Goal: Task Accomplishment & Management: Complete application form

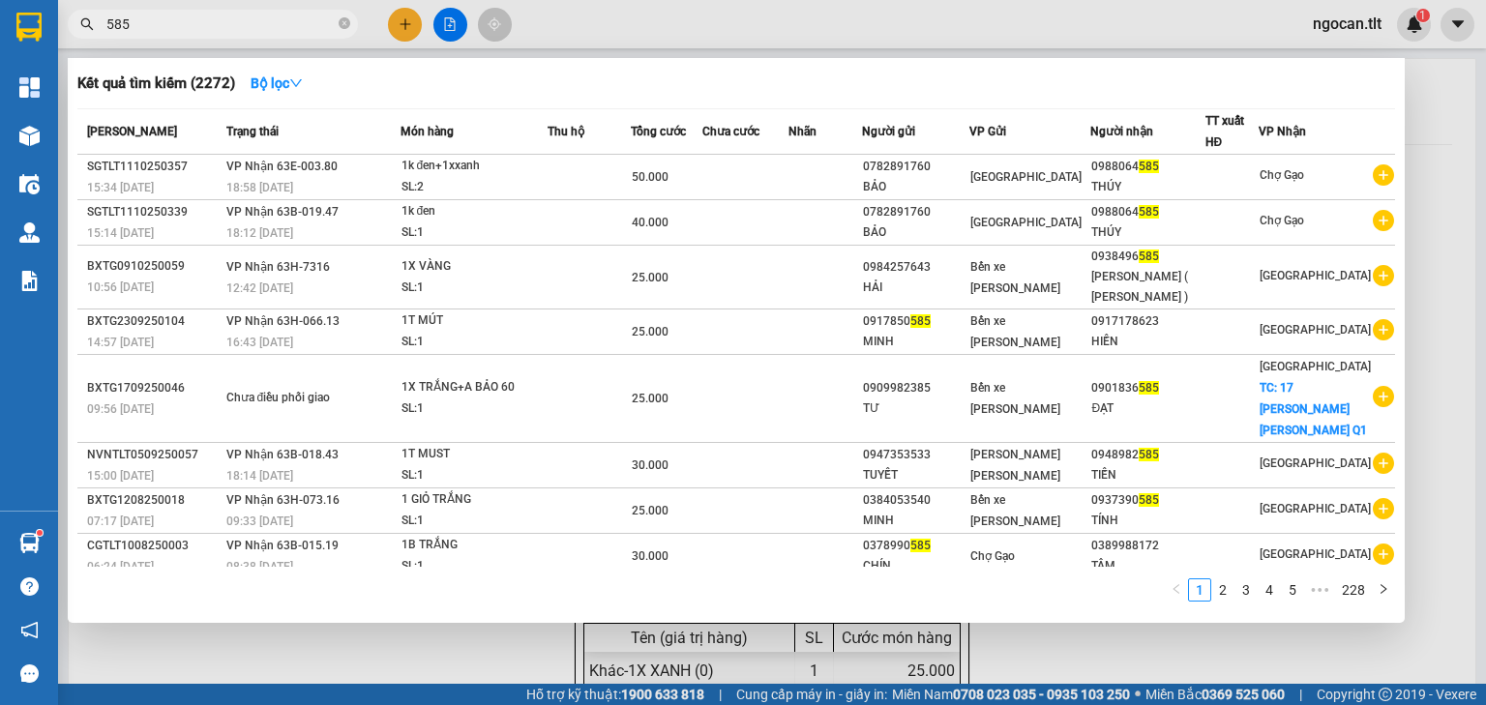
click at [1442, 207] on div at bounding box center [743, 352] width 1486 height 705
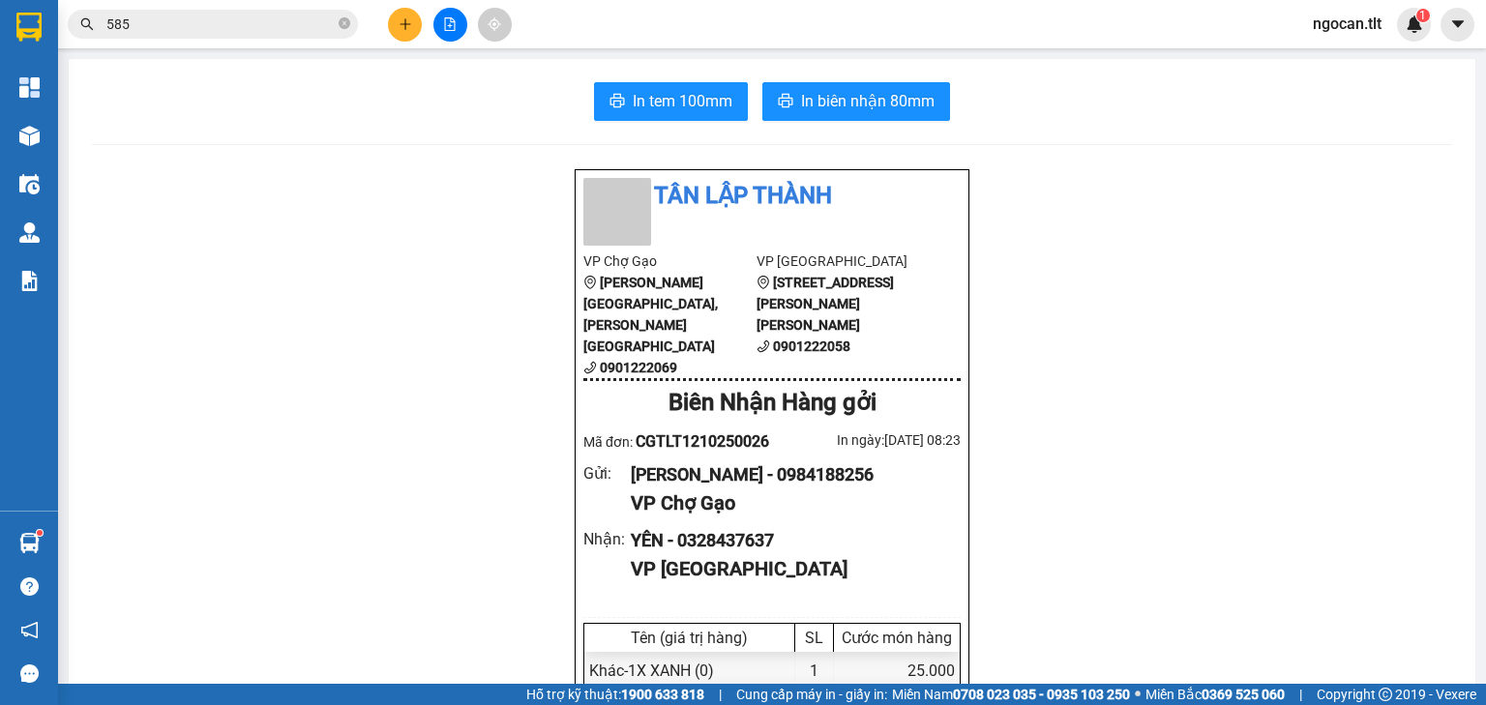
click at [451, 22] on icon "file-add" at bounding box center [450, 24] width 14 height 14
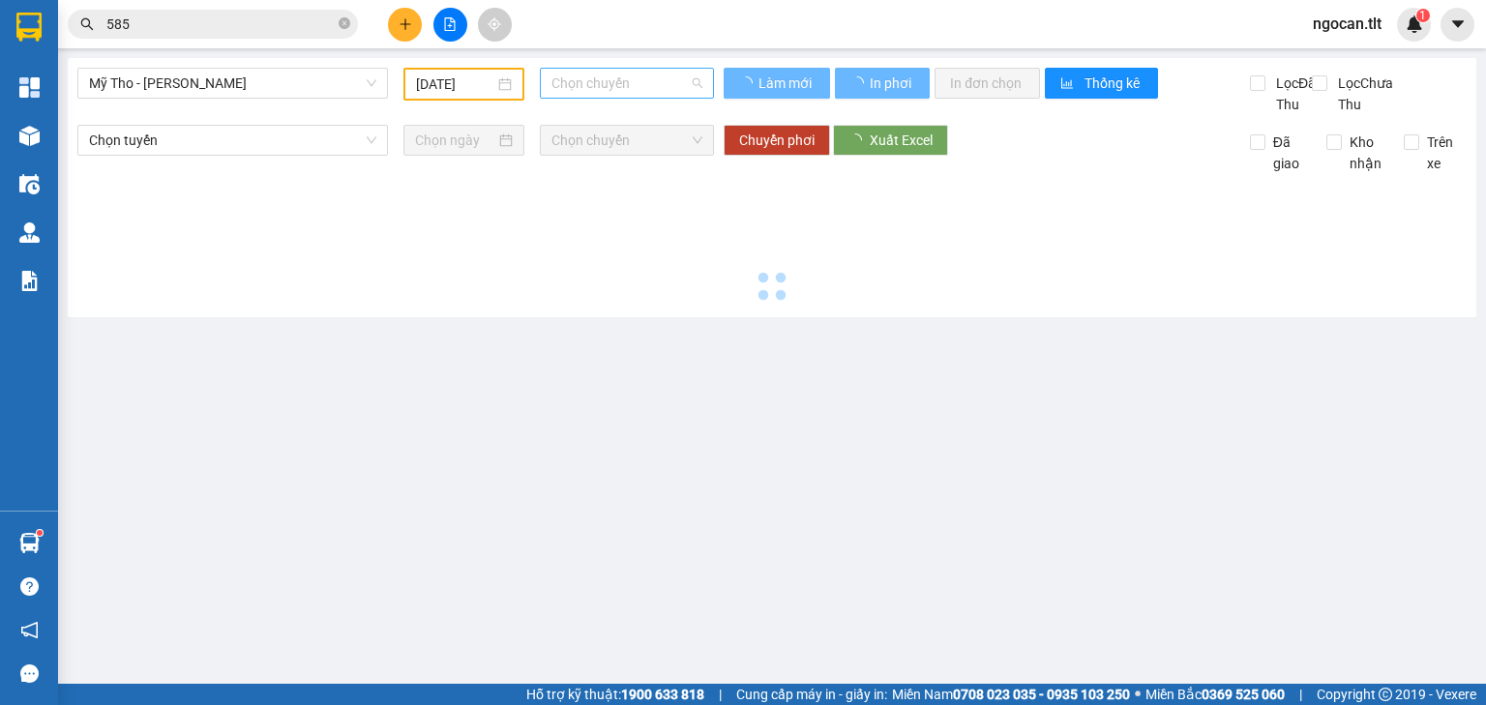
click at [542, 79] on div "Chọn chuyến" at bounding box center [627, 83] width 175 height 31
type input "[DATE]"
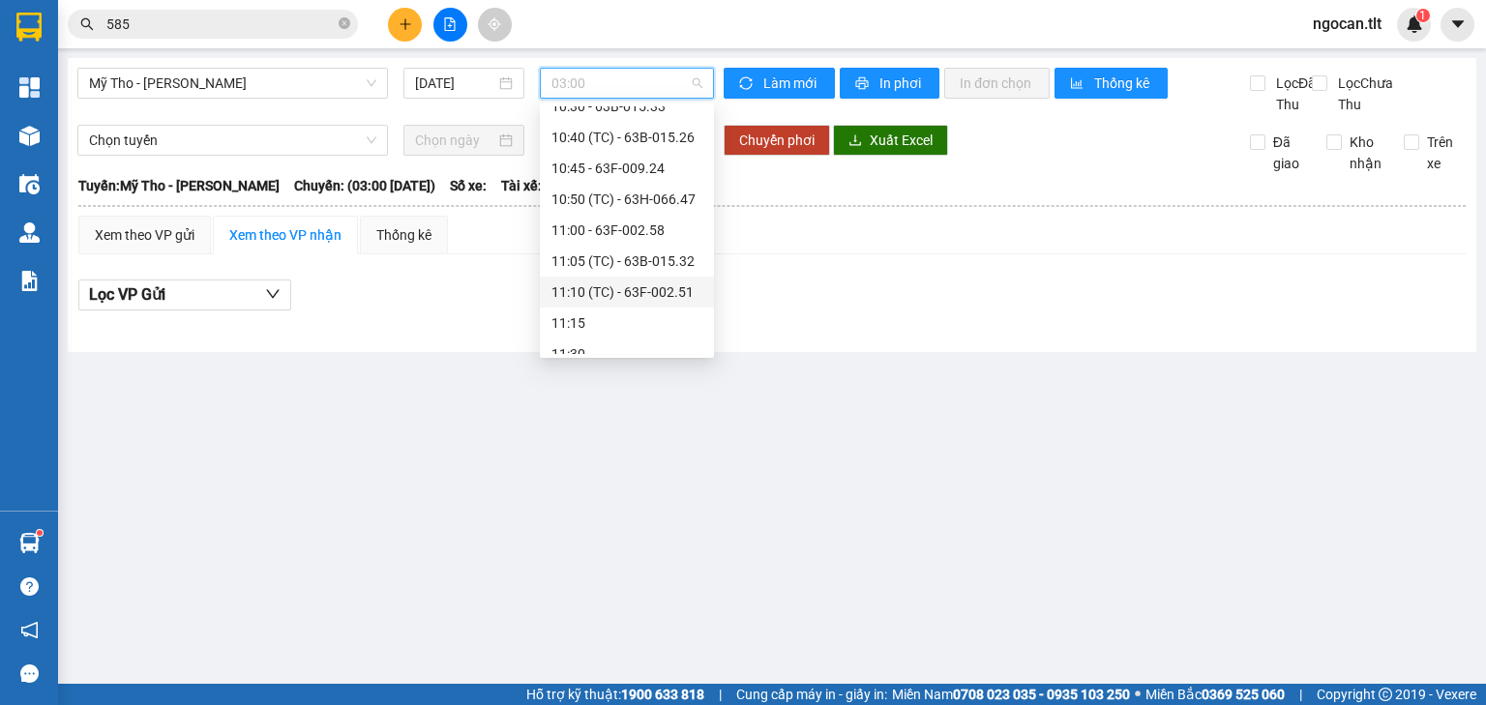
scroll to position [1625, 0]
click at [656, 199] on div "11:50 (TC) - 63F-002.30" at bounding box center [626, 199] width 151 height 21
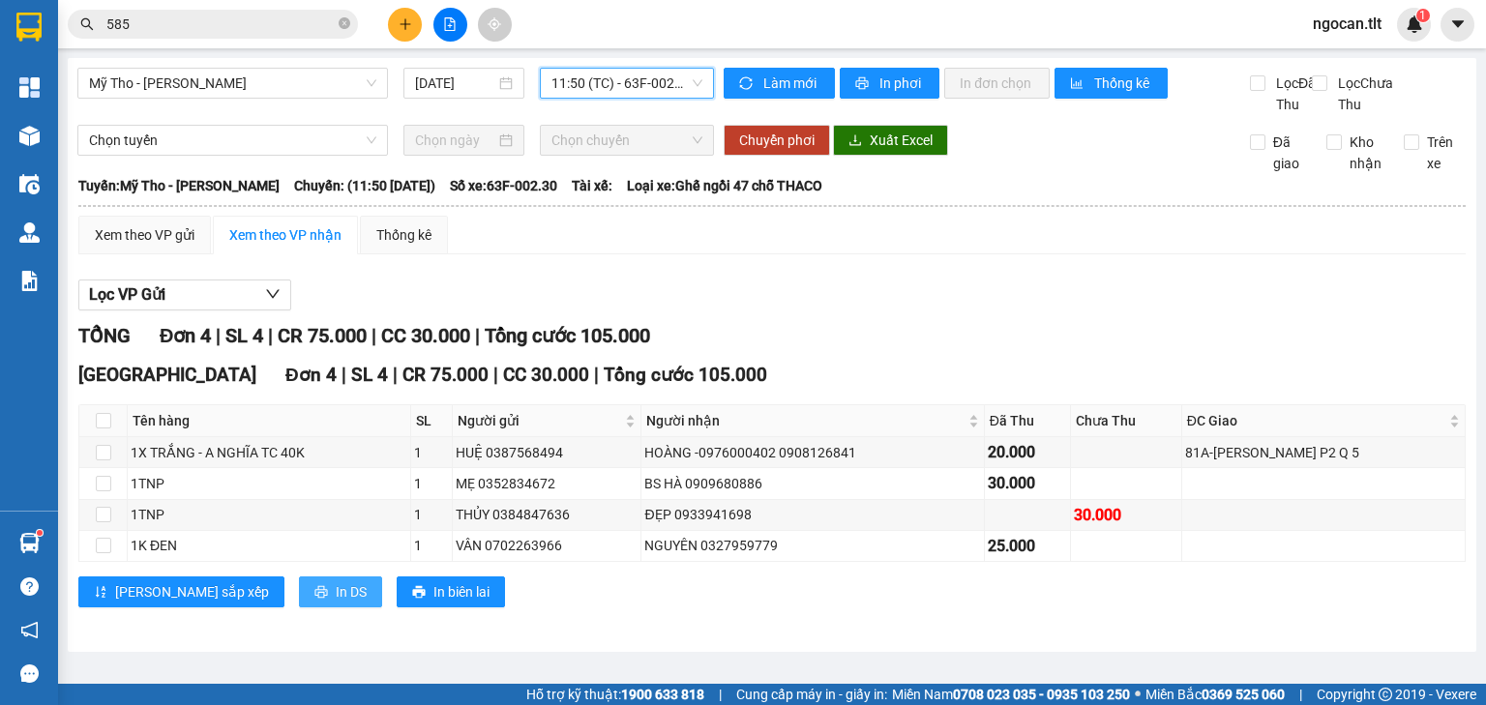
click at [336, 602] on span "In DS" at bounding box center [351, 591] width 31 height 21
click at [143, 246] on div "Xem theo VP gửi" at bounding box center [145, 234] width 100 height 21
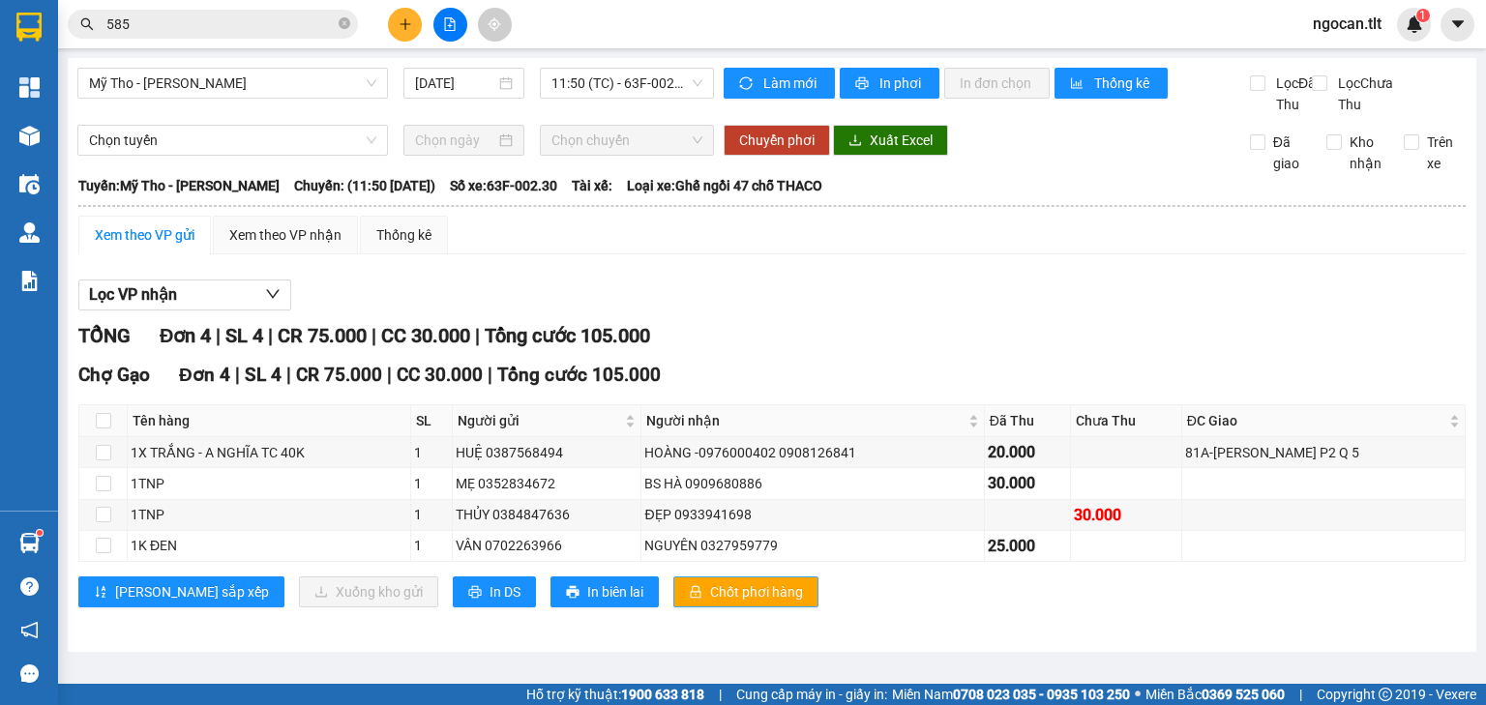
click at [673, 607] on button "Chốt phơi hàng" at bounding box center [745, 591] width 145 height 31
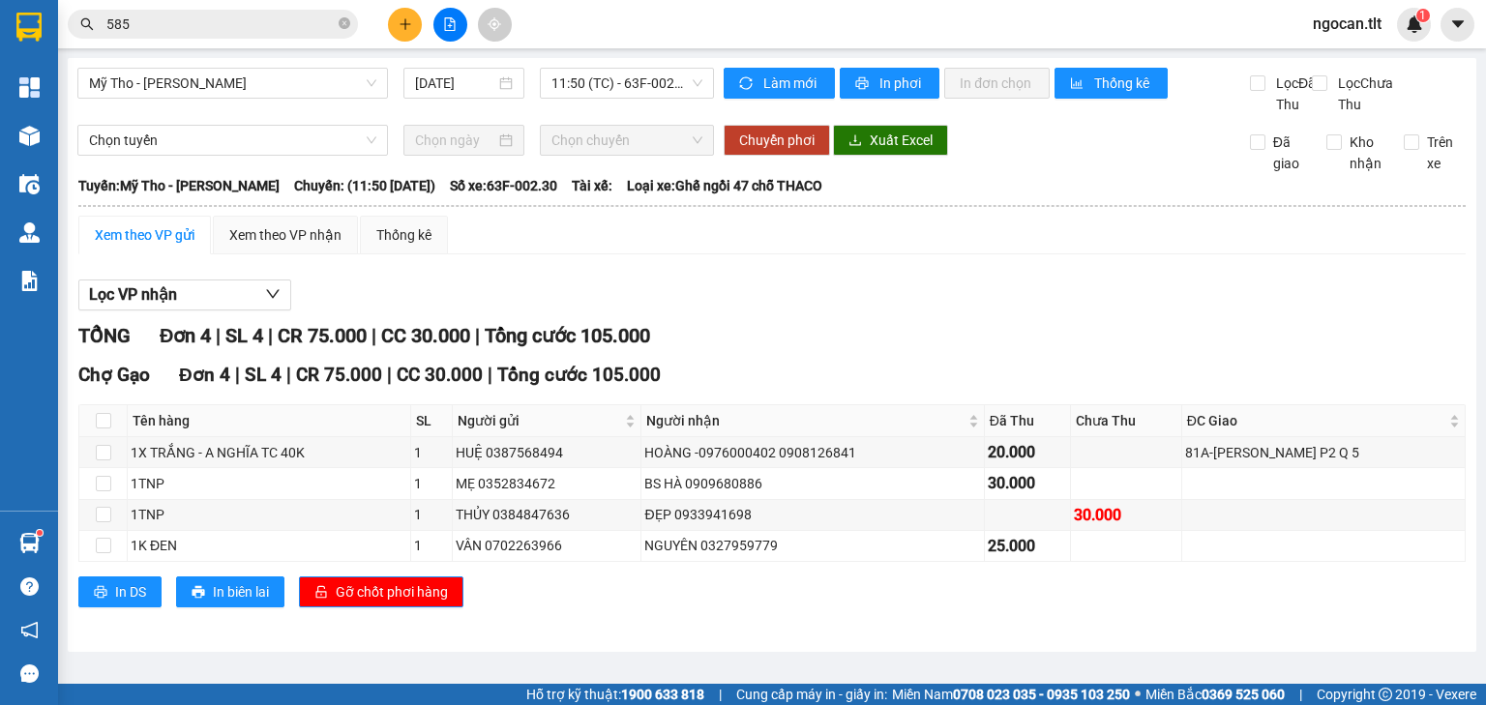
click at [213, 15] on input "585" at bounding box center [220, 24] width 228 height 21
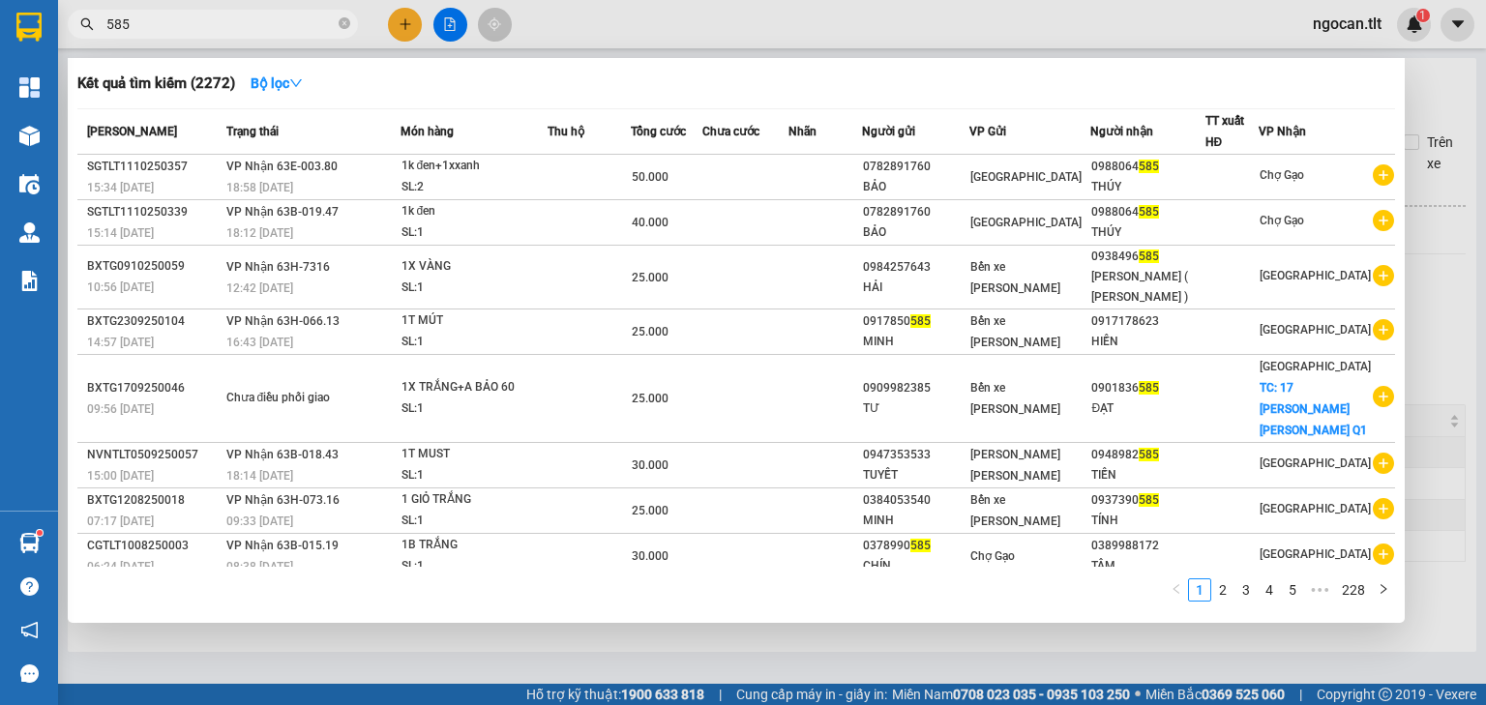
click at [213, 15] on input "585" at bounding box center [220, 24] width 228 height 21
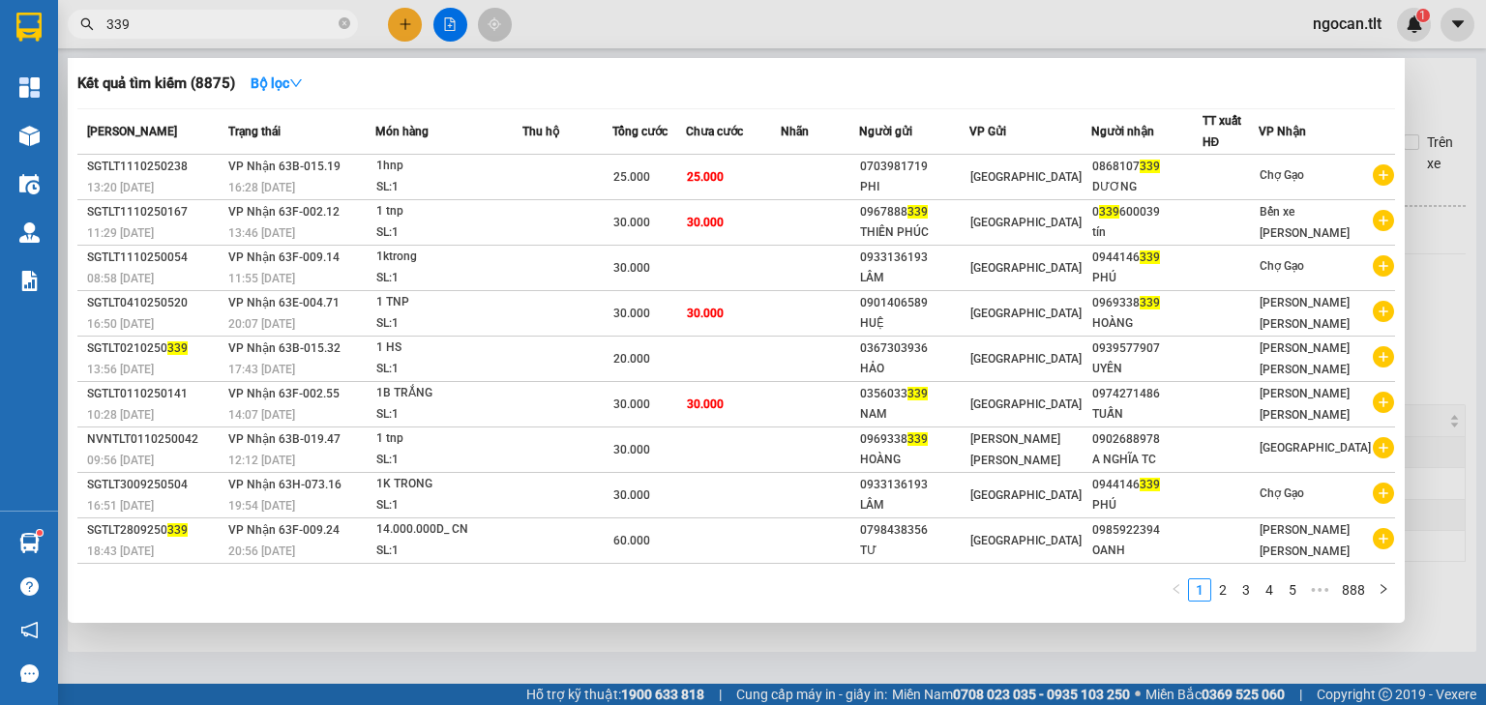
type input "339"
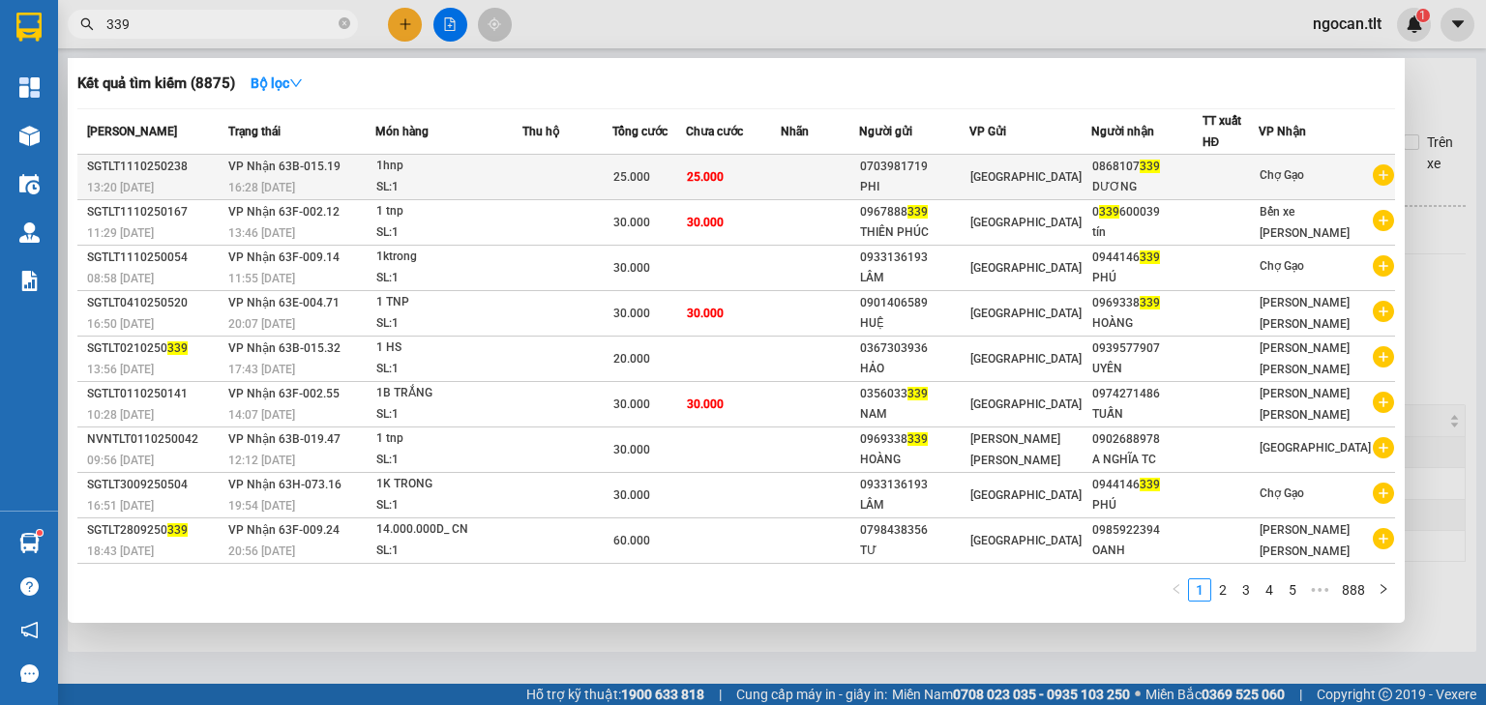
click at [511, 188] on div "SL: 1" at bounding box center [448, 187] width 145 height 21
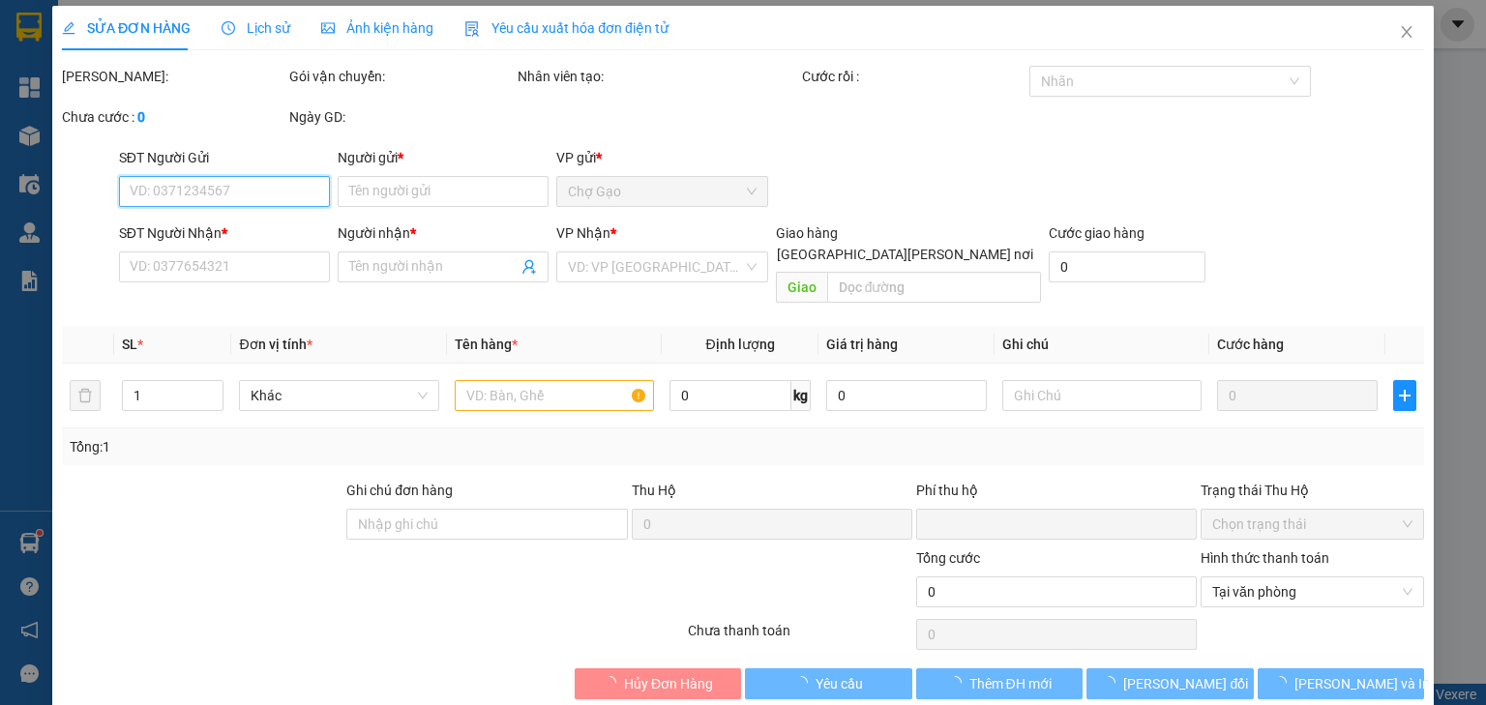
type input "0703981719"
type input "PHI"
type input "0868107339"
type input "DƯƠNG"
type input "0"
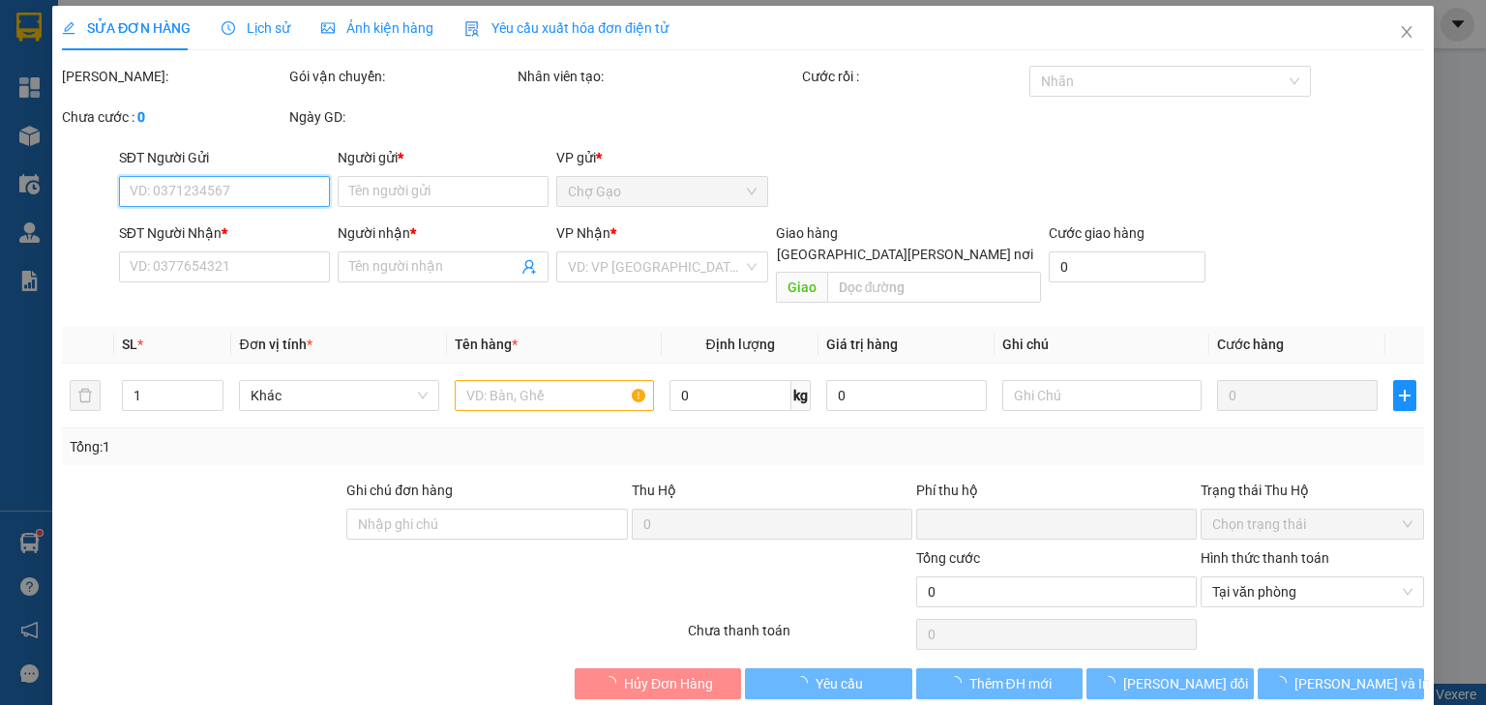
type input "25.000"
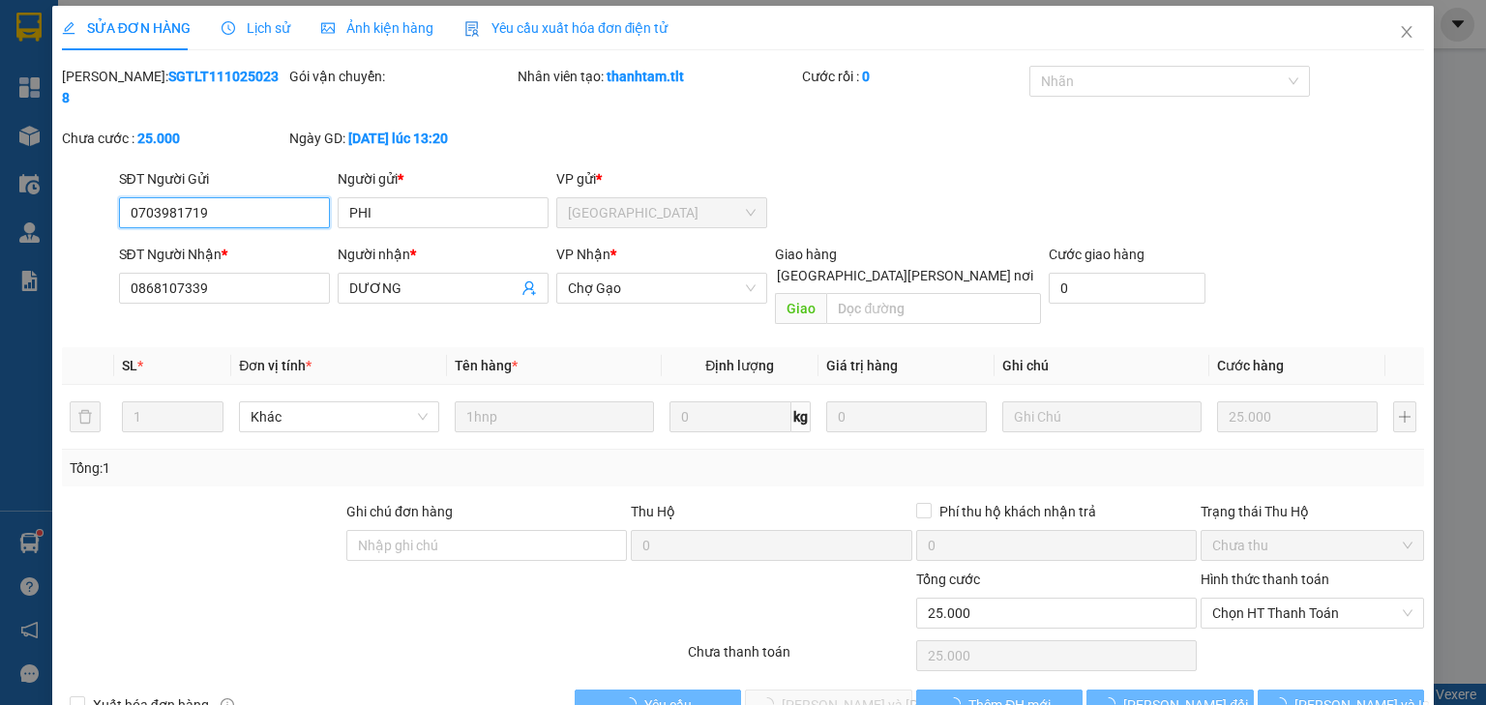
scroll to position [14, 0]
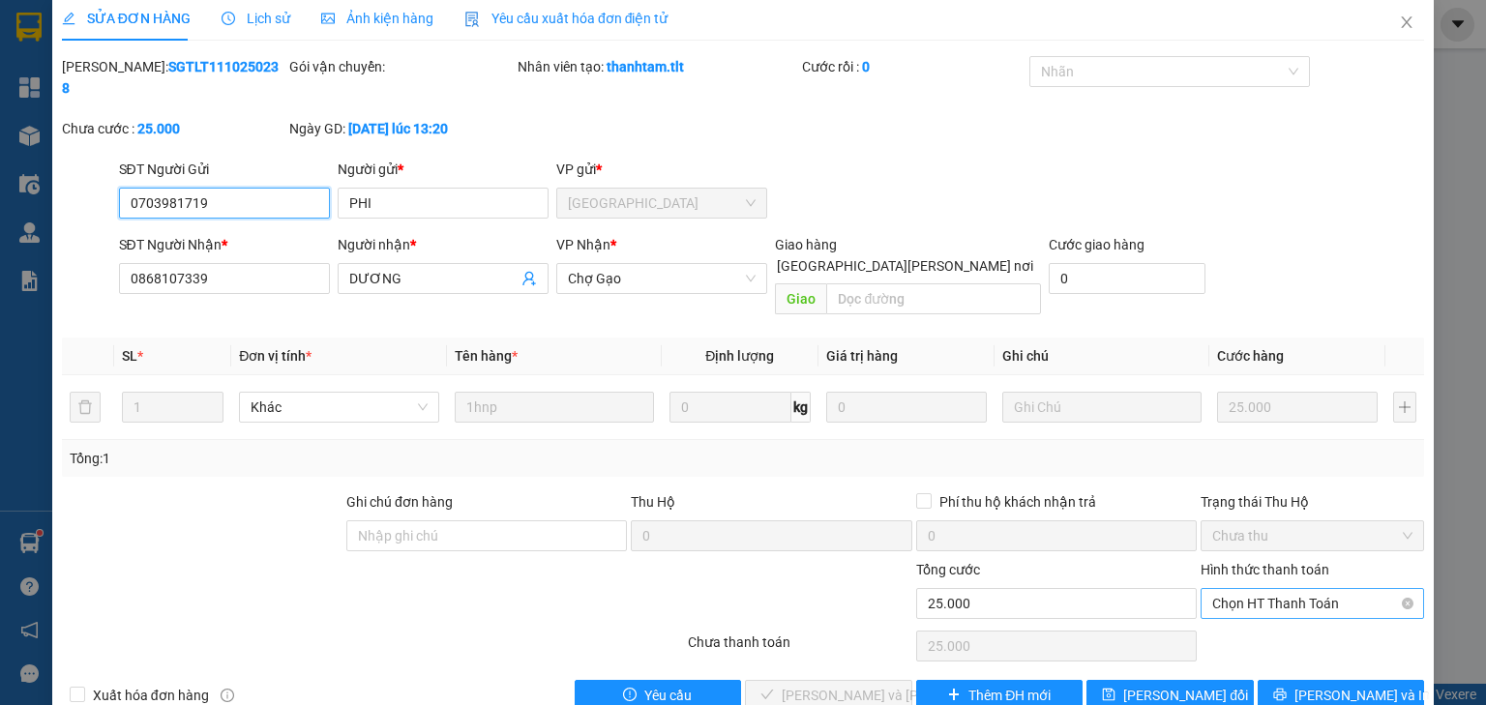
drag, startPoint x: 1252, startPoint y: 551, endPoint x: 1250, endPoint y: 569, distance: 17.6
click at [1252, 589] on span "Chọn HT Thanh Toán" at bounding box center [1312, 603] width 200 height 29
click at [1246, 588] on div "Tại văn phòng" at bounding box center [1302, 598] width 222 height 31
type input "0"
click at [840, 680] on button "[PERSON_NAME] và [PERSON_NAME] hàng" at bounding box center [828, 695] width 167 height 31
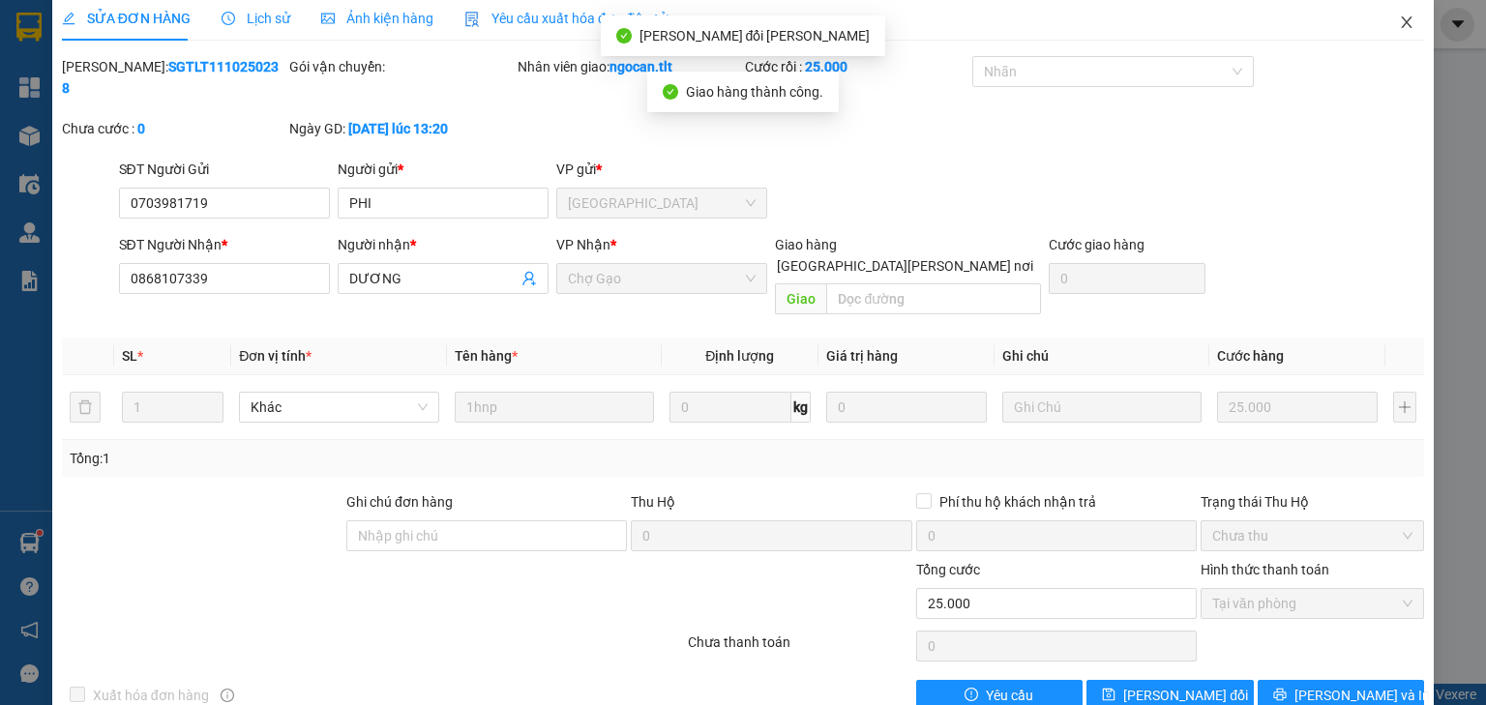
click at [1398, 23] on icon "close" at bounding box center [1405, 22] width 15 height 15
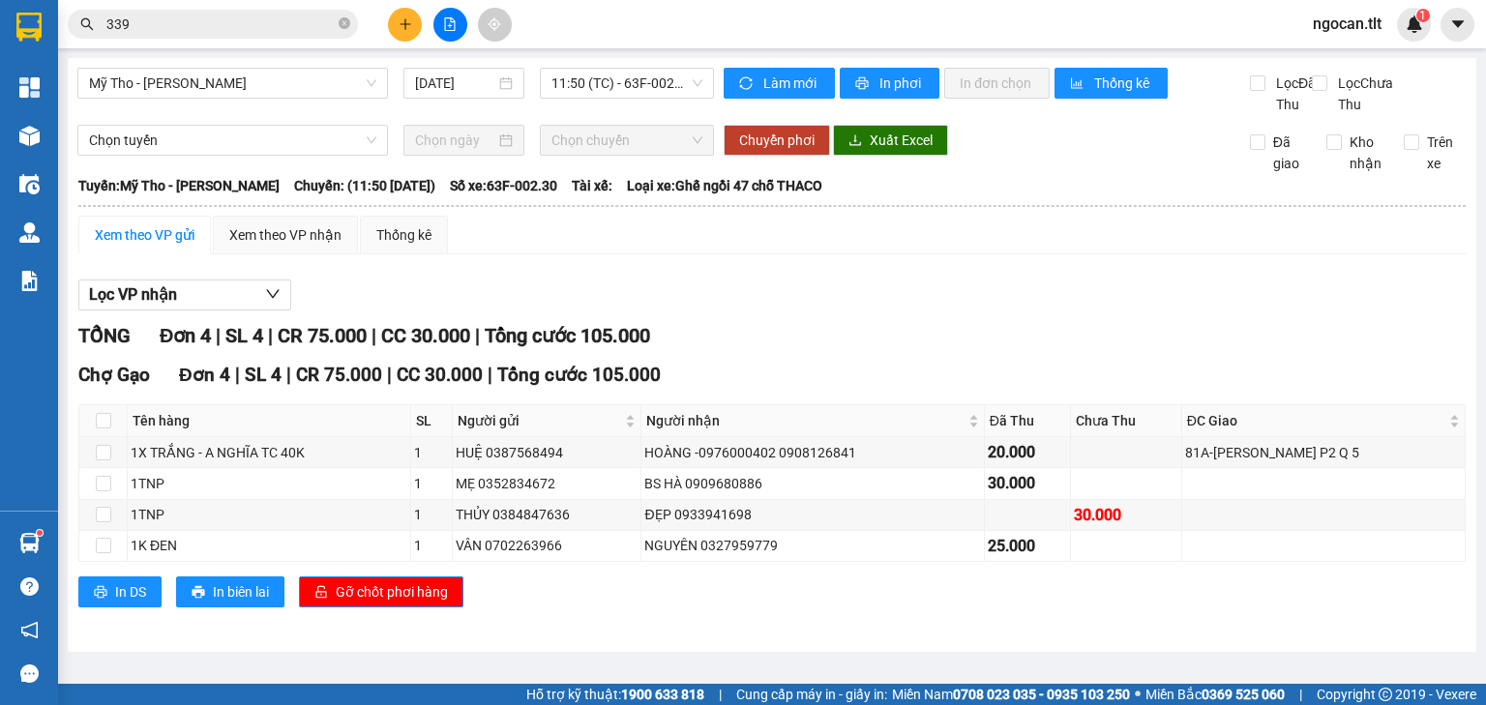
click at [425, 28] on div at bounding box center [449, 25] width 145 height 34
click at [402, 19] on icon "plus" at bounding box center [405, 24] width 14 height 14
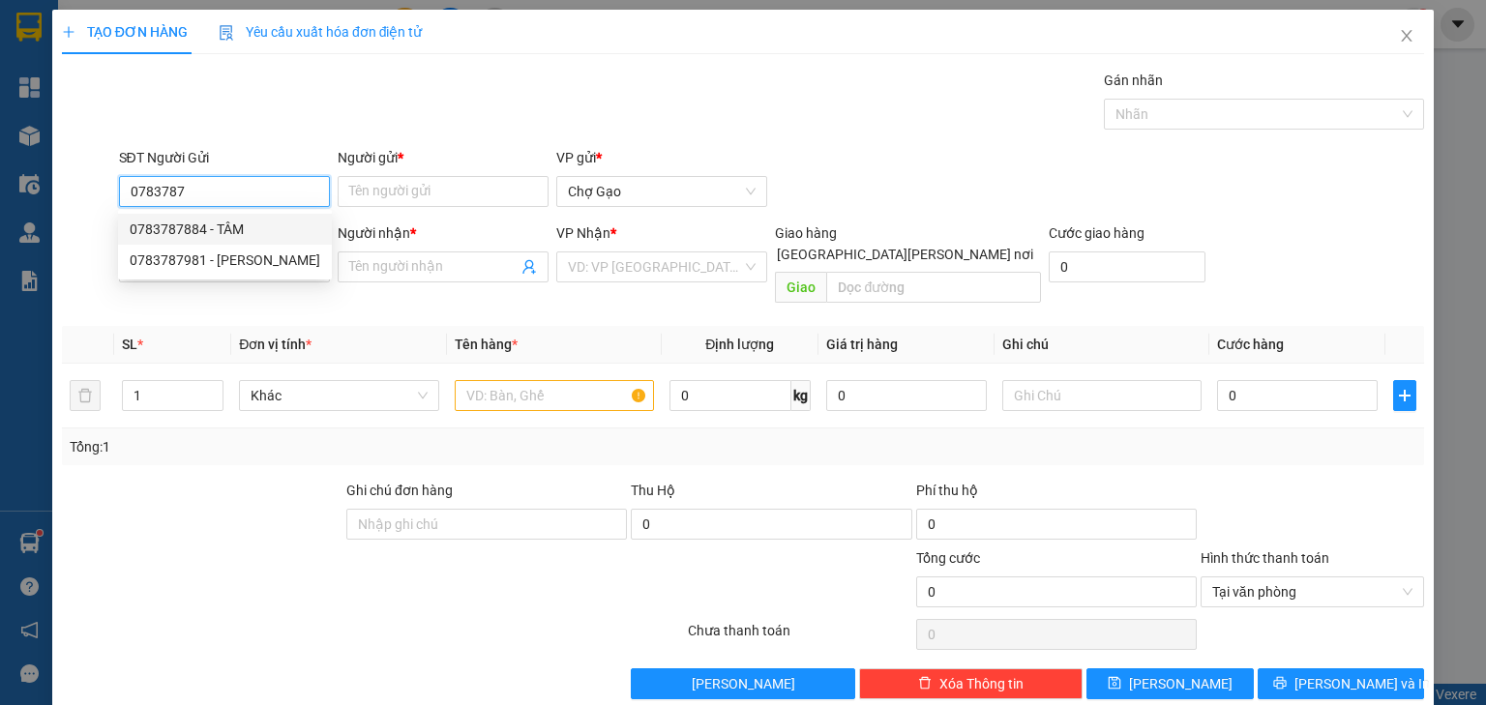
click at [276, 227] on div "0783787884 - TÂM" at bounding box center [225, 229] width 191 height 21
type input "0783787884"
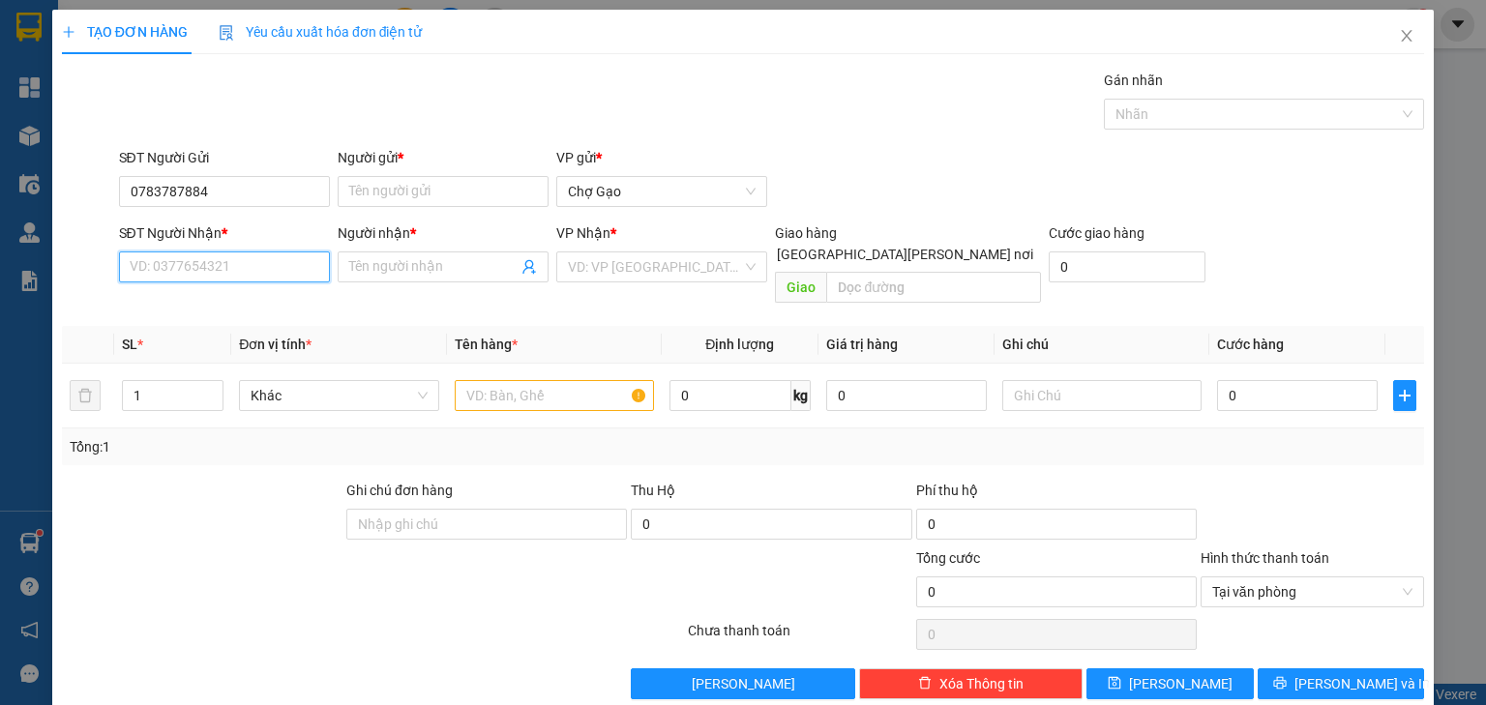
click at [258, 252] on input "SĐT Người Nhận *" at bounding box center [224, 266] width 211 height 31
type input "0903883384"
click at [235, 306] on div "0903883384 - [PERSON_NAME]" at bounding box center [225, 304] width 191 height 21
type input "SẢNH"
type input "0903883384"
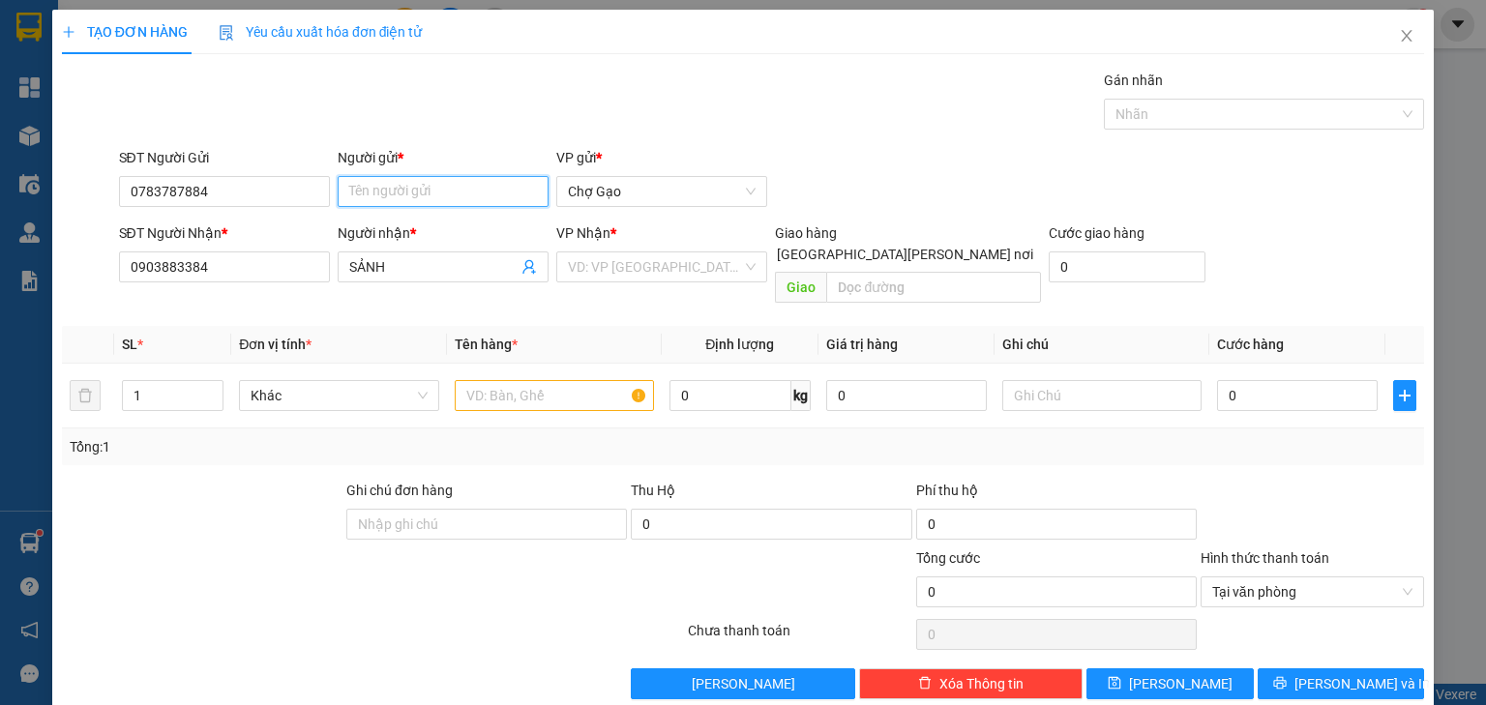
drag, startPoint x: 456, startPoint y: 199, endPoint x: 453, endPoint y: 182, distance: 17.8
click at [456, 197] on input "Người gửi *" at bounding box center [443, 191] width 211 height 31
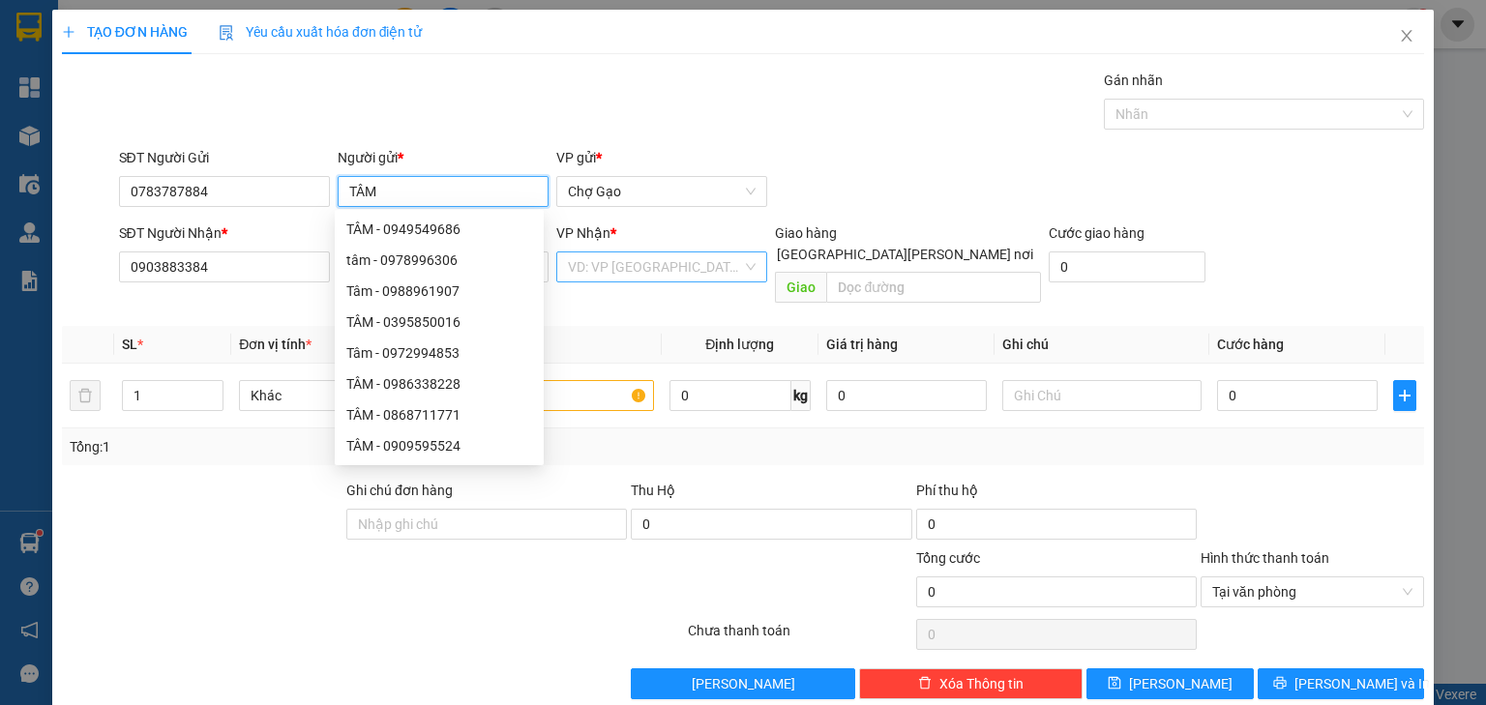
type input "TÂM"
drag, startPoint x: 642, startPoint y: 263, endPoint x: 617, endPoint y: 282, distance: 31.7
click at [641, 263] on input "search" at bounding box center [655, 266] width 174 height 29
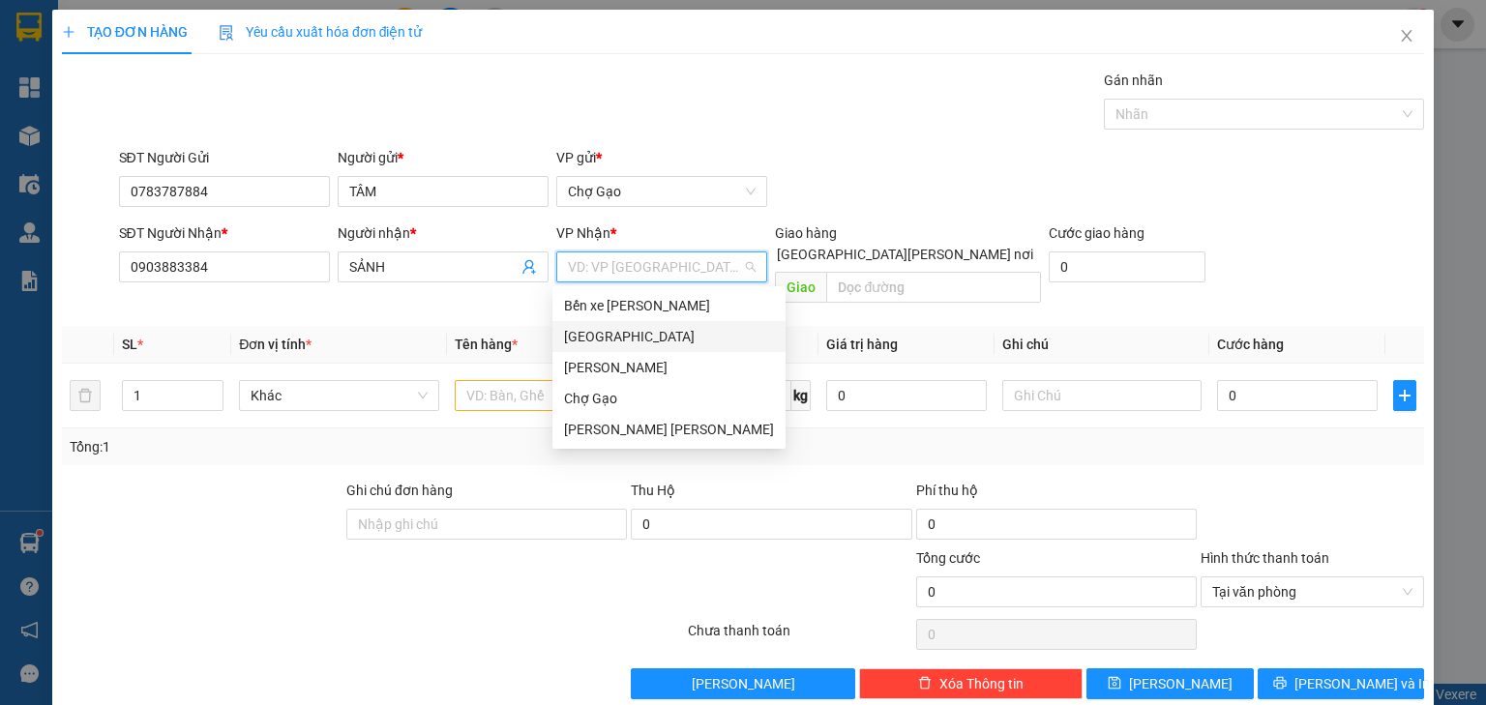
click at [574, 335] on div "[GEOGRAPHIC_DATA]" at bounding box center [669, 336] width 210 height 21
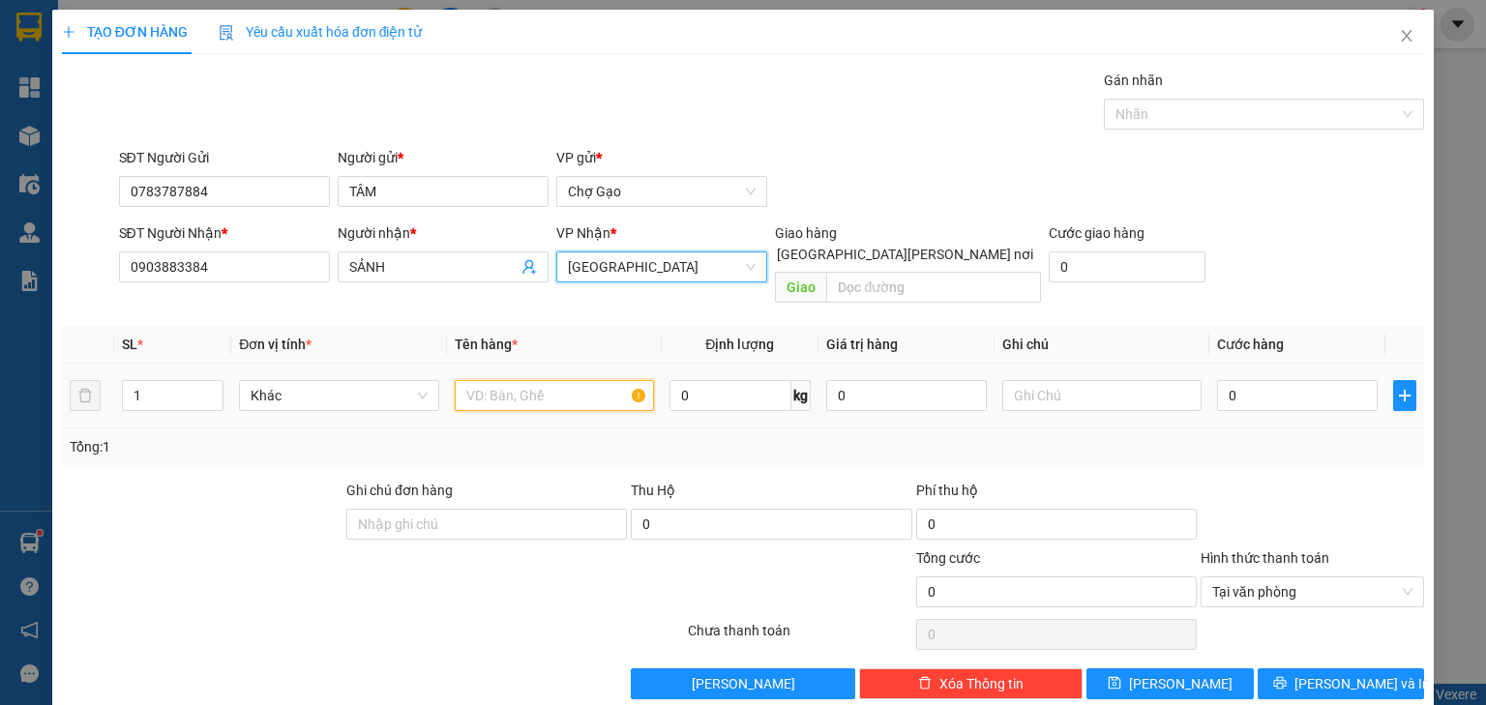
click at [506, 380] on input "text" at bounding box center [554, 395] width 199 height 31
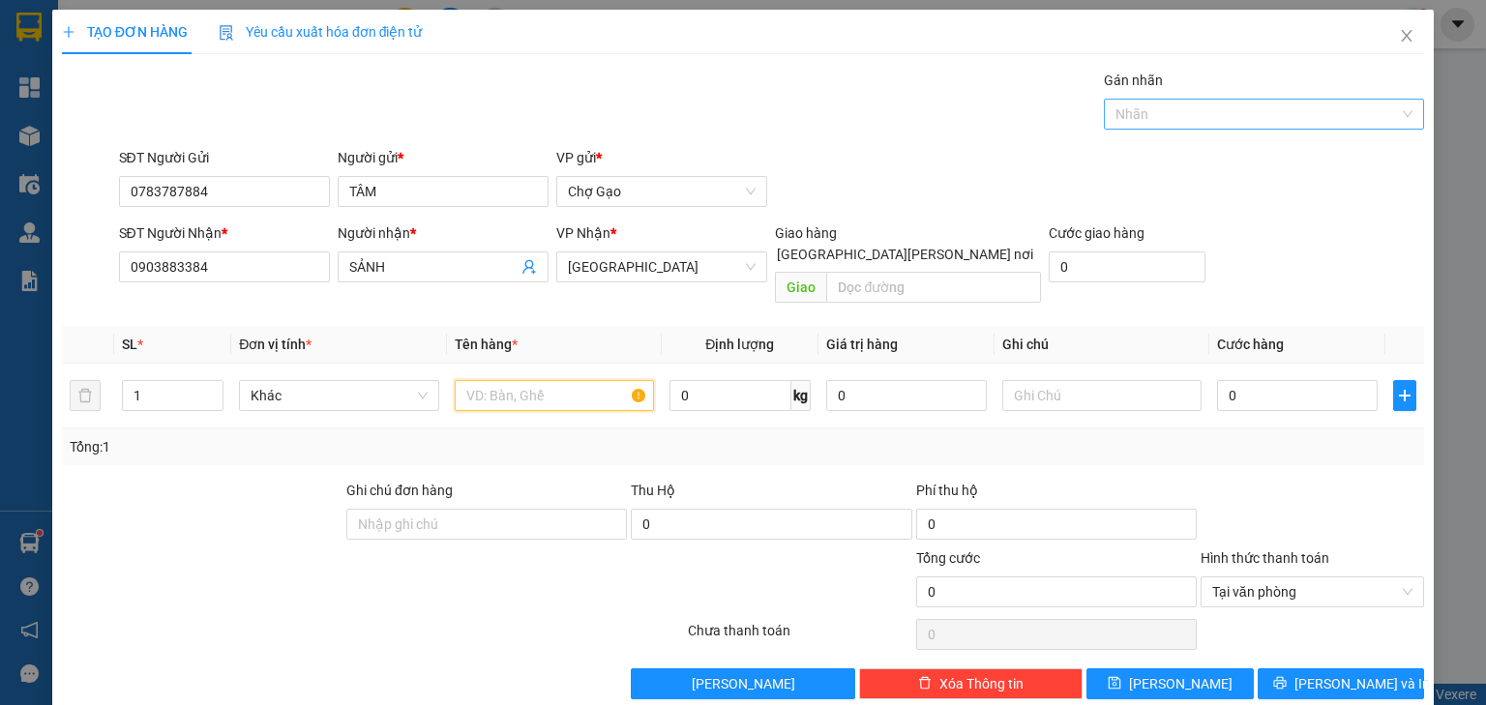
click at [1217, 115] on div at bounding box center [1253, 114] width 291 height 23
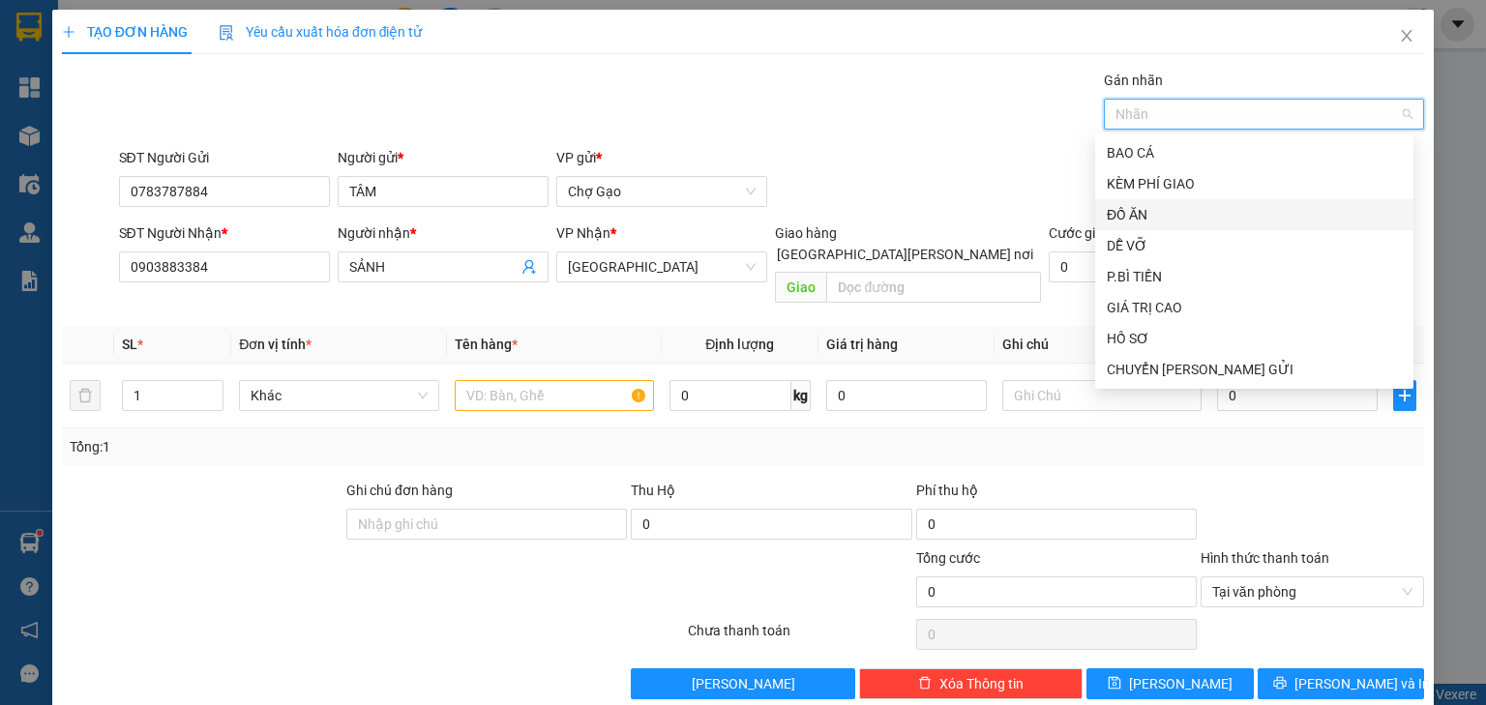
click at [1122, 214] on div "ĐỒ ĂN" at bounding box center [1253, 214] width 295 height 21
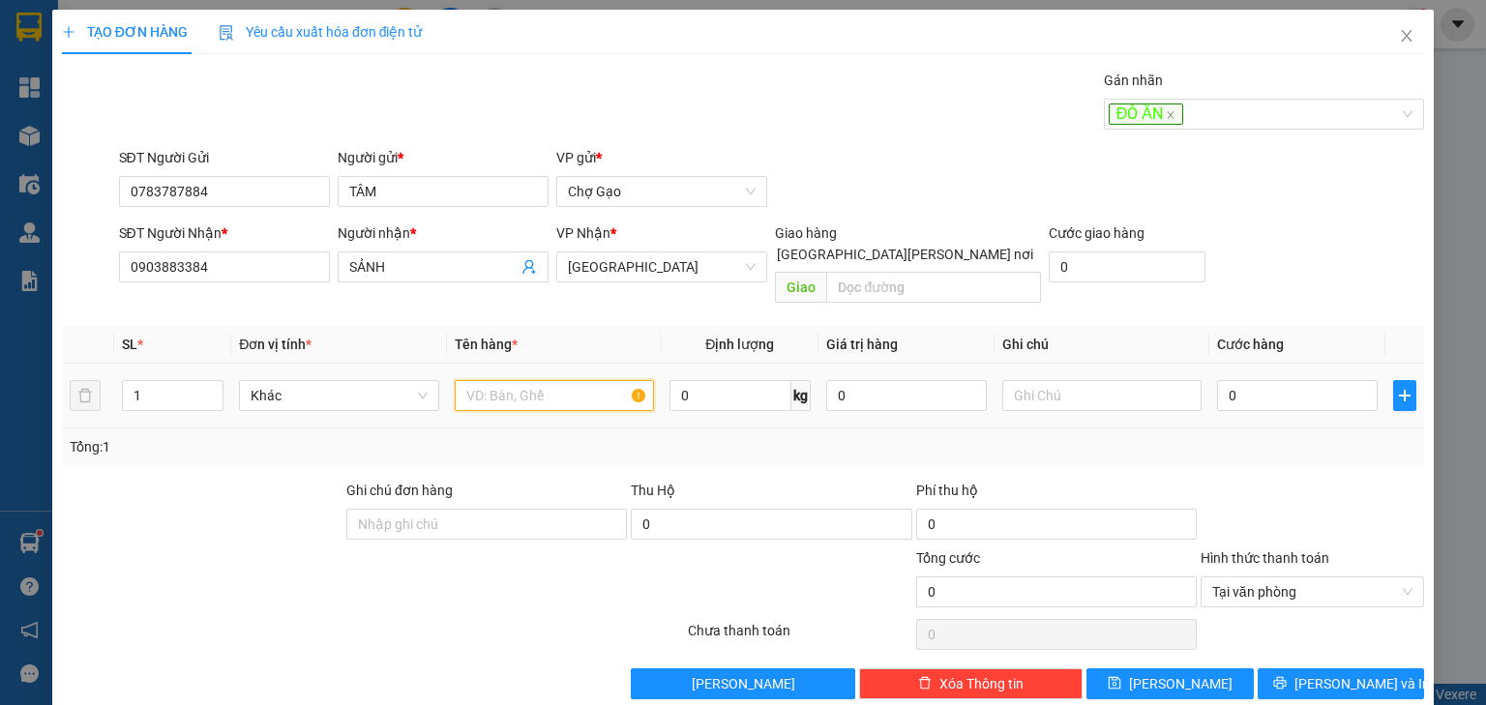
drag, startPoint x: 519, startPoint y: 379, endPoint x: 506, endPoint y: 374, distance: 14.4
click at [518, 380] on input "text" at bounding box center [554, 395] width 199 height 31
type input "1 TNP"
click at [1257, 376] on div "0" at bounding box center [1297, 395] width 161 height 39
click at [1264, 380] on input "0" at bounding box center [1297, 395] width 161 height 31
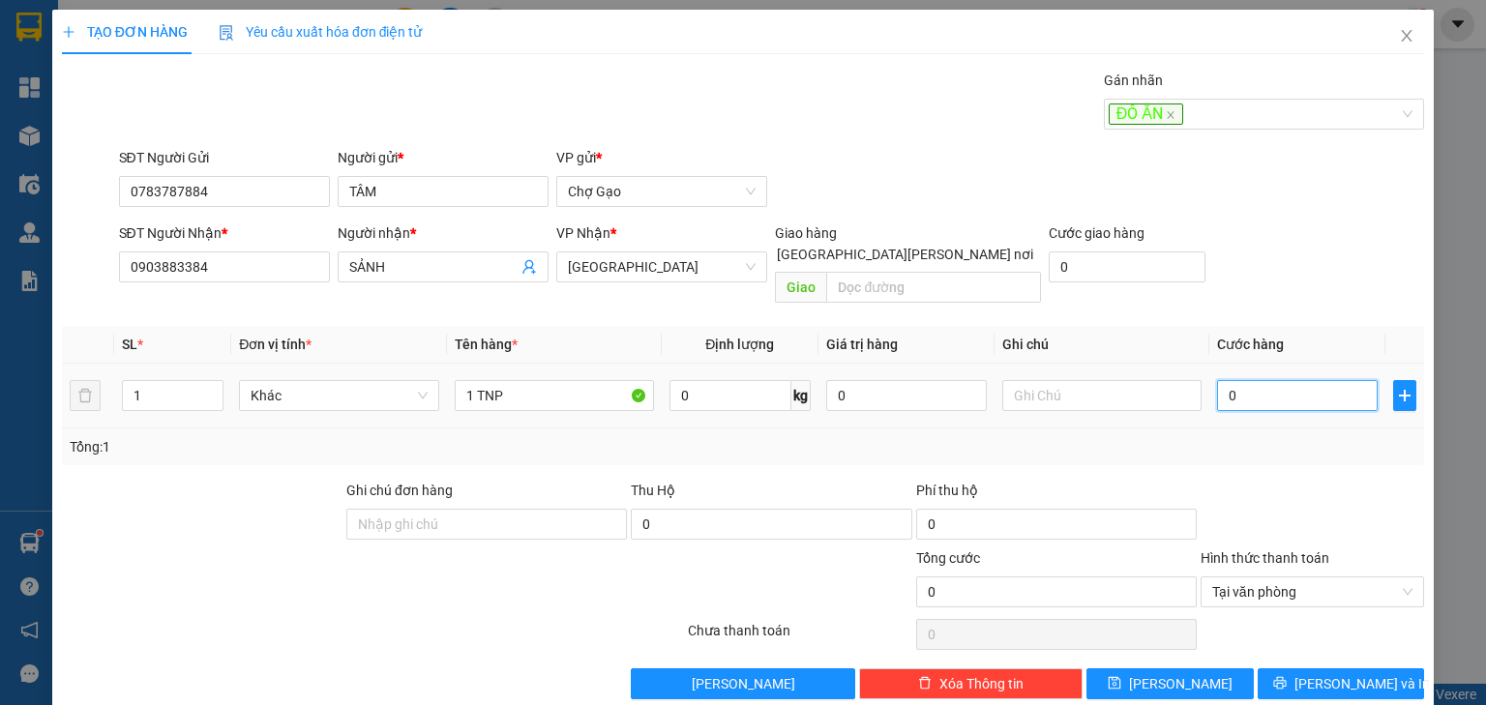
click at [1264, 380] on input "0" at bounding box center [1297, 395] width 161 height 31
type input "2"
type input "25"
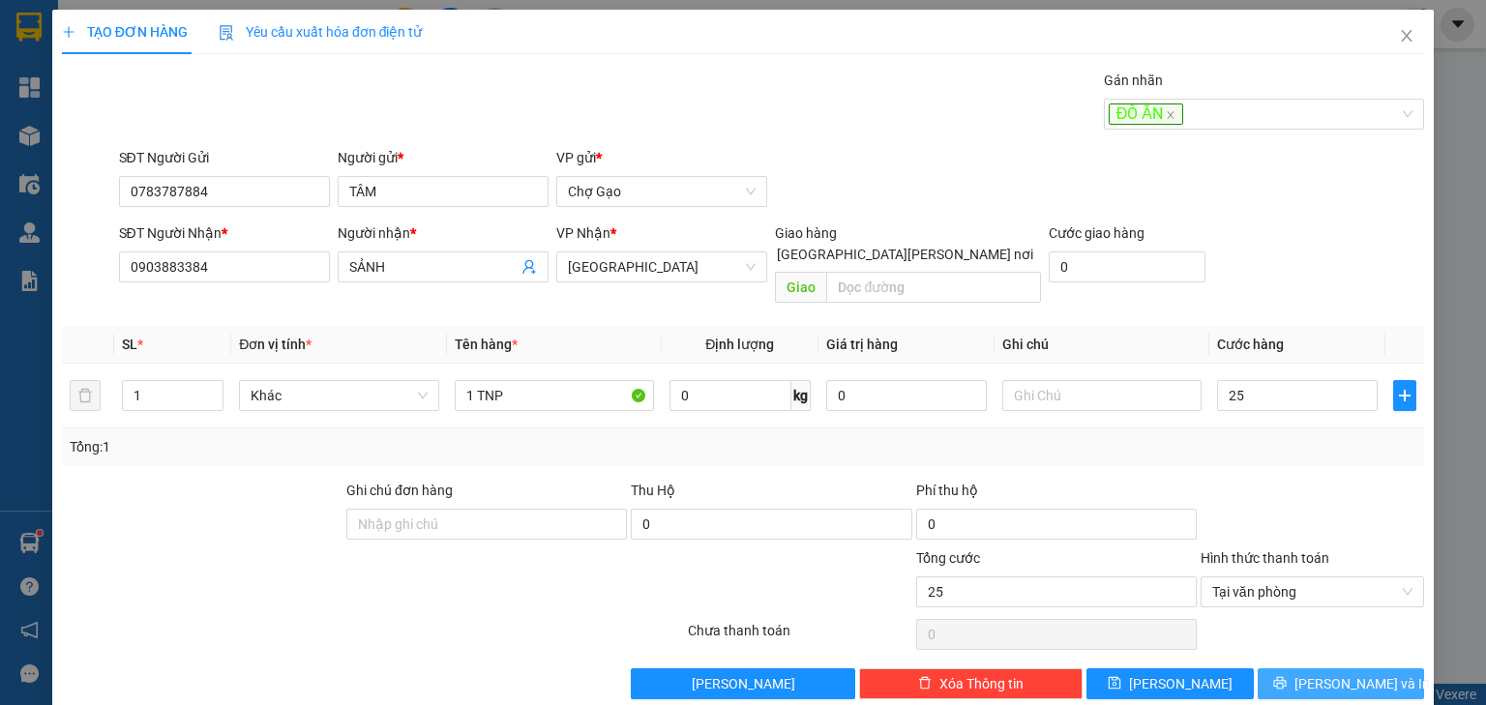
type input "25.000"
click at [1298, 668] on button "[PERSON_NAME] và In" at bounding box center [1340, 683] width 167 height 31
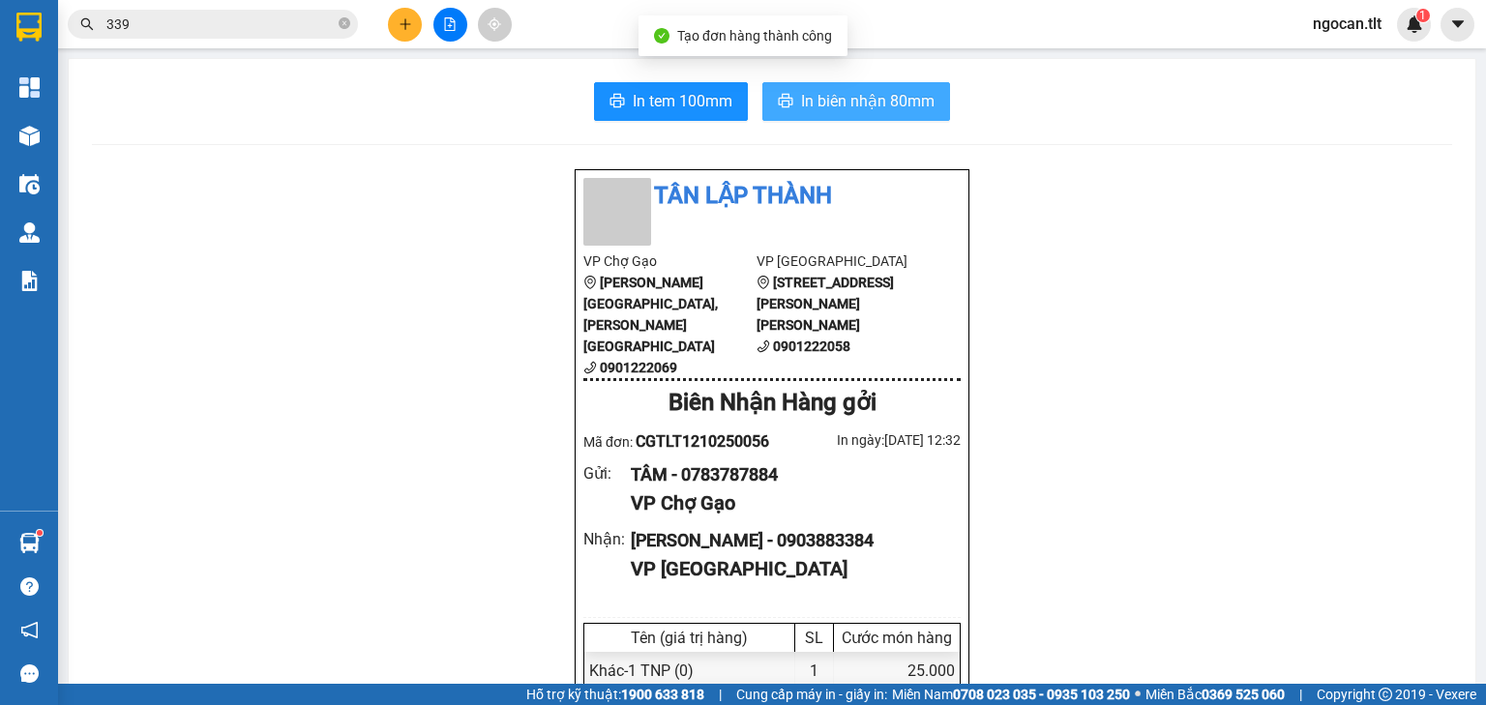
click at [835, 101] on span "In biên nhận 80mm" at bounding box center [867, 101] width 133 height 24
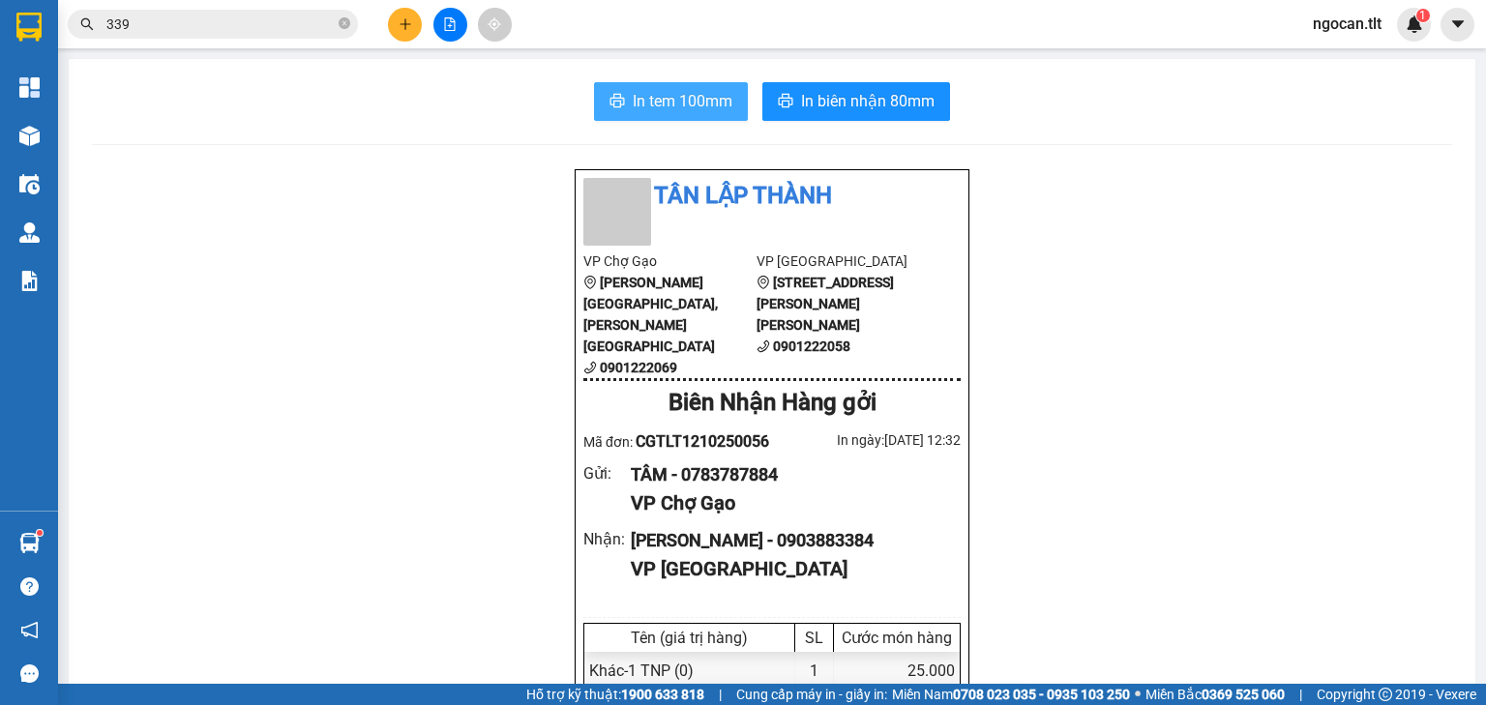
drag, startPoint x: 665, startPoint y: 90, endPoint x: 942, endPoint y: 144, distance: 281.9
click at [677, 96] on span "In tem 100mm" at bounding box center [683, 101] width 100 height 24
click at [153, 38] on div "Kết quả [PERSON_NAME] ( 8875 ) Bộ lọc Mã ĐH Trạng thái Món hàng Thu hộ Tổng [PE…" at bounding box center [188, 25] width 377 height 34
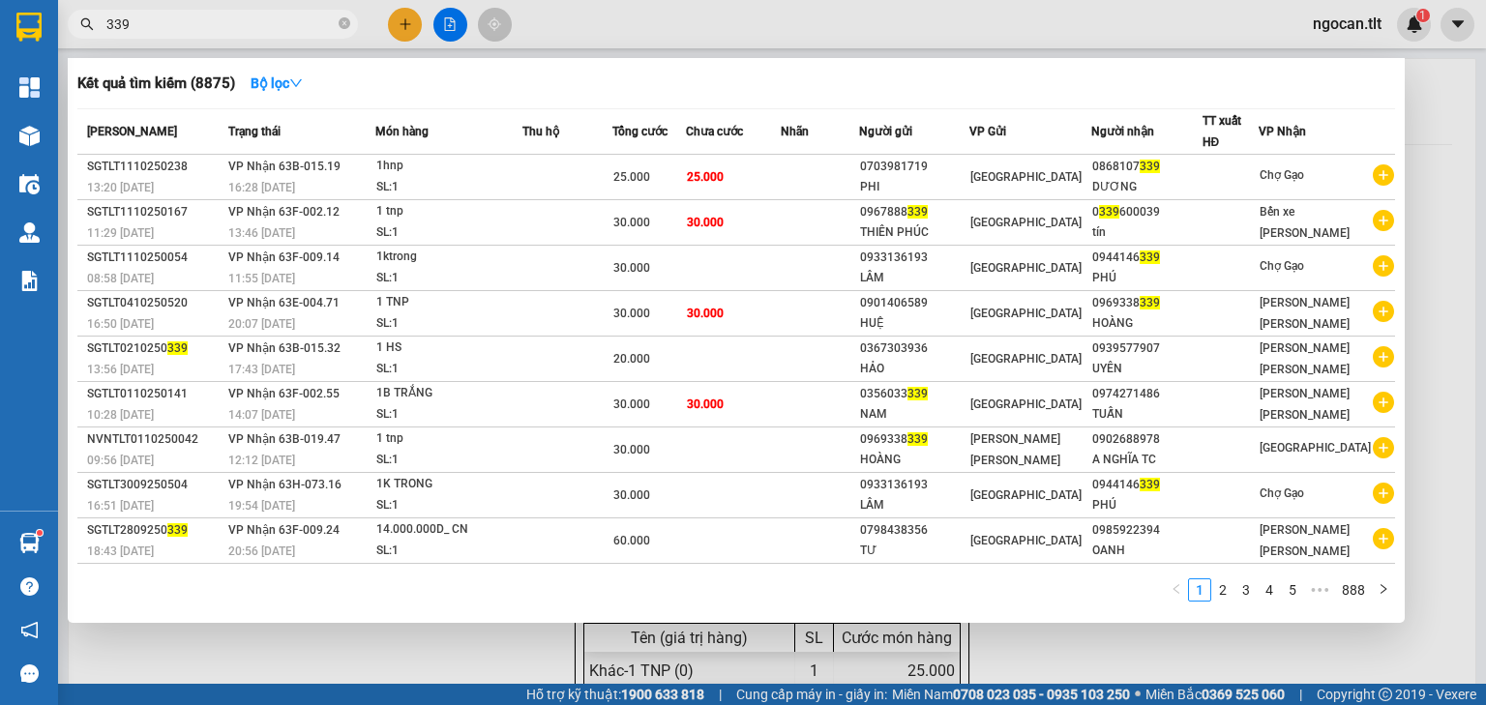
click at [153, 38] on span "339" at bounding box center [213, 24] width 290 height 29
click at [178, 27] on input "339" at bounding box center [220, 24] width 228 height 21
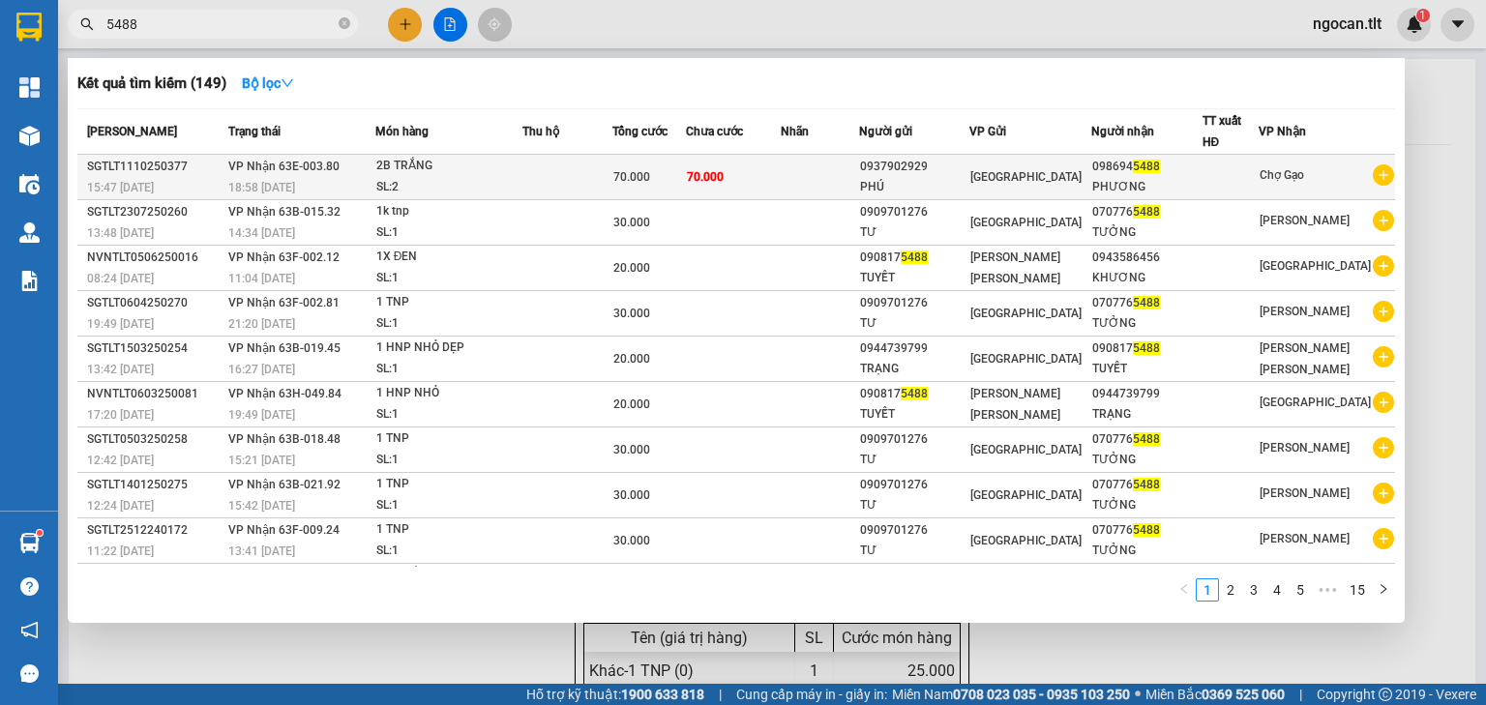
type input "5488"
click at [801, 178] on td at bounding box center [819, 177] width 78 height 45
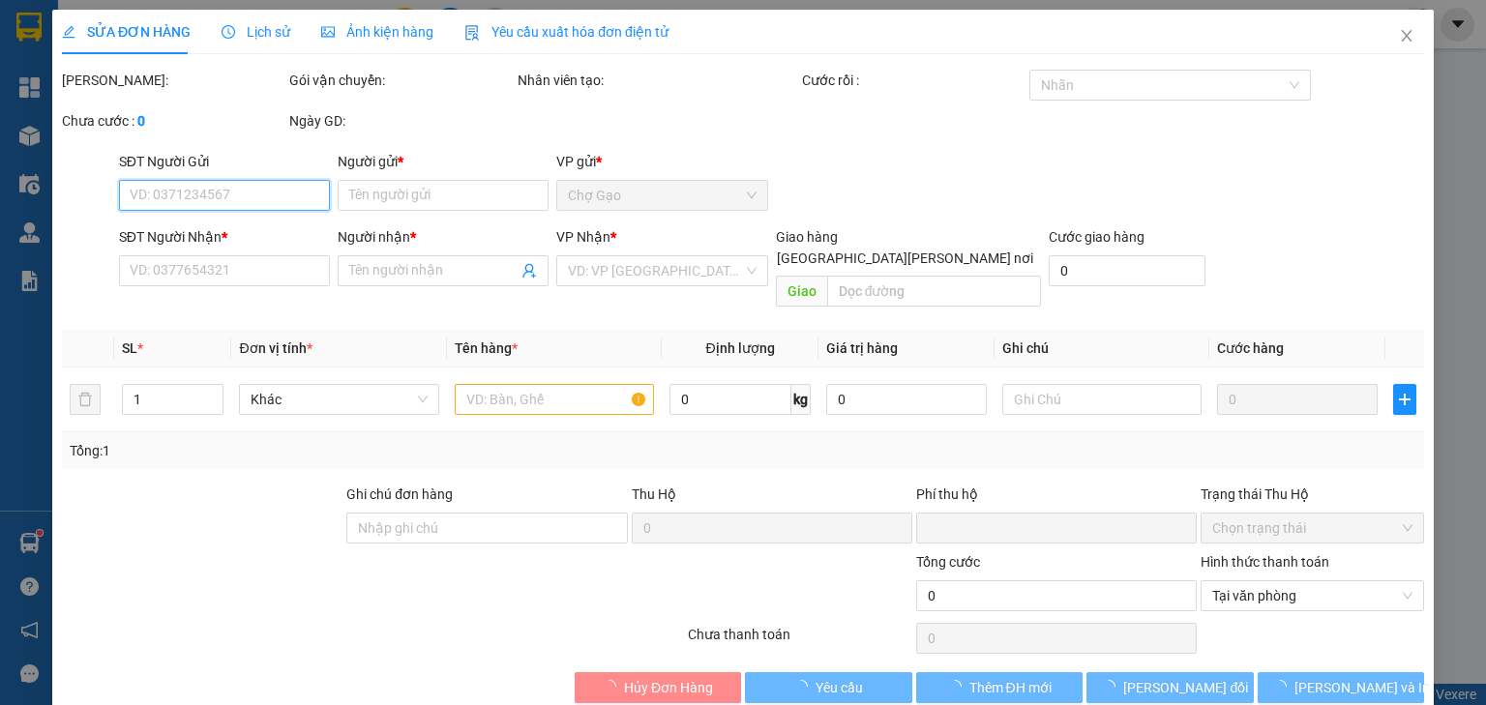
type input "0937902929"
type input "PHÚ"
type input "0986945488"
type input "PHƯƠNG"
type input "0"
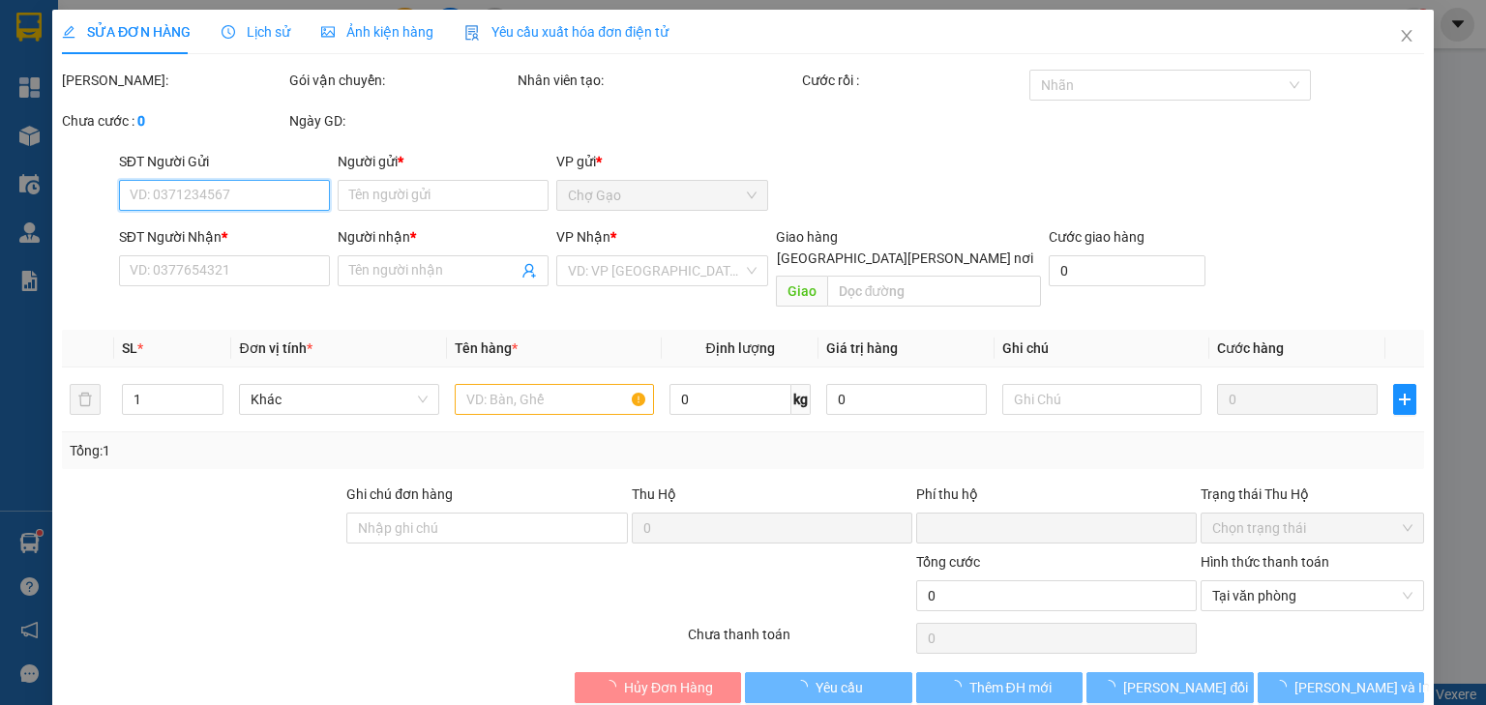
type input "70.000"
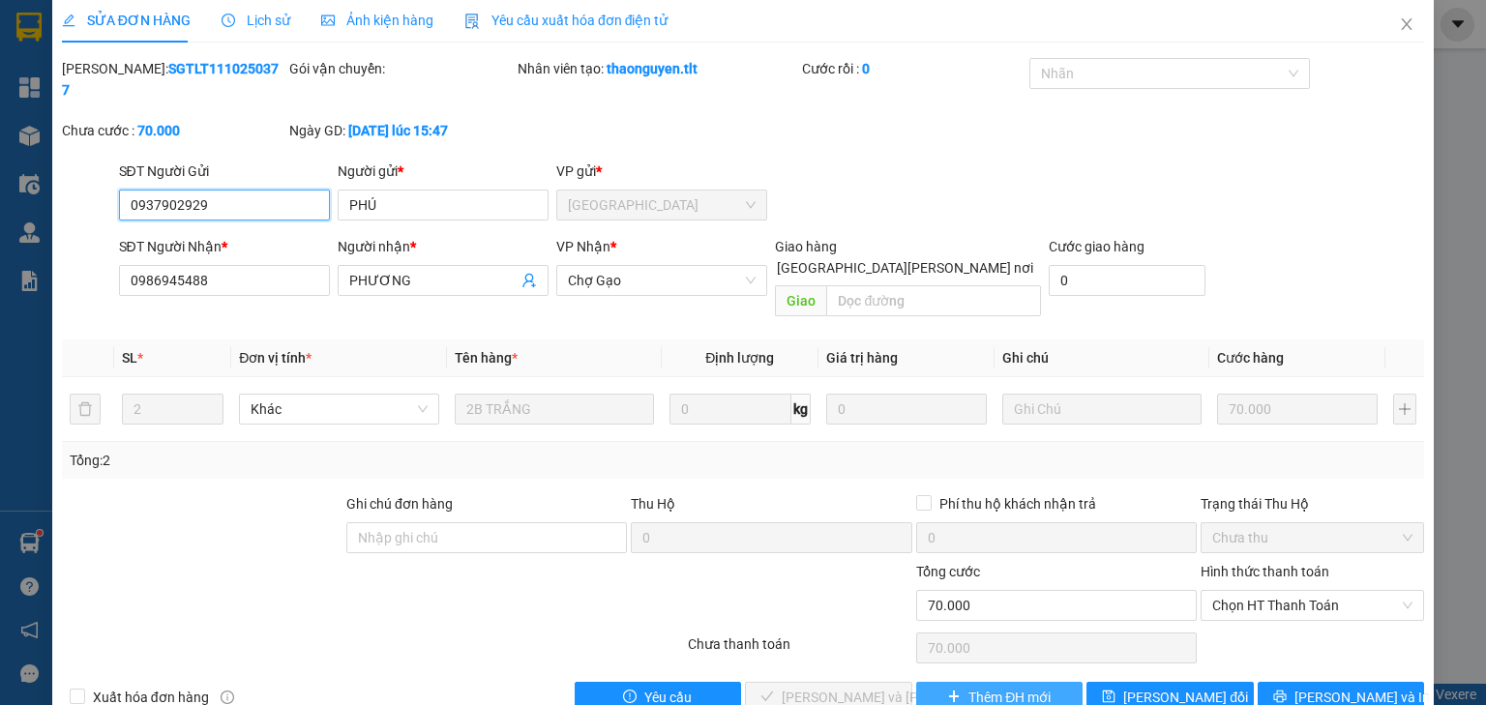
scroll to position [14, 0]
drag, startPoint x: 1242, startPoint y: 556, endPoint x: 1225, endPoint y: 576, distance: 26.1
click at [1241, 589] on span "Chọn HT Thanh Toán" at bounding box center [1312, 603] width 200 height 29
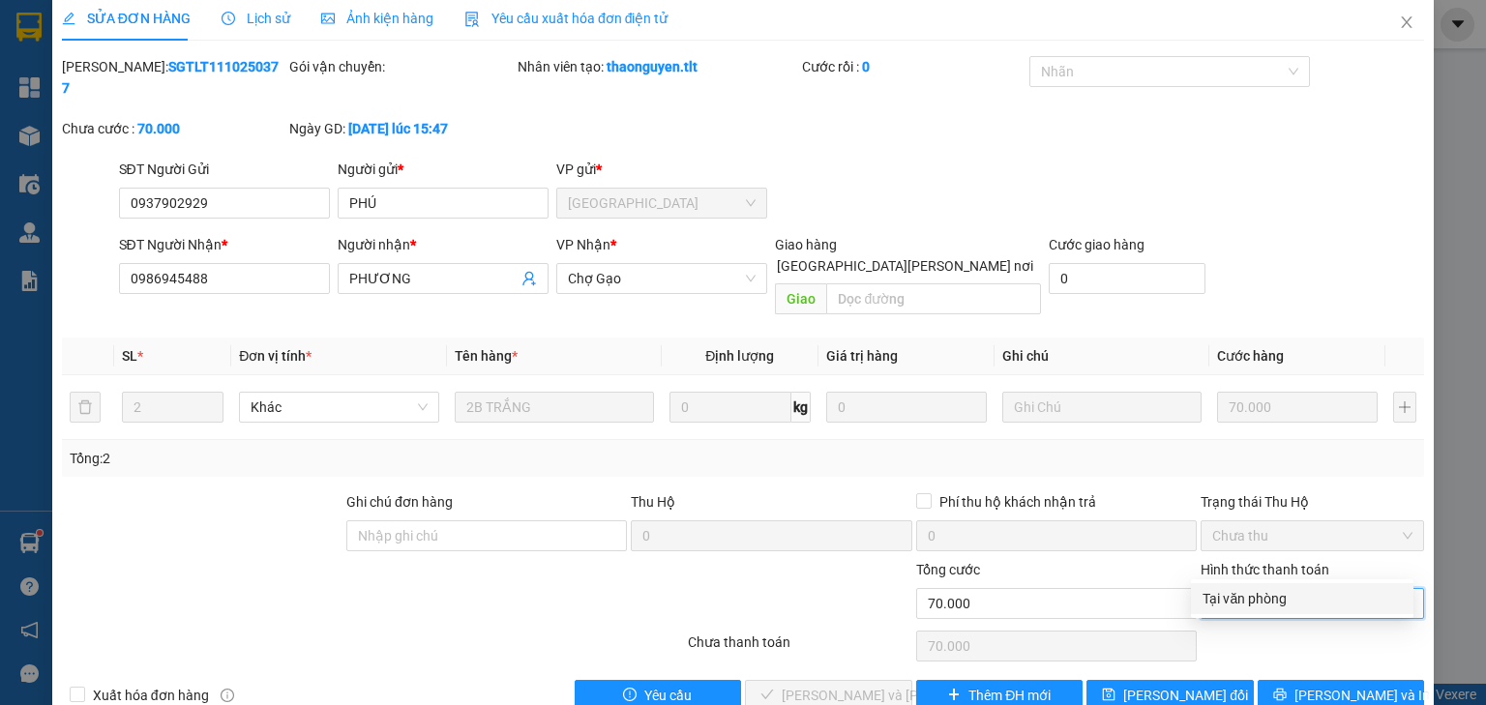
drag, startPoint x: 1206, startPoint y: 589, endPoint x: 762, endPoint y: 673, distance: 451.8
click at [1206, 590] on div "Tại văn phòng" at bounding box center [1301, 598] width 199 height 21
type input "0"
click at [799, 680] on button "[PERSON_NAME] và [PERSON_NAME] hàng" at bounding box center [828, 695] width 167 height 31
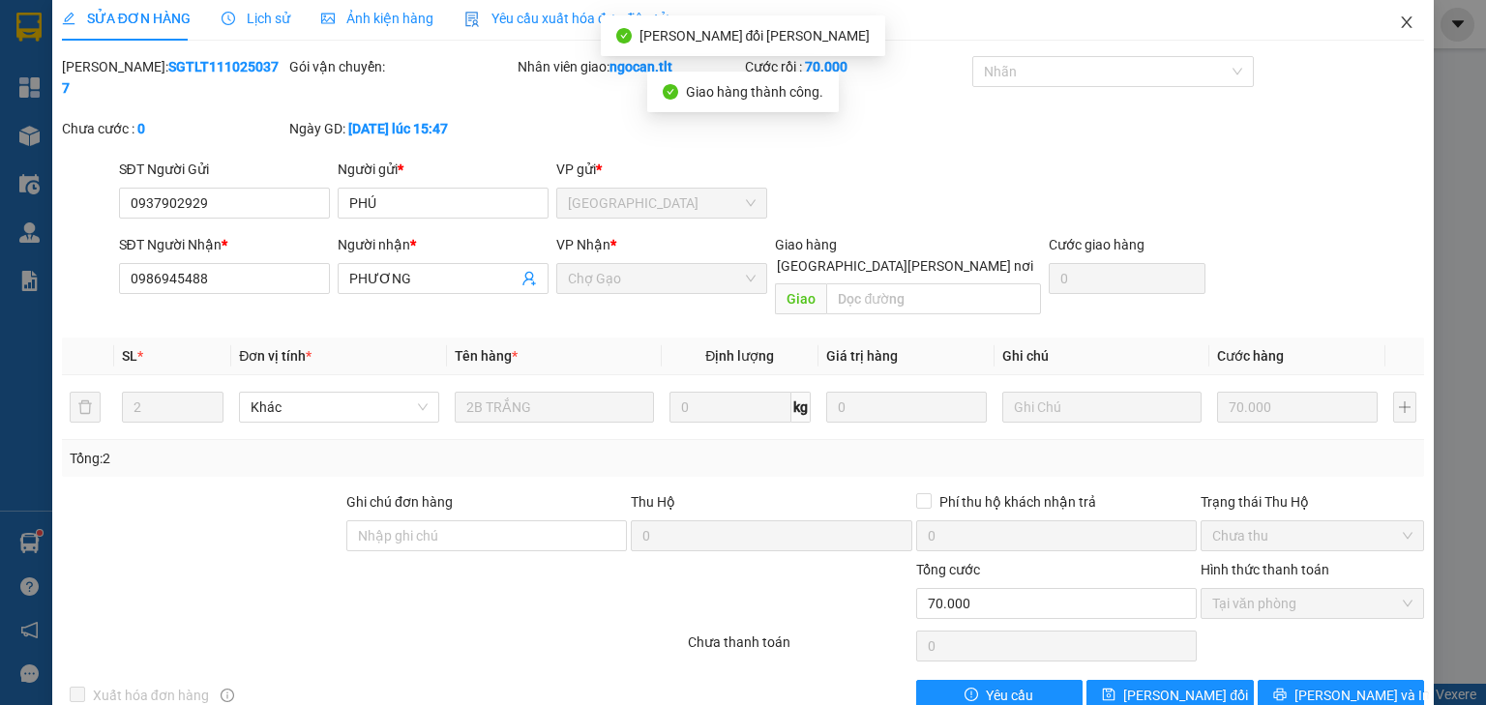
click at [1398, 23] on icon "close" at bounding box center [1405, 22] width 15 height 15
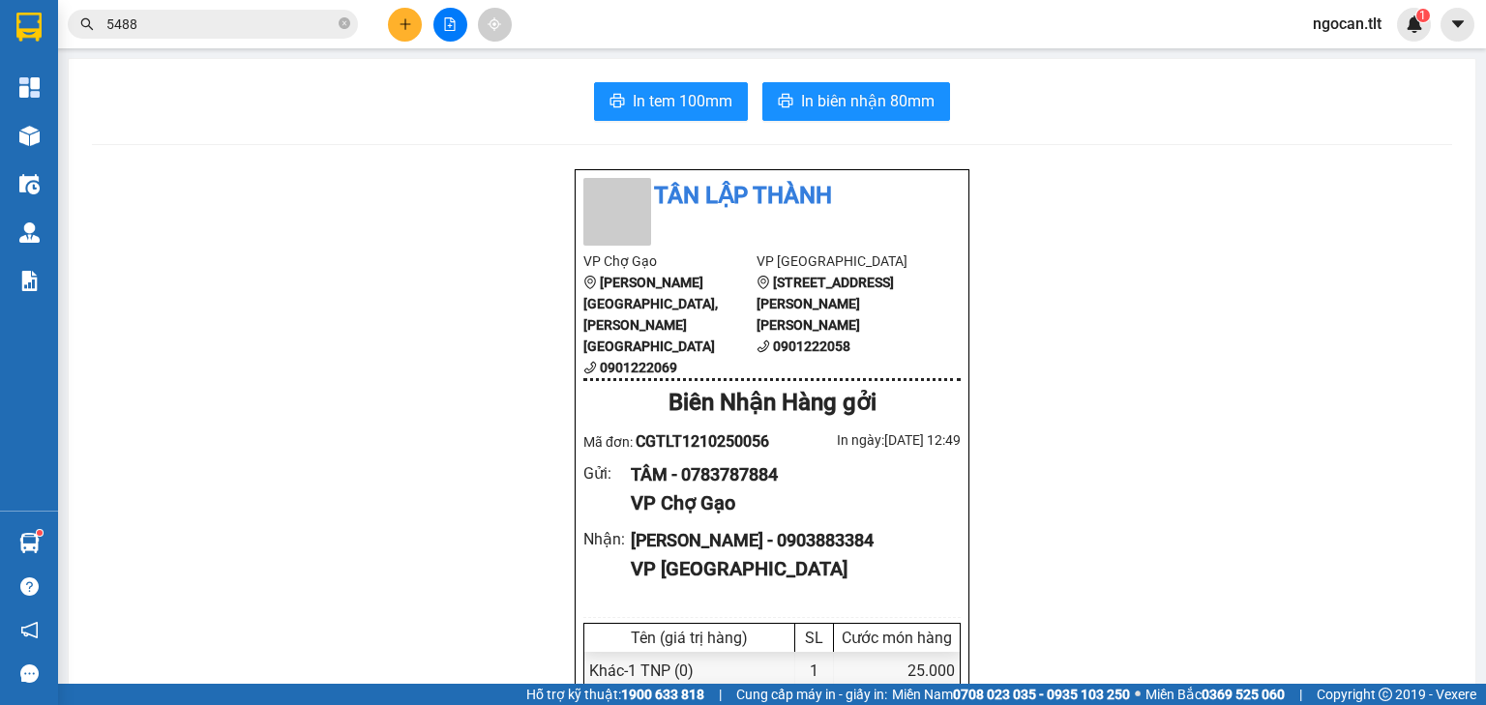
click at [445, 19] on icon "file-add" at bounding box center [450, 24] width 14 height 14
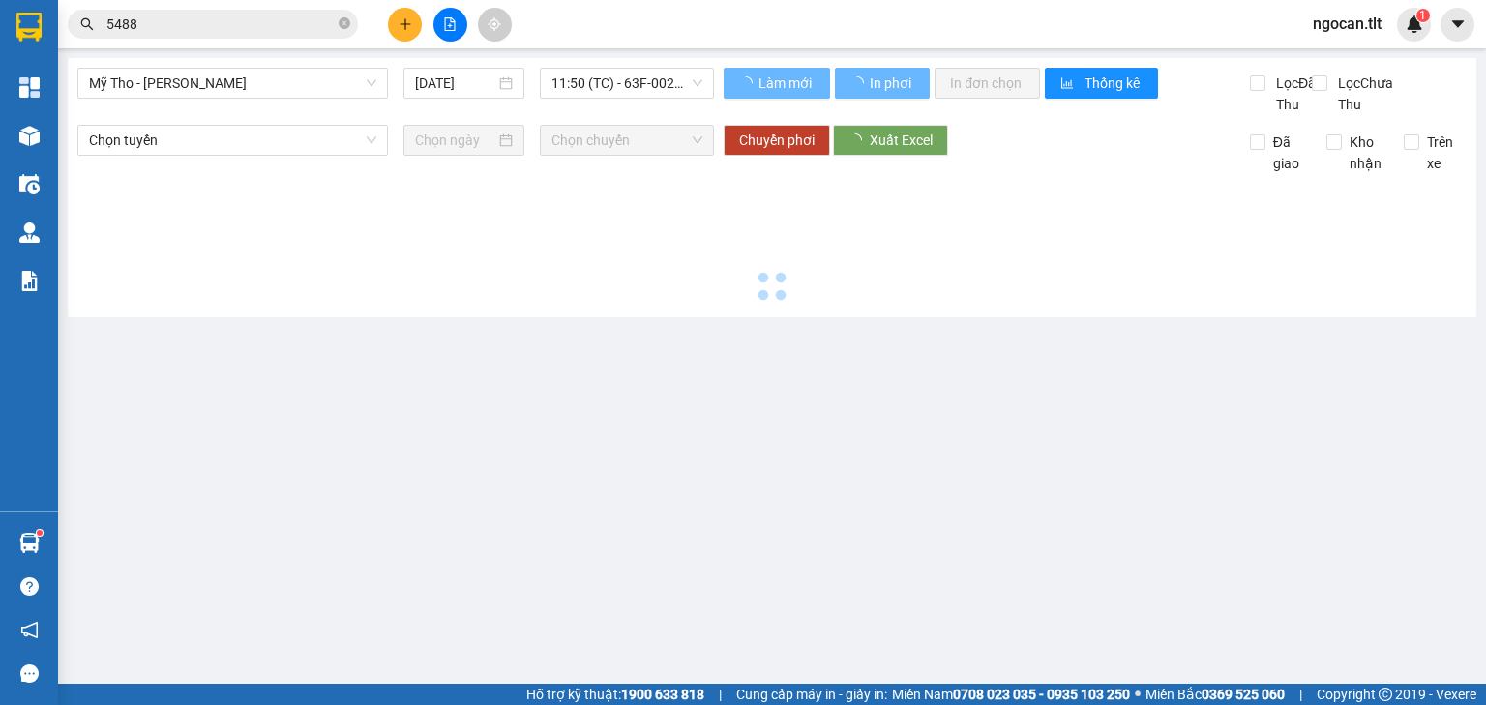
click at [446, 19] on icon "file-add" at bounding box center [450, 24] width 14 height 14
click at [606, 89] on span "11:50 (TC) - 63F-002.30" at bounding box center [627, 83] width 152 height 29
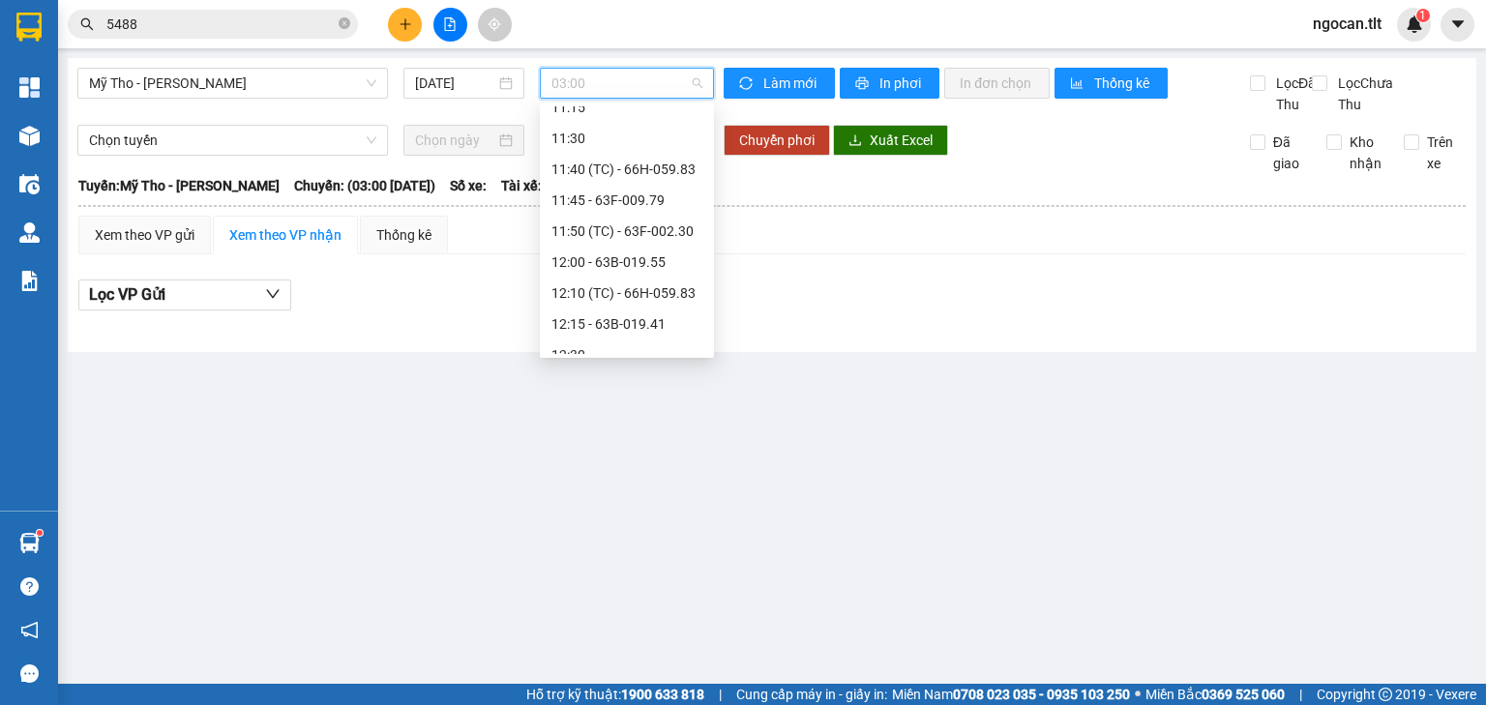
scroll to position [1766, 0]
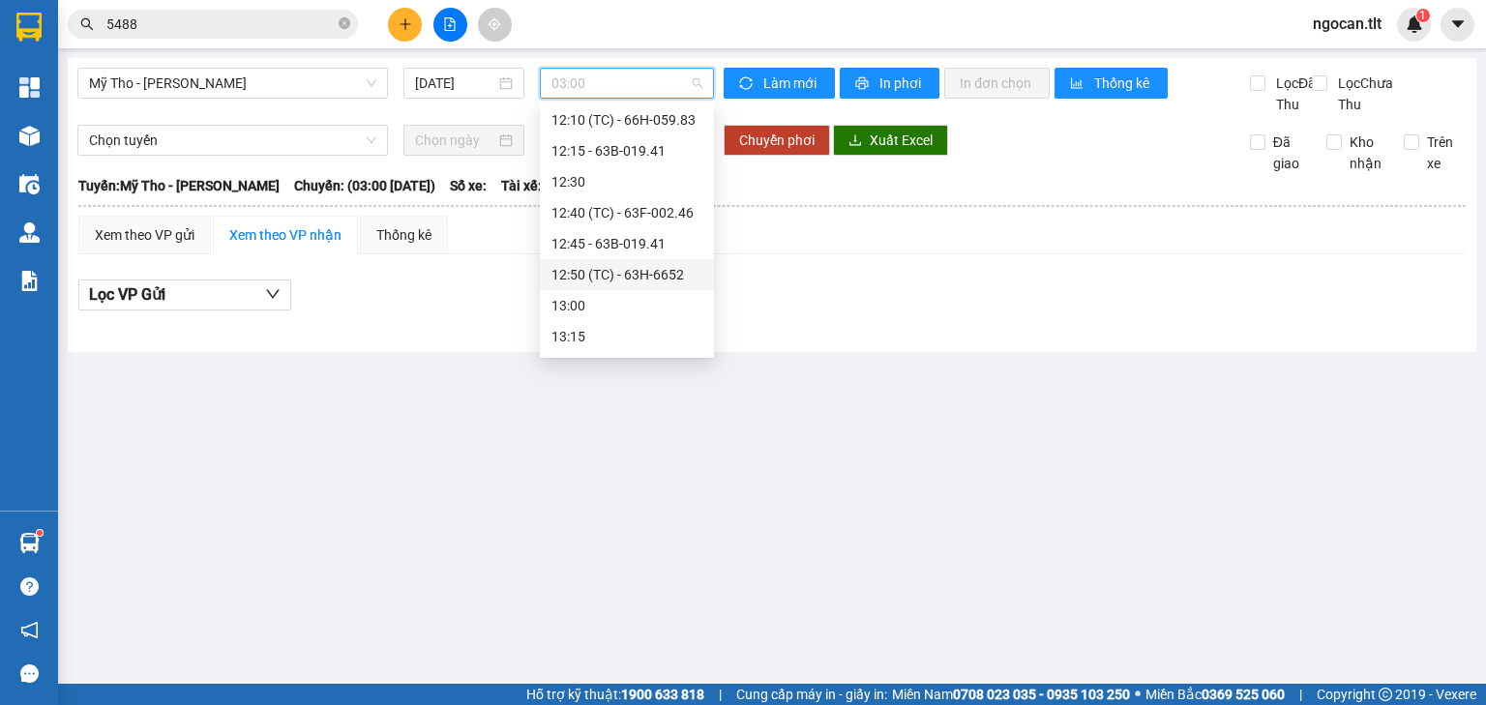
click at [635, 267] on div "12:50 (TC) - 63H-6652" at bounding box center [626, 274] width 151 height 21
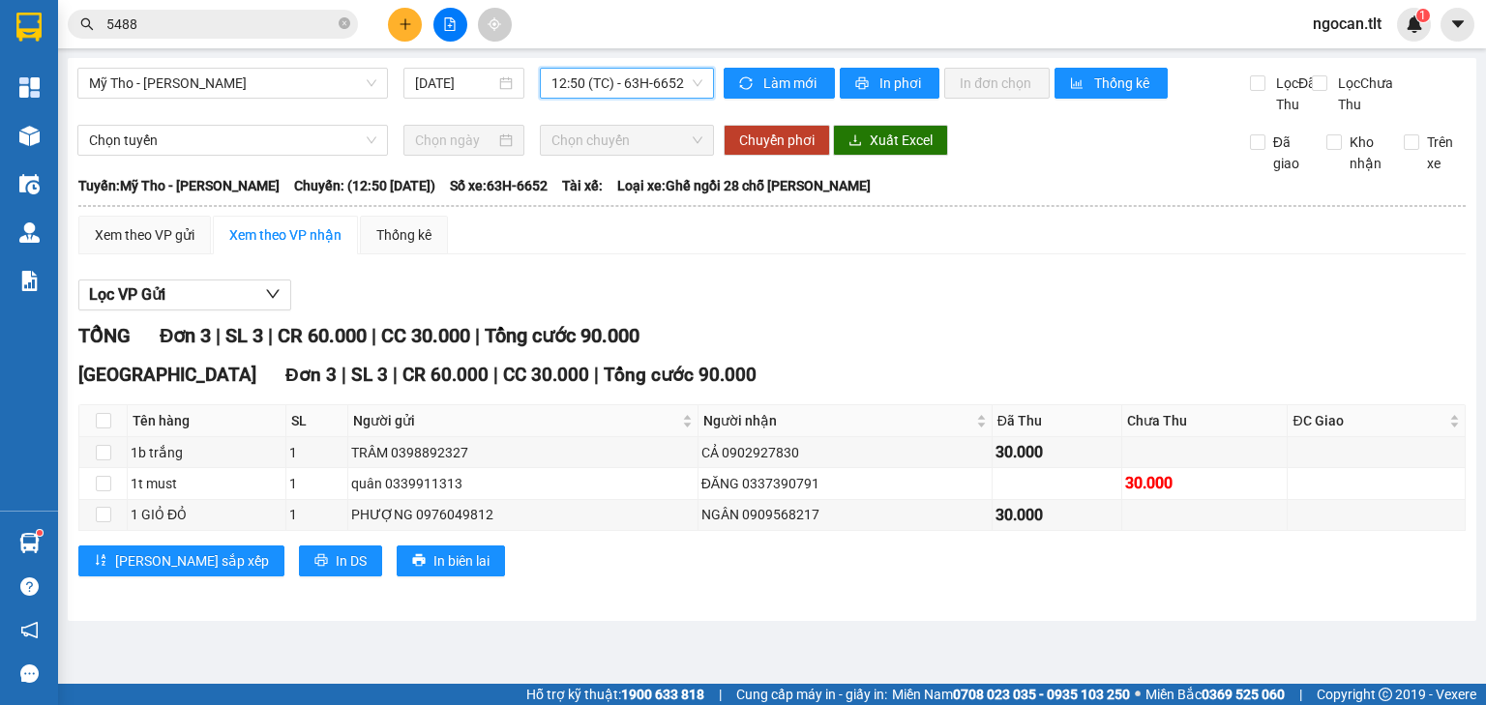
drag, startPoint x: 645, startPoint y: 74, endPoint x: 633, endPoint y: 96, distance: 24.7
click at [645, 77] on span "12:50 (TC) - 63H-6652" at bounding box center [627, 83] width 152 height 29
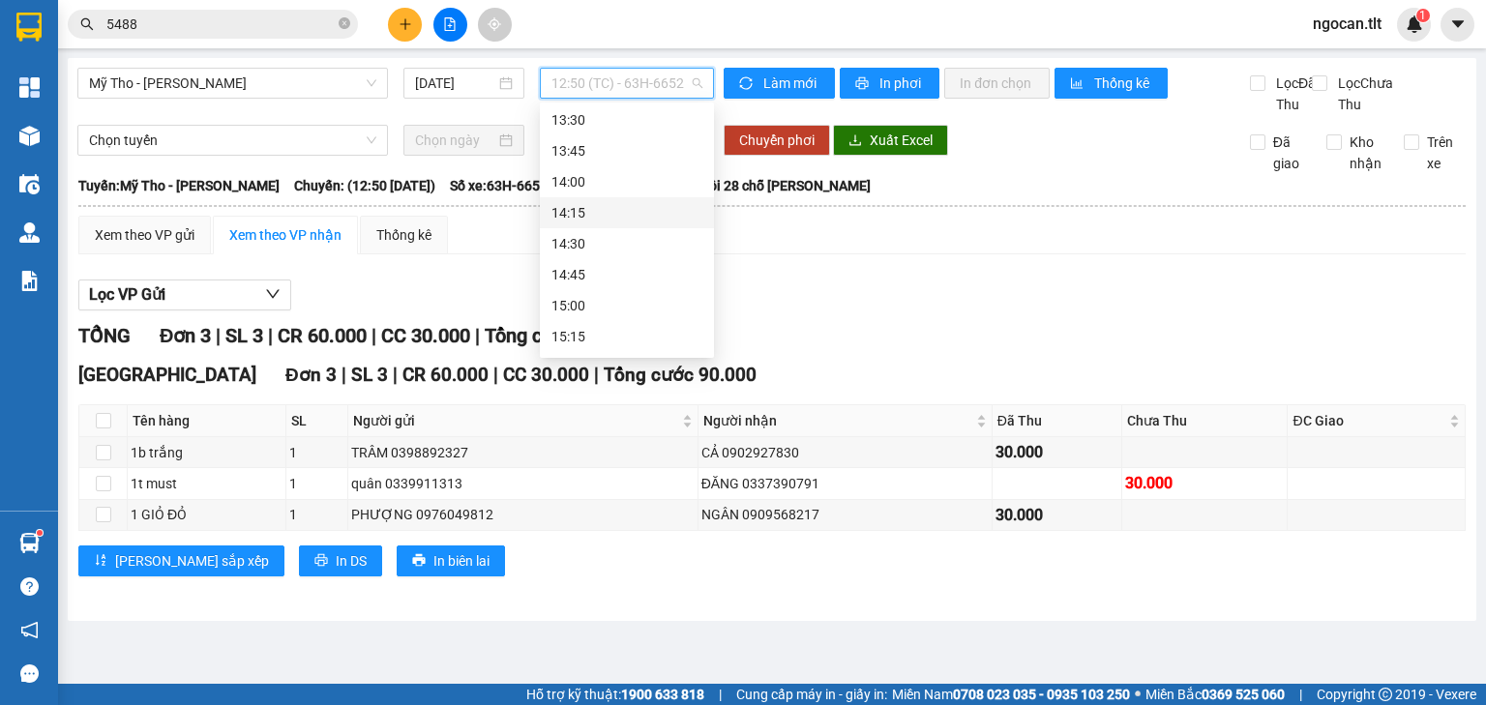
scroll to position [1766, 0]
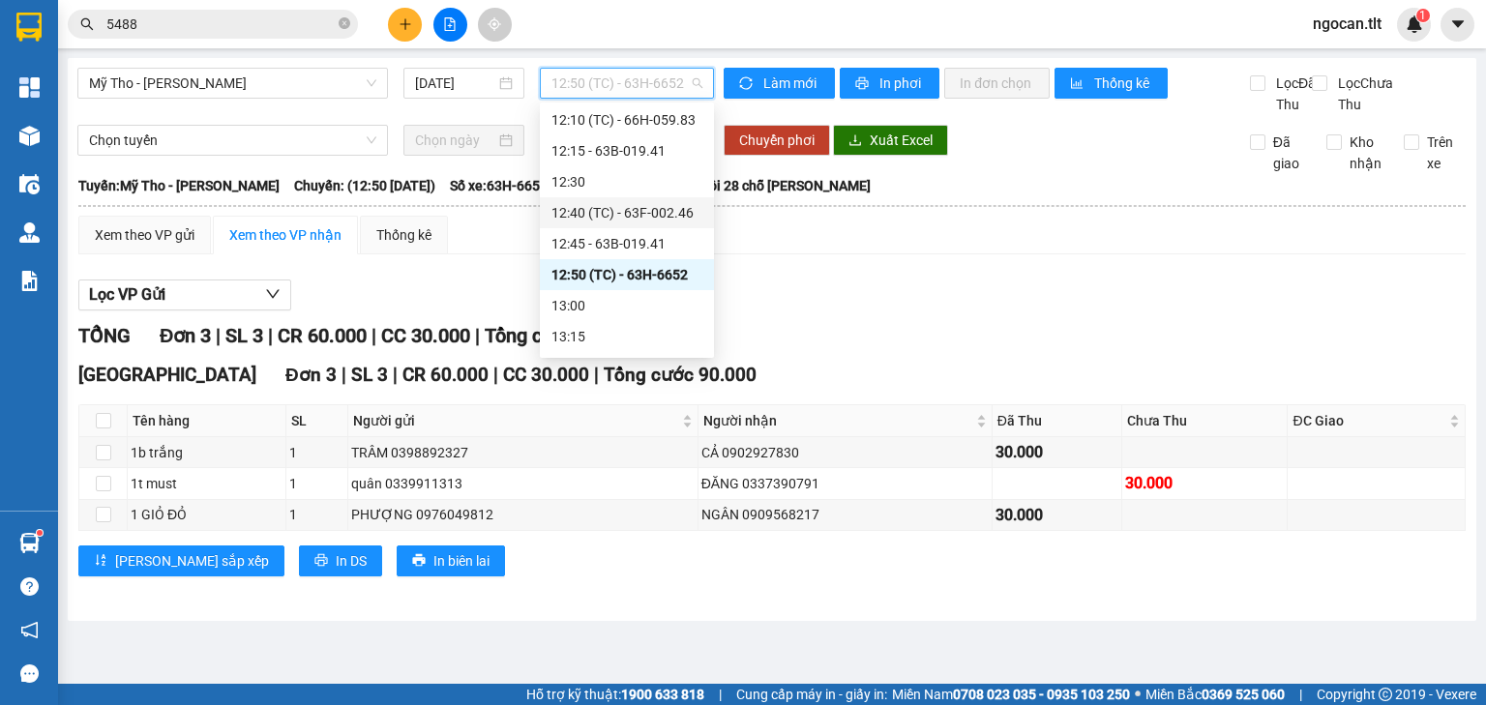
click at [619, 201] on div "12:40 (TC) - 63F-002.46" at bounding box center [627, 212] width 174 height 31
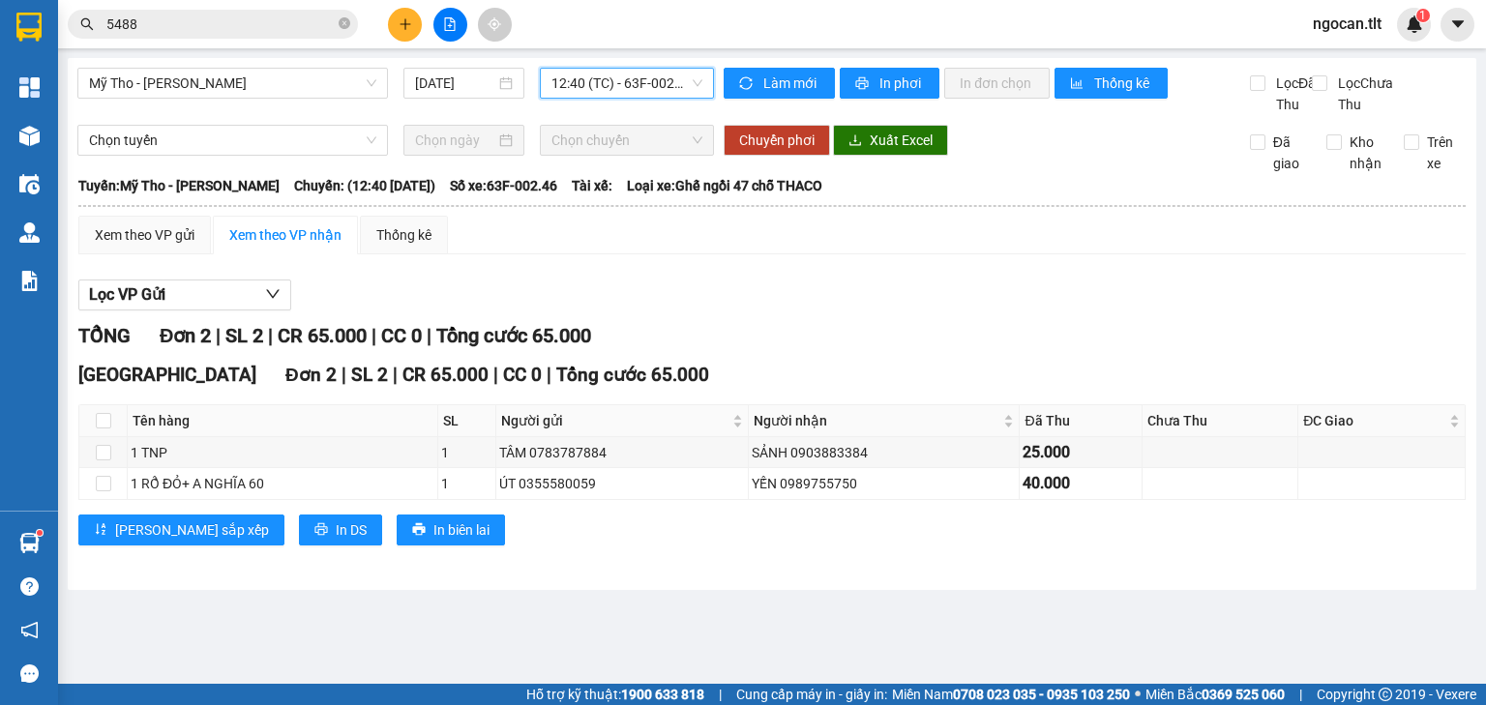
click at [158, 244] on div "Xem theo VP gửi" at bounding box center [144, 235] width 132 height 39
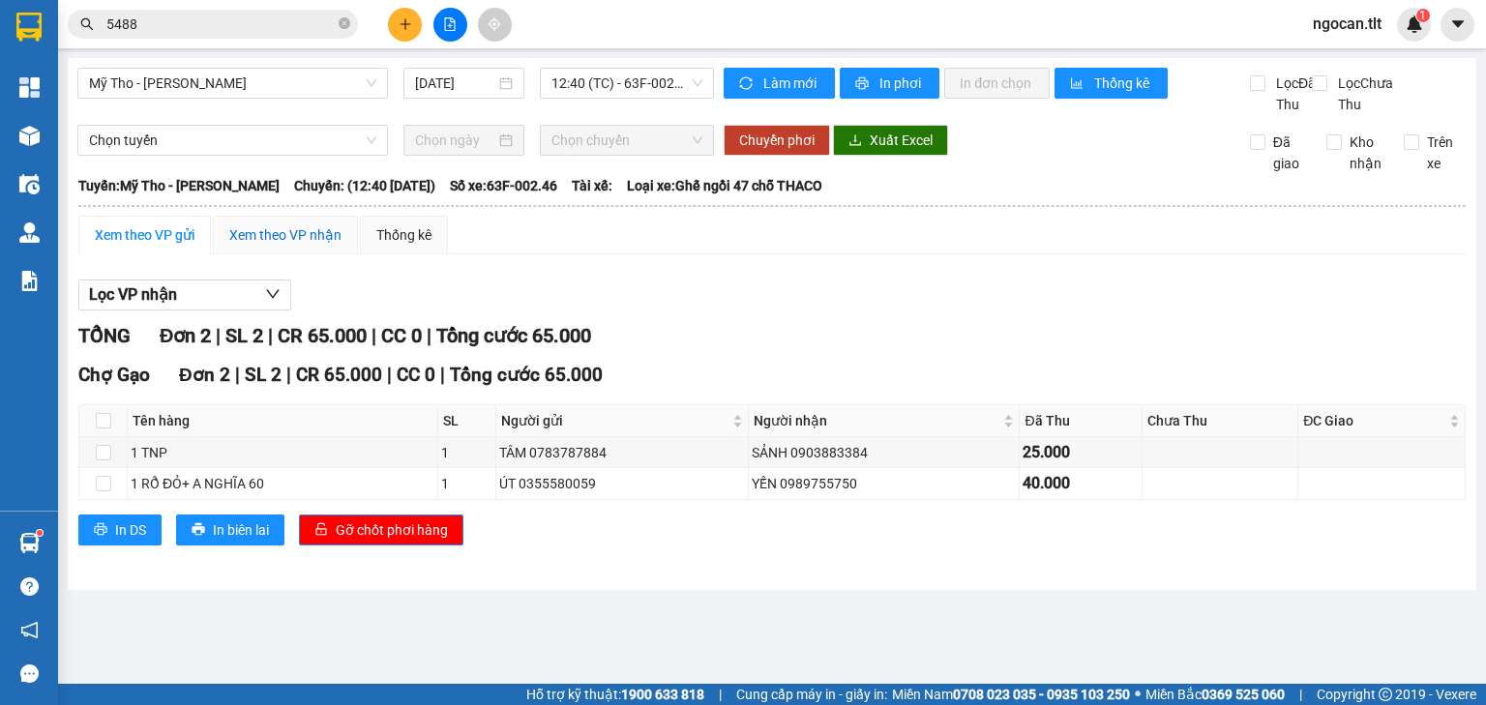
drag, startPoint x: 286, startPoint y: 262, endPoint x: 252, endPoint y: 358, distance: 101.6
click at [286, 246] on div "Xem theo VP nhận" at bounding box center [285, 234] width 112 height 21
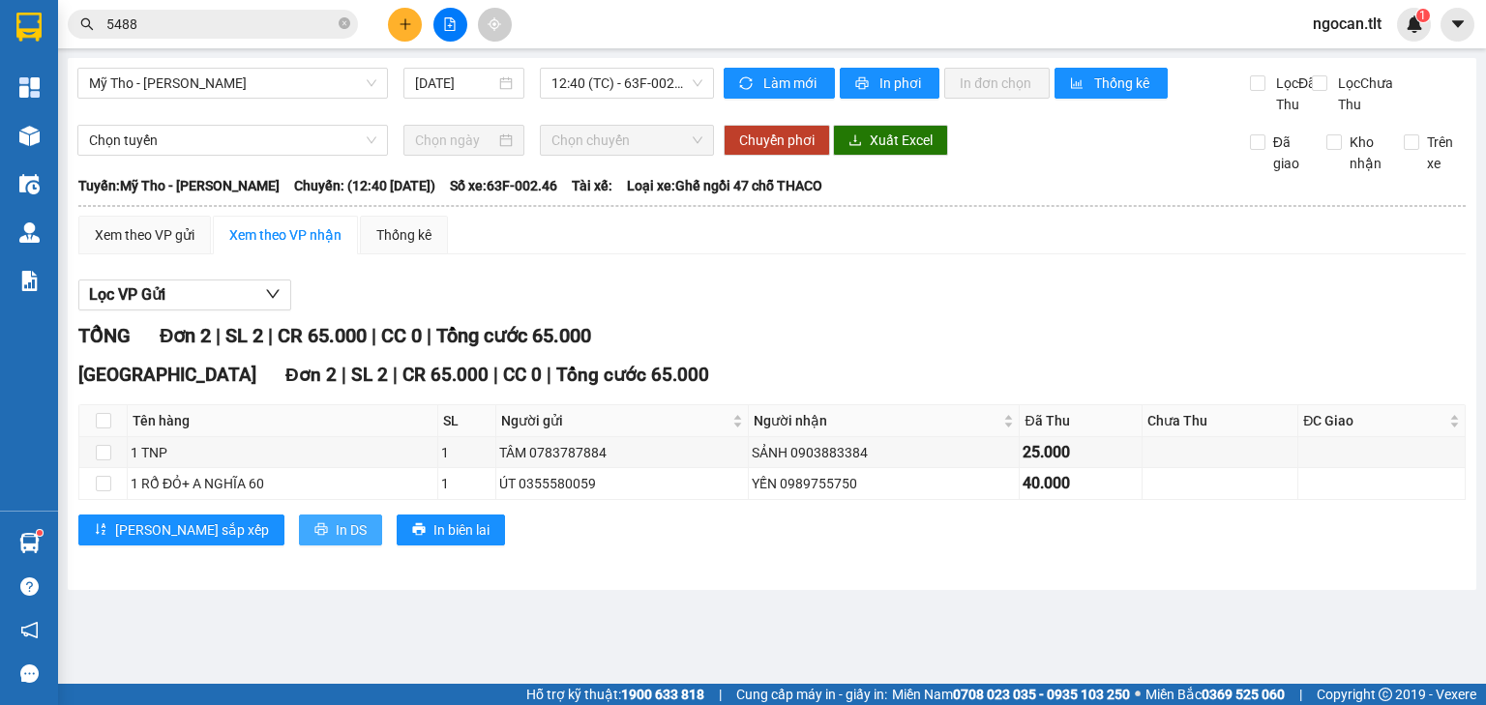
drag, startPoint x: 244, startPoint y: 542, endPoint x: 267, endPoint y: 594, distance: 57.2
click at [299, 542] on button "In DS" at bounding box center [340, 530] width 83 height 31
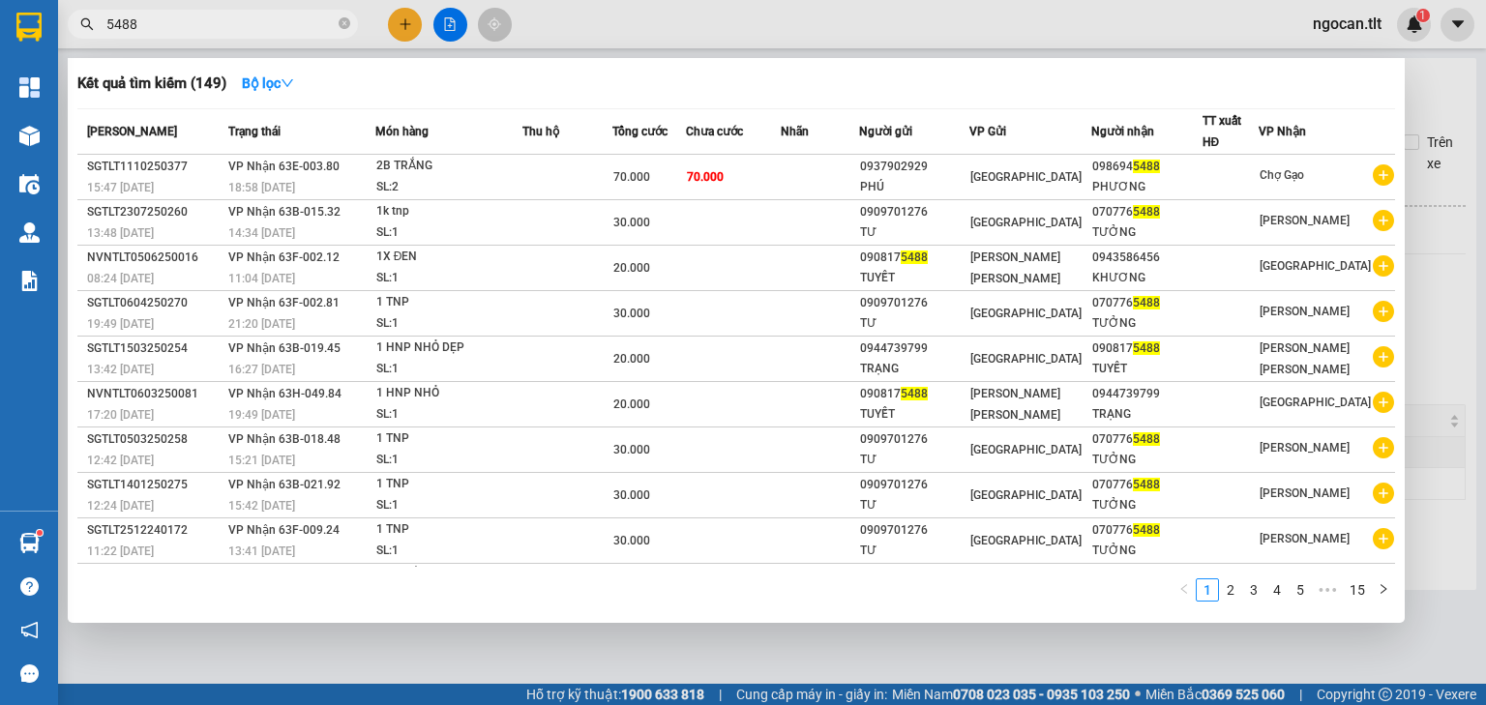
click at [162, 29] on input "5488" at bounding box center [220, 24] width 228 height 21
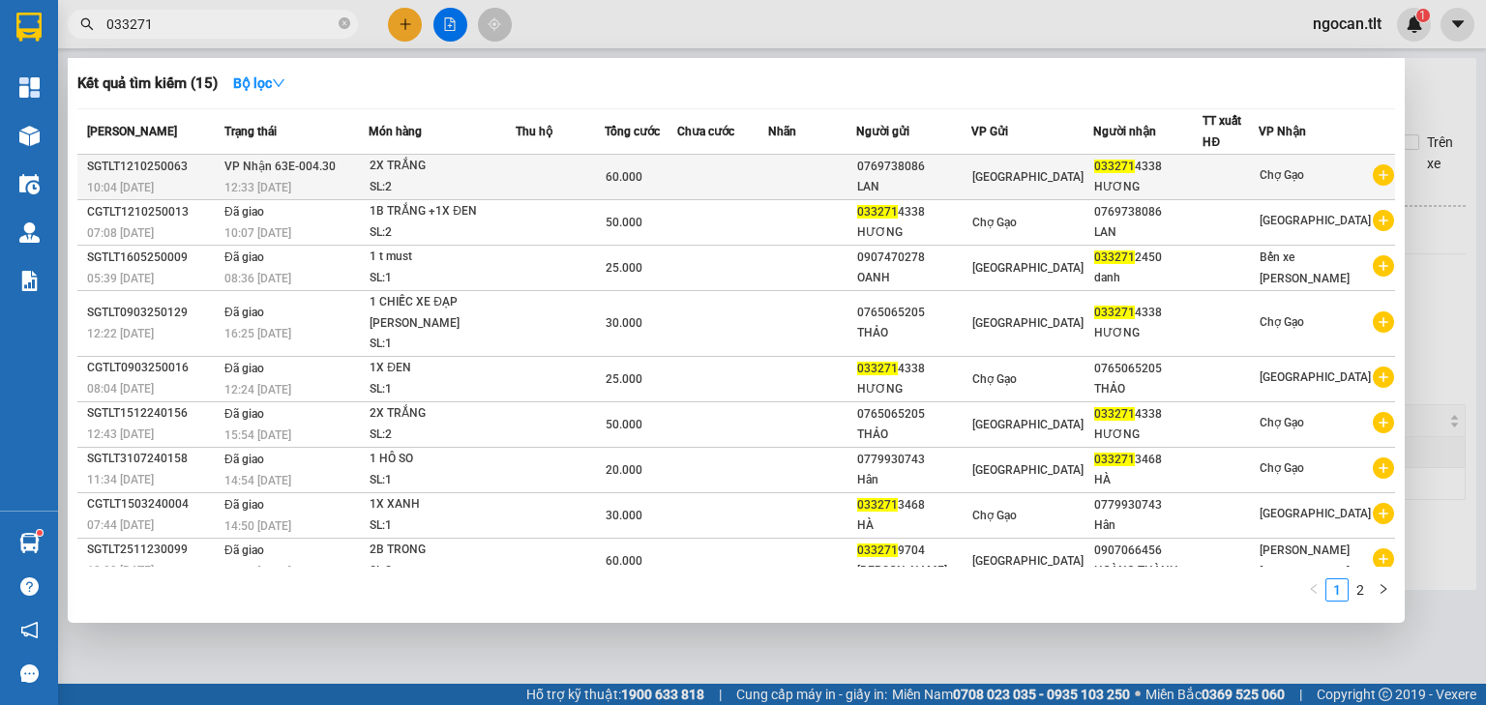
type input "033271"
click at [457, 161] on div "2X TRẮNG" at bounding box center [441, 166] width 145 height 21
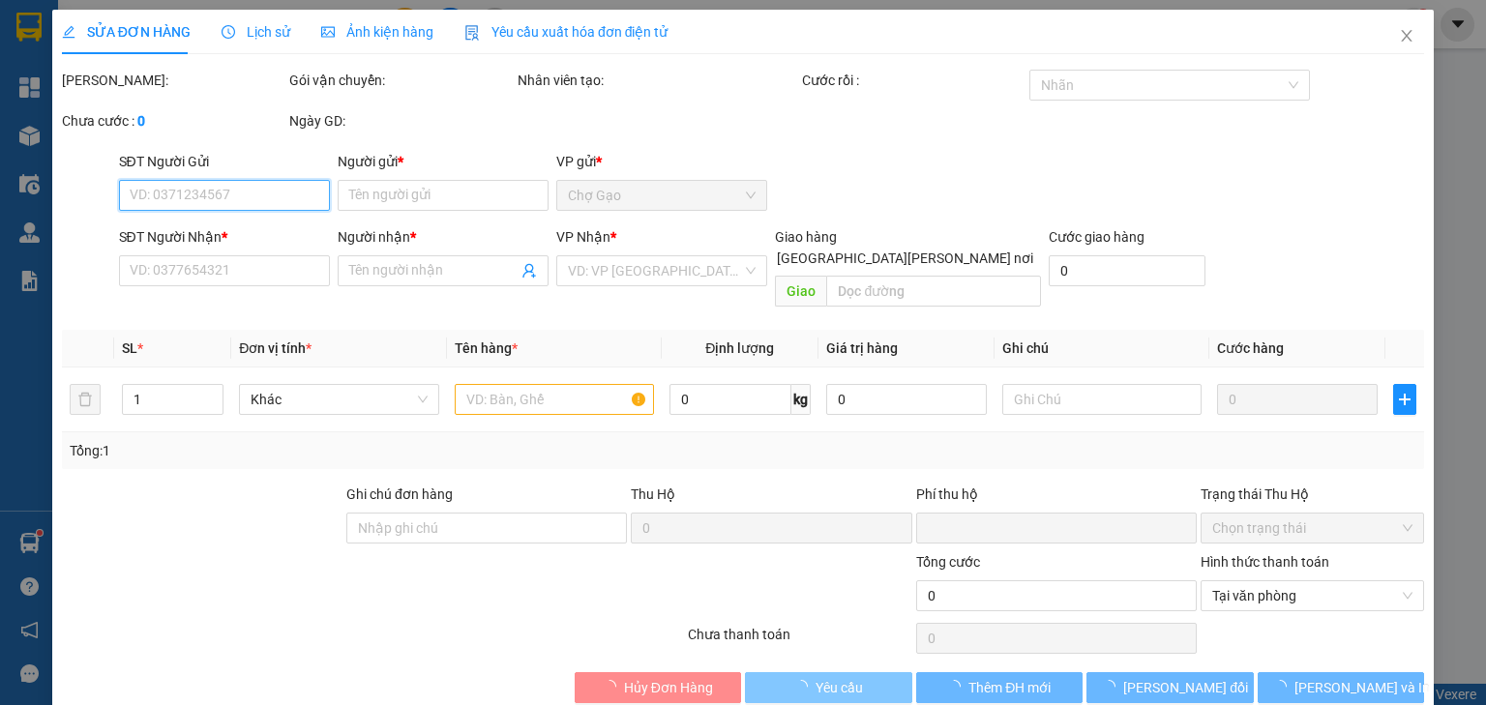
type input "0769738086"
type input "LAN"
type input "0332714338"
type input "HƯƠNG"
type input "0"
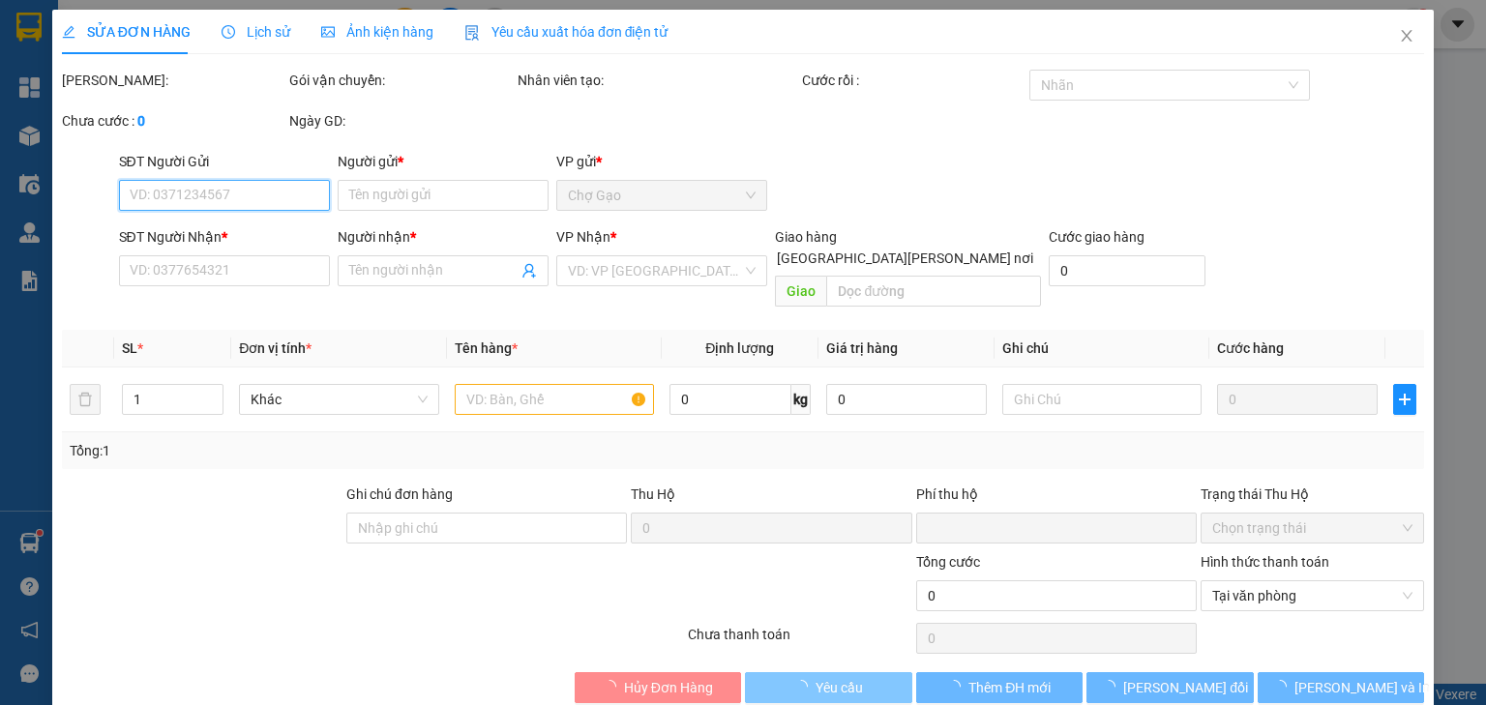
type input "60.000"
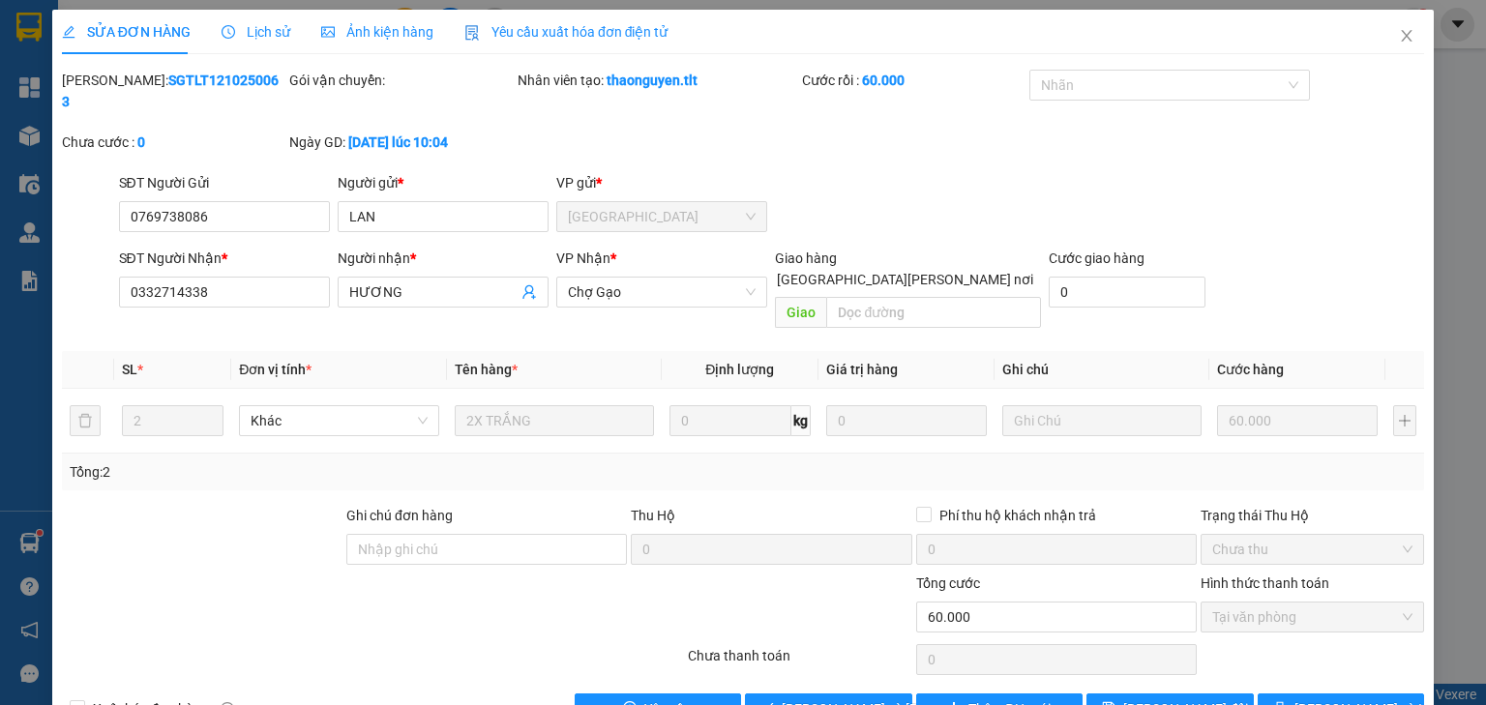
click at [836, 642] on div "Total Paid Fee 60.000 Total UnPaid Fee 0 Cash Collection Total Fee Mã ĐH: SGTLT…" at bounding box center [743, 397] width 1362 height 655
click at [844, 693] on button "[PERSON_NAME] và [PERSON_NAME] hàng" at bounding box center [828, 708] width 167 height 31
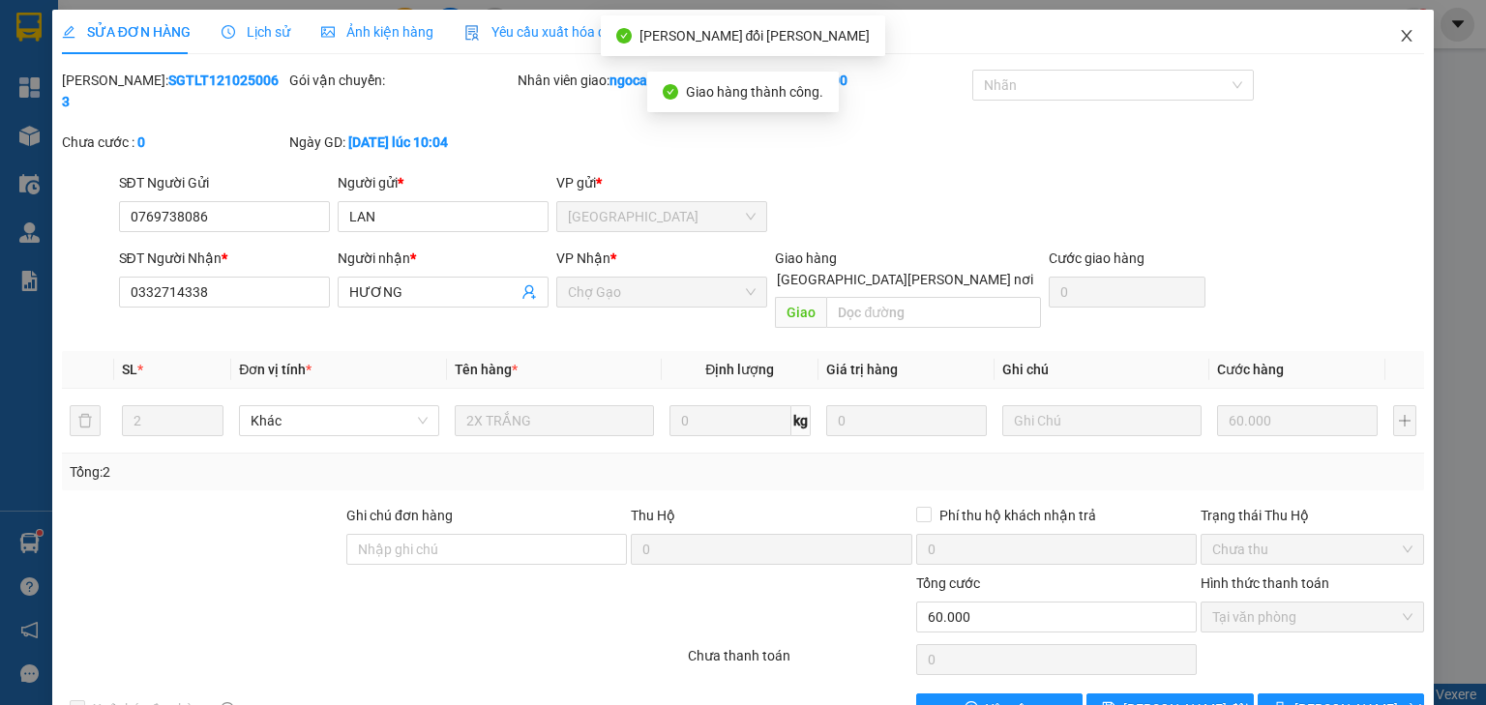
click at [1385, 35] on span "Close" at bounding box center [1406, 37] width 54 height 54
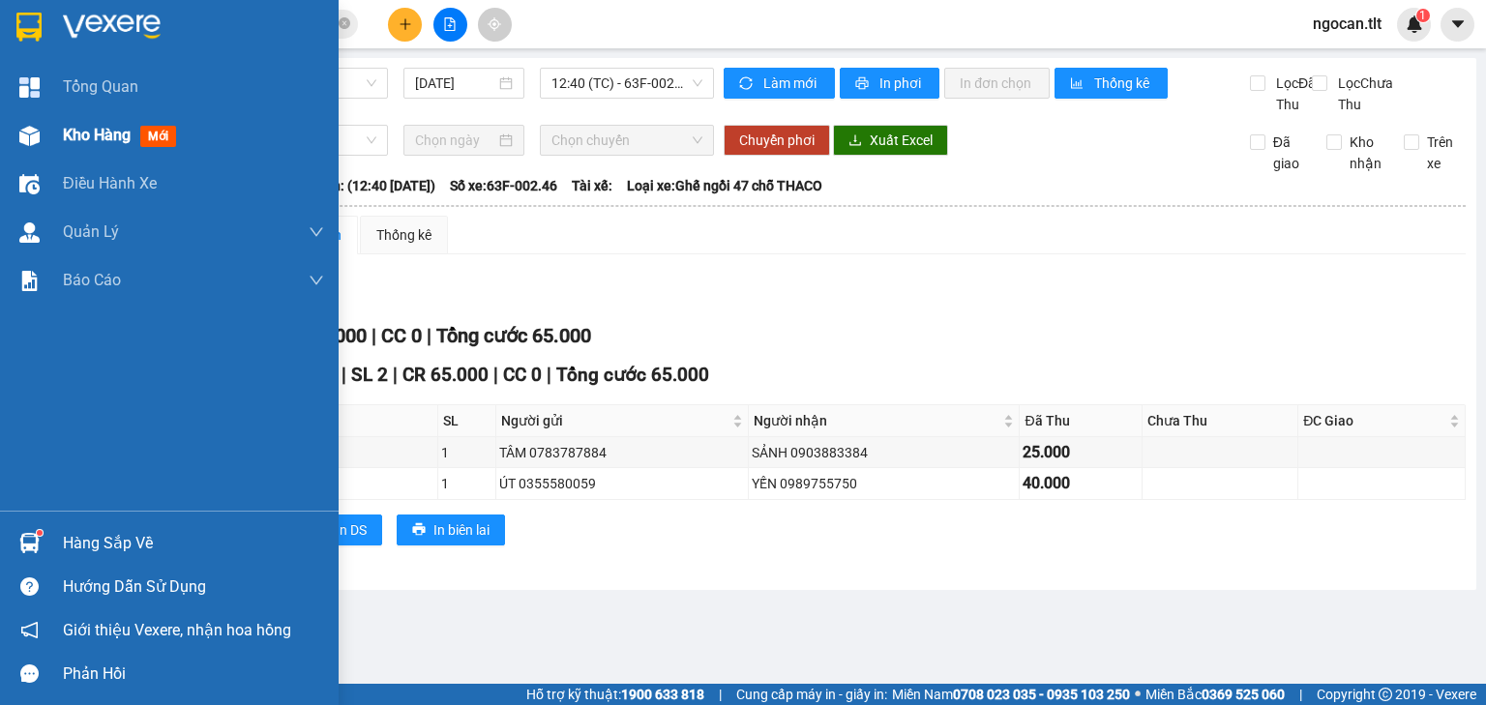
click at [77, 137] on span "Kho hàng" at bounding box center [97, 135] width 68 height 18
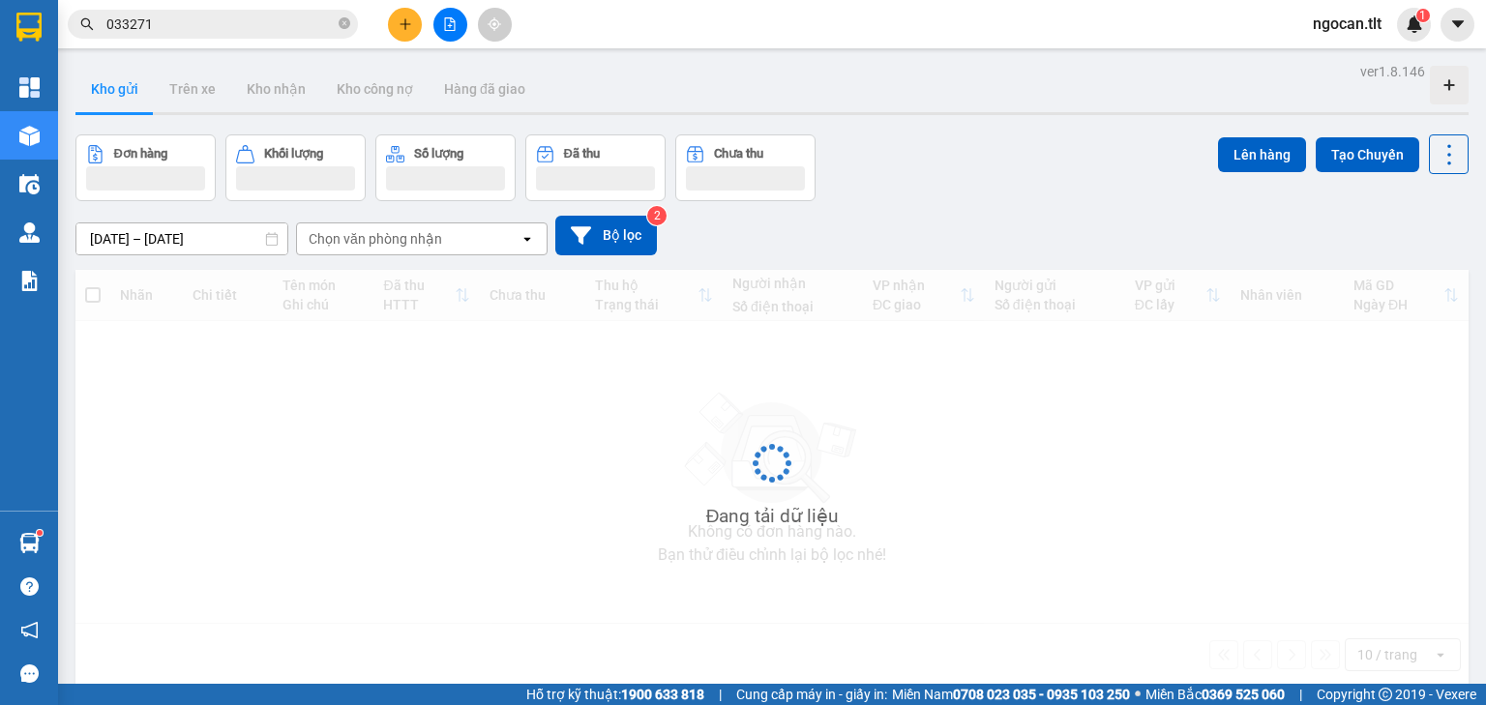
drag, startPoint x: 670, startPoint y: 583, endPoint x: 658, endPoint y: 575, distance: 14.8
click at [667, 582] on div "Đang tải dữ liệu" at bounding box center [771, 478] width 1393 height 416
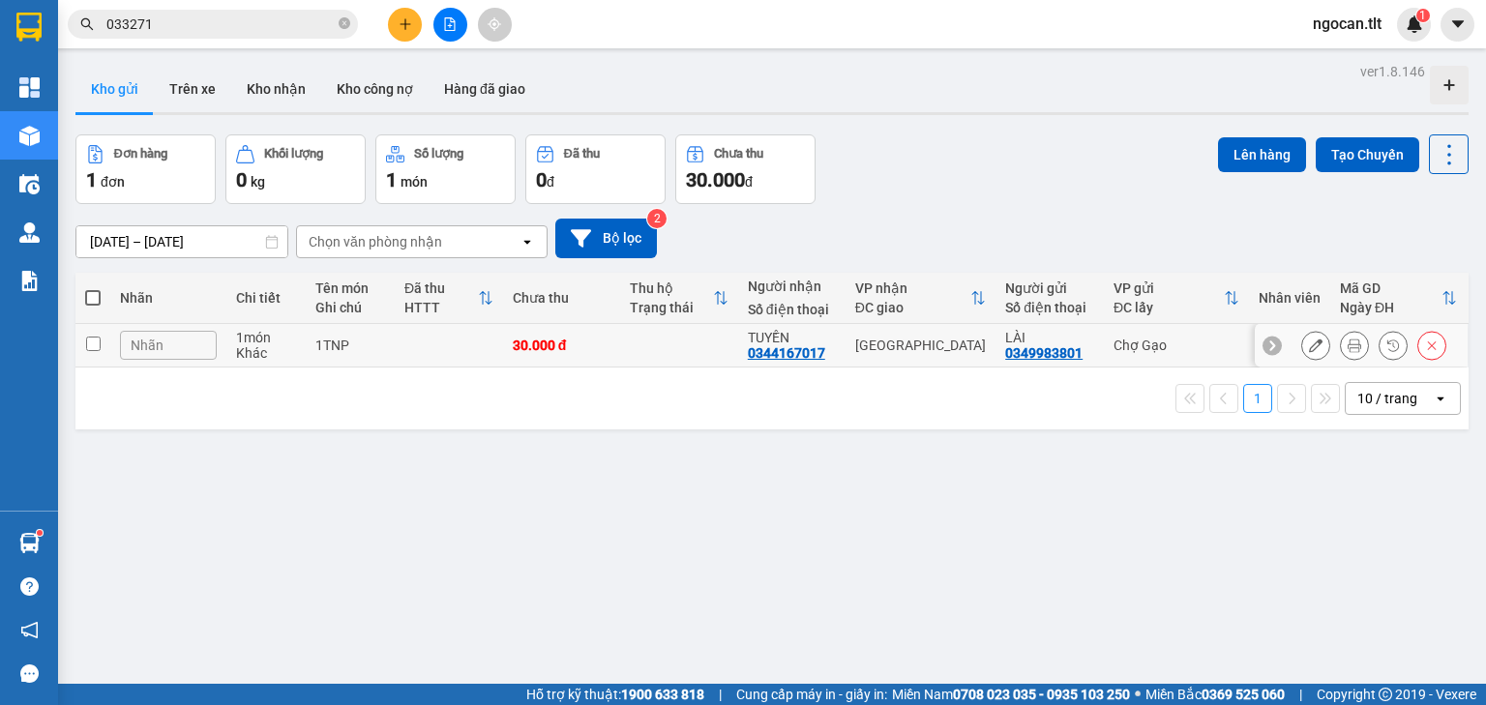
click at [415, 348] on td at bounding box center [449, 346] width 108 height 44
checkbox input "true"
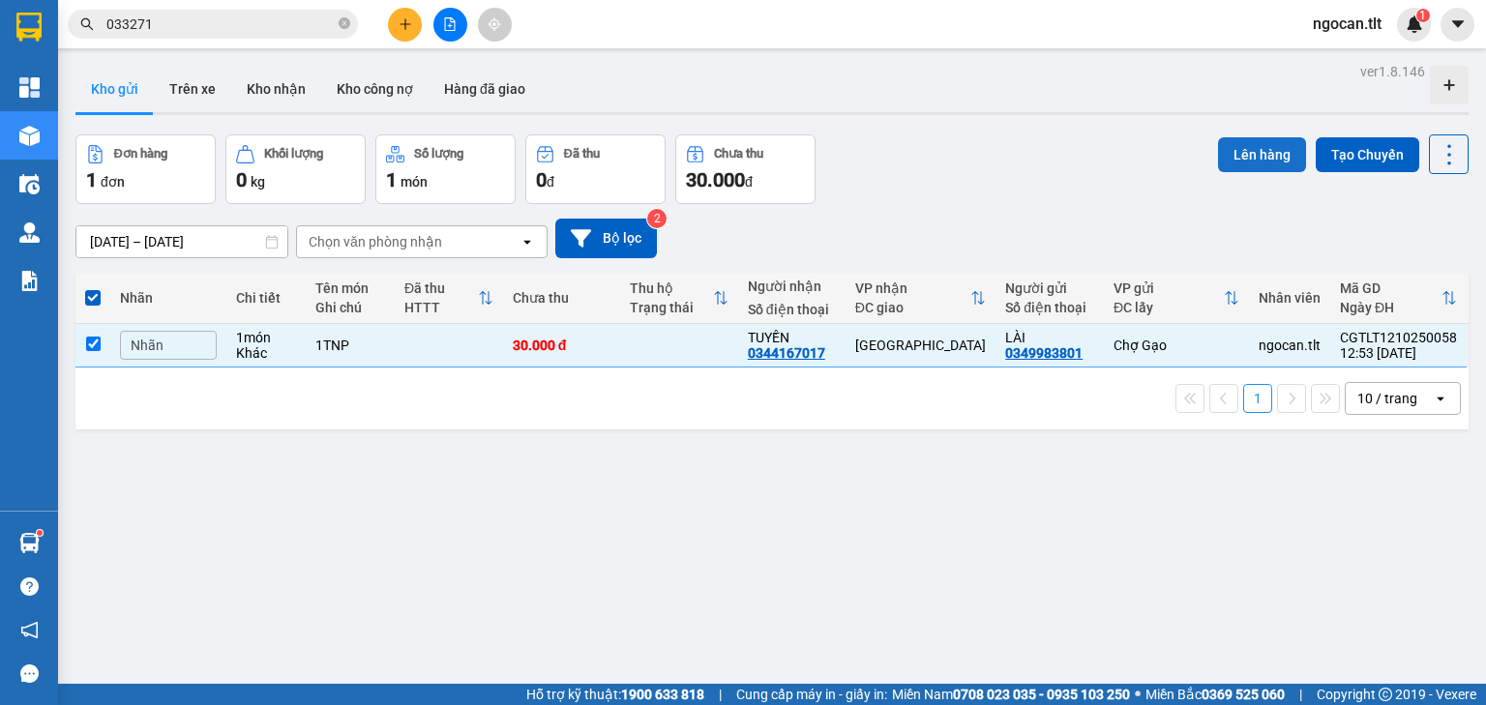
click at [1223, 147] on button "Lên hàng" at bounding box center [1262, 154] width 88 height 35
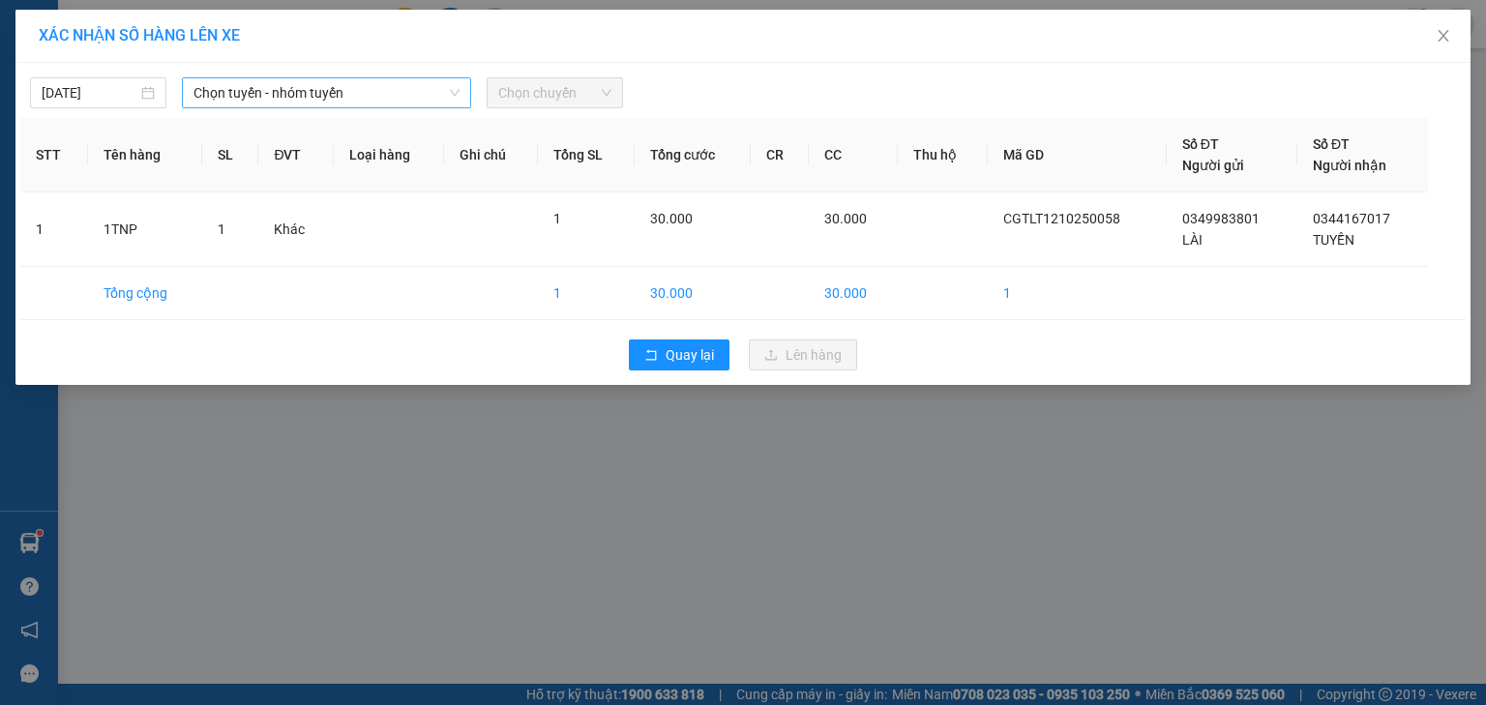
click at [407, 103] on span "Chọn tuyến - nhóm tuyến" at bounding box center [326, 92] width 266 height 29
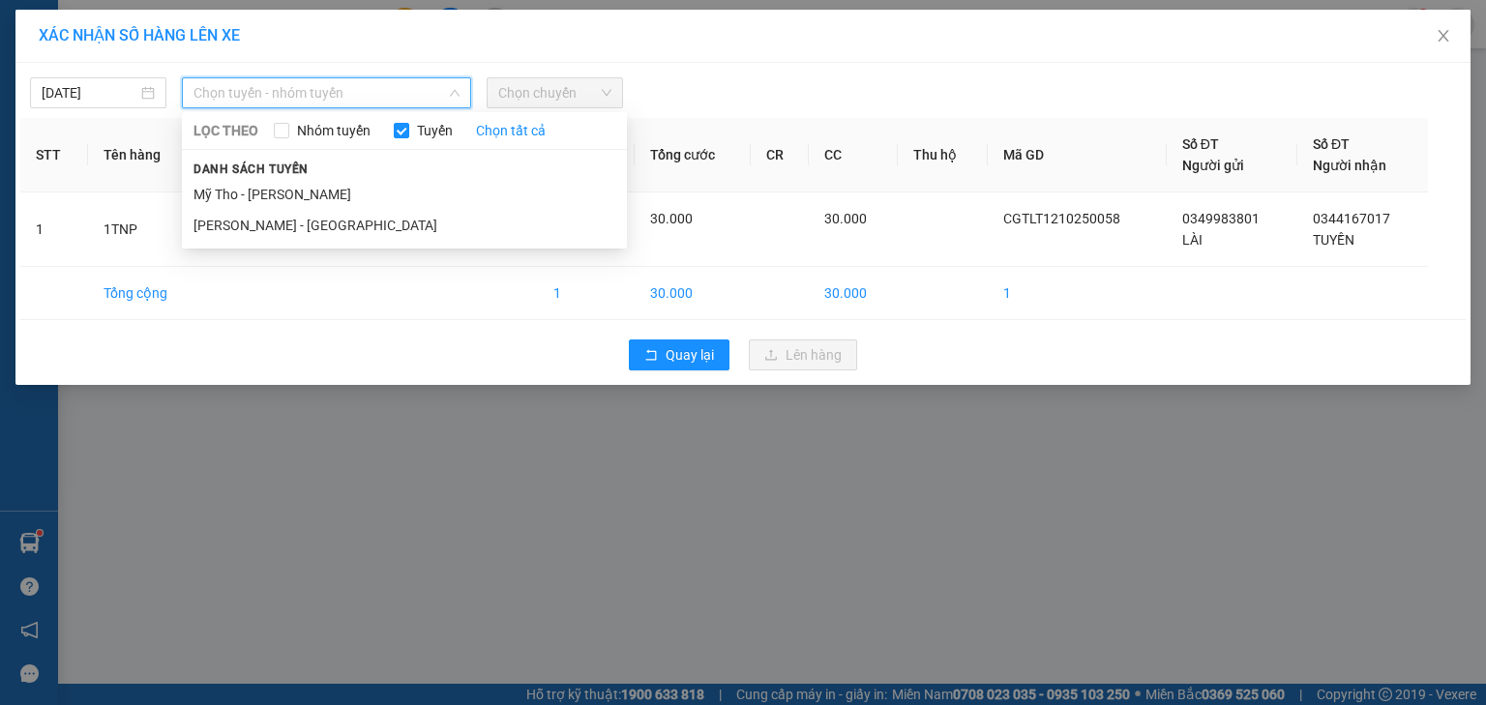
drag, startPoint x: 316, startPoint y: 191, endPoint x: 364, endPoint y: 168, distance: 52.4
click at [317, 191] on li "Mỹ Tho - [PERSON_NAME]" at bounding box center [404, 194] width 445 height 31
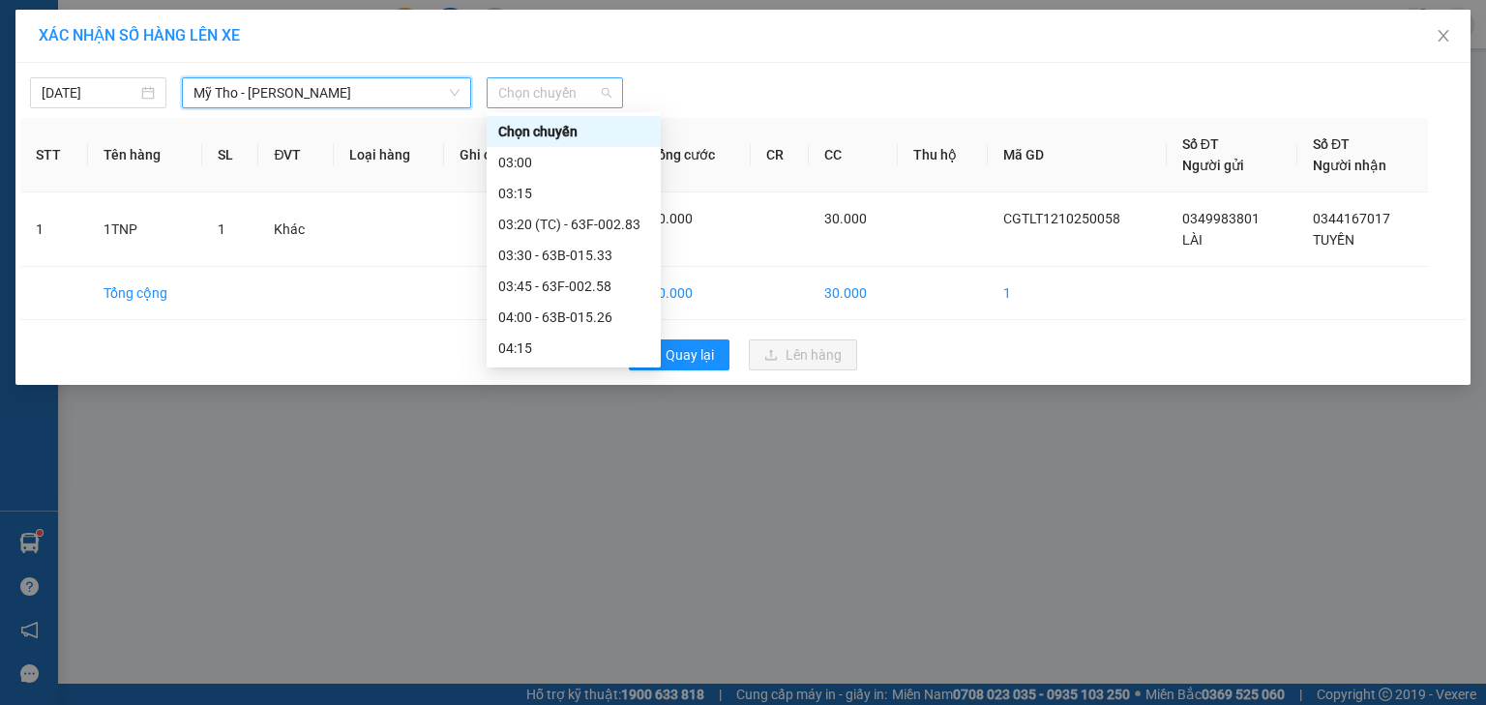
click at [515, 91] on span "Chọn chuyến" at bounding box center [554, 92] width 113 height 29
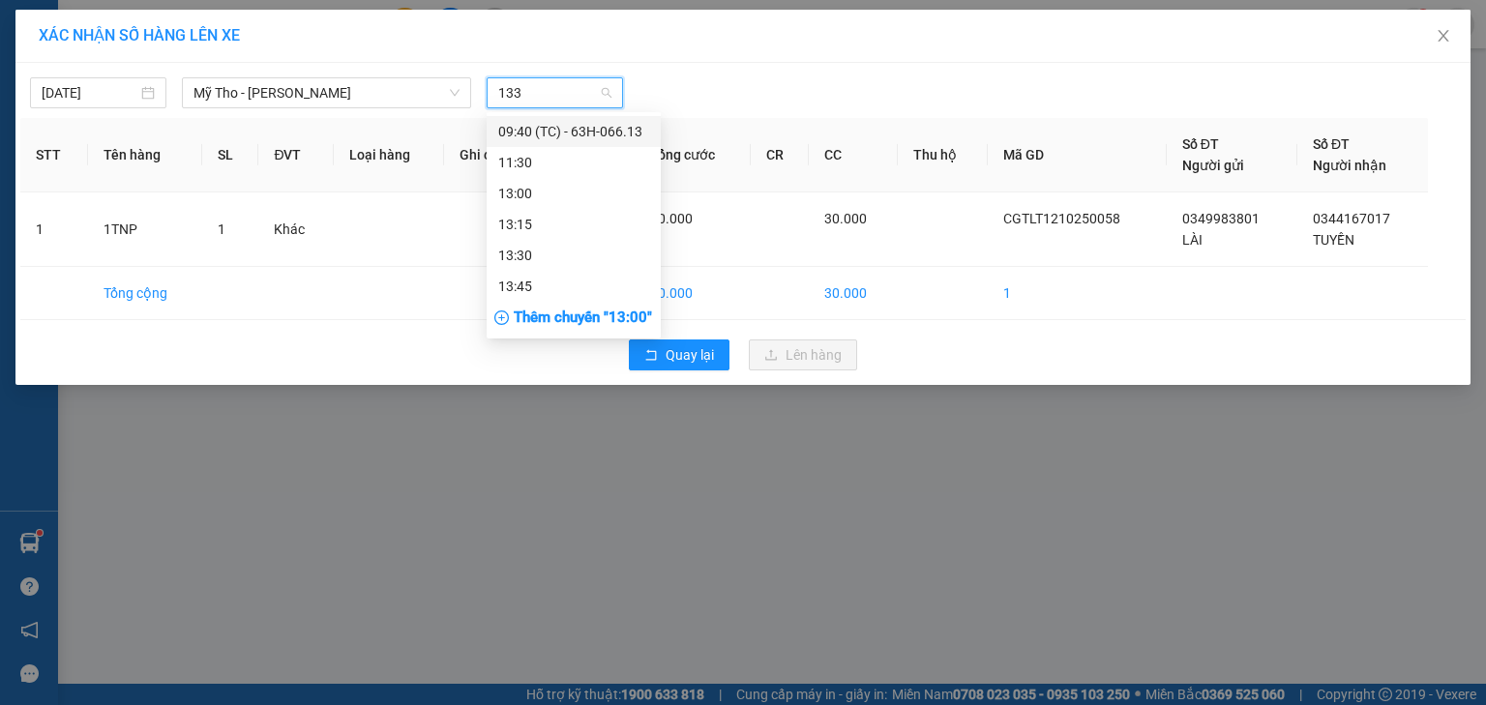
type input "1330"
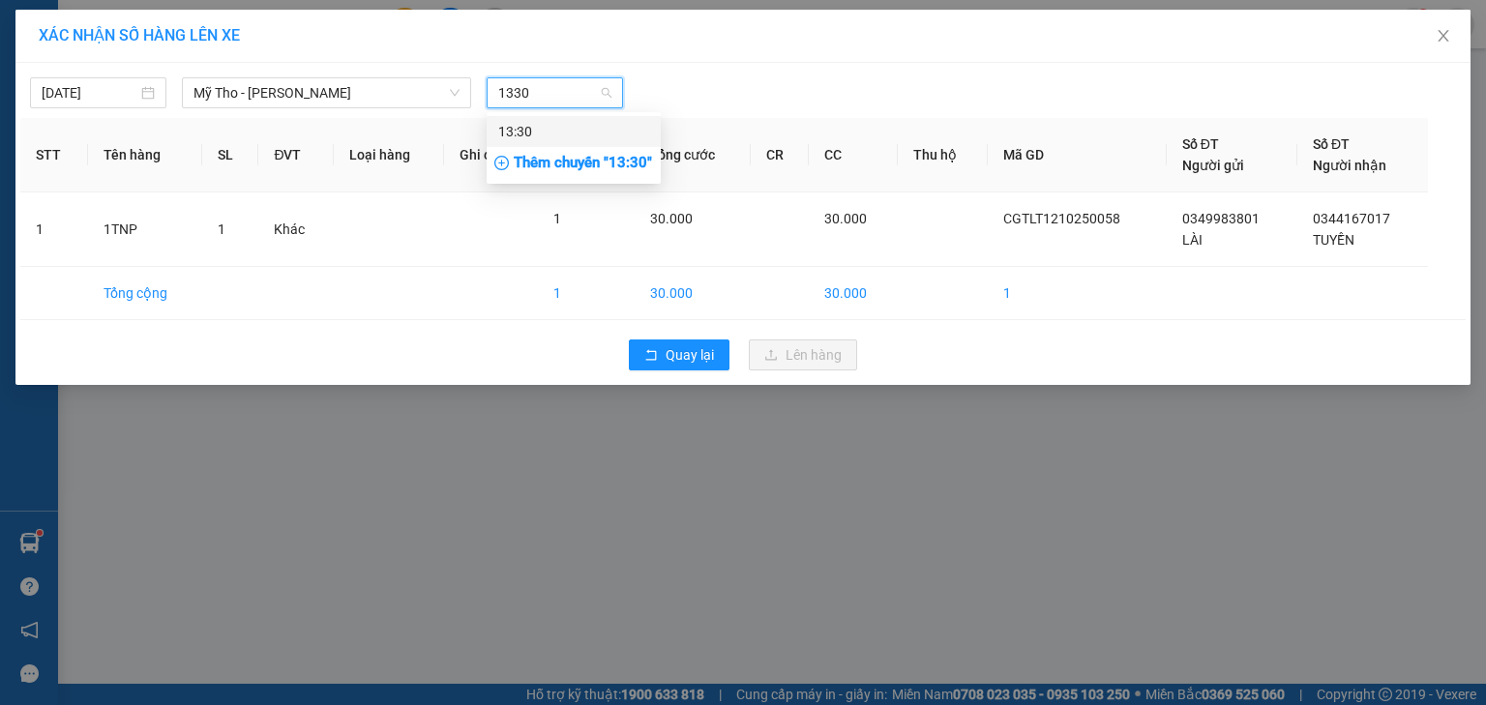
drag, startPoint x: 597, startPoint y: 122, endPoint x: 632, endPoint y: 120, distance: 34.9
click at [607, 122] on div "13:30" at bounding box center [573, 131] width 151 height 21
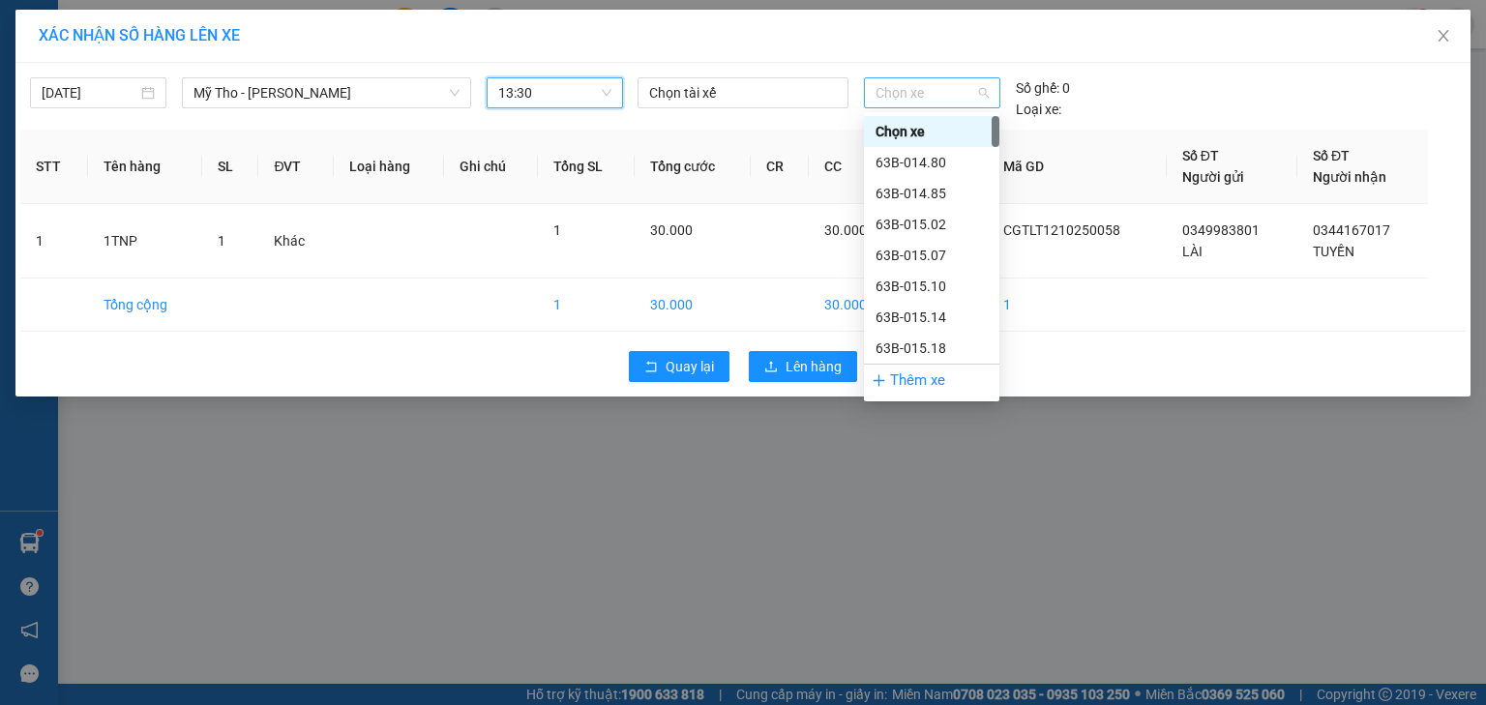
click at [900, 89] on span "Chọn xe" at bounding box center [931, 92] width 112 height 29
type input "519"
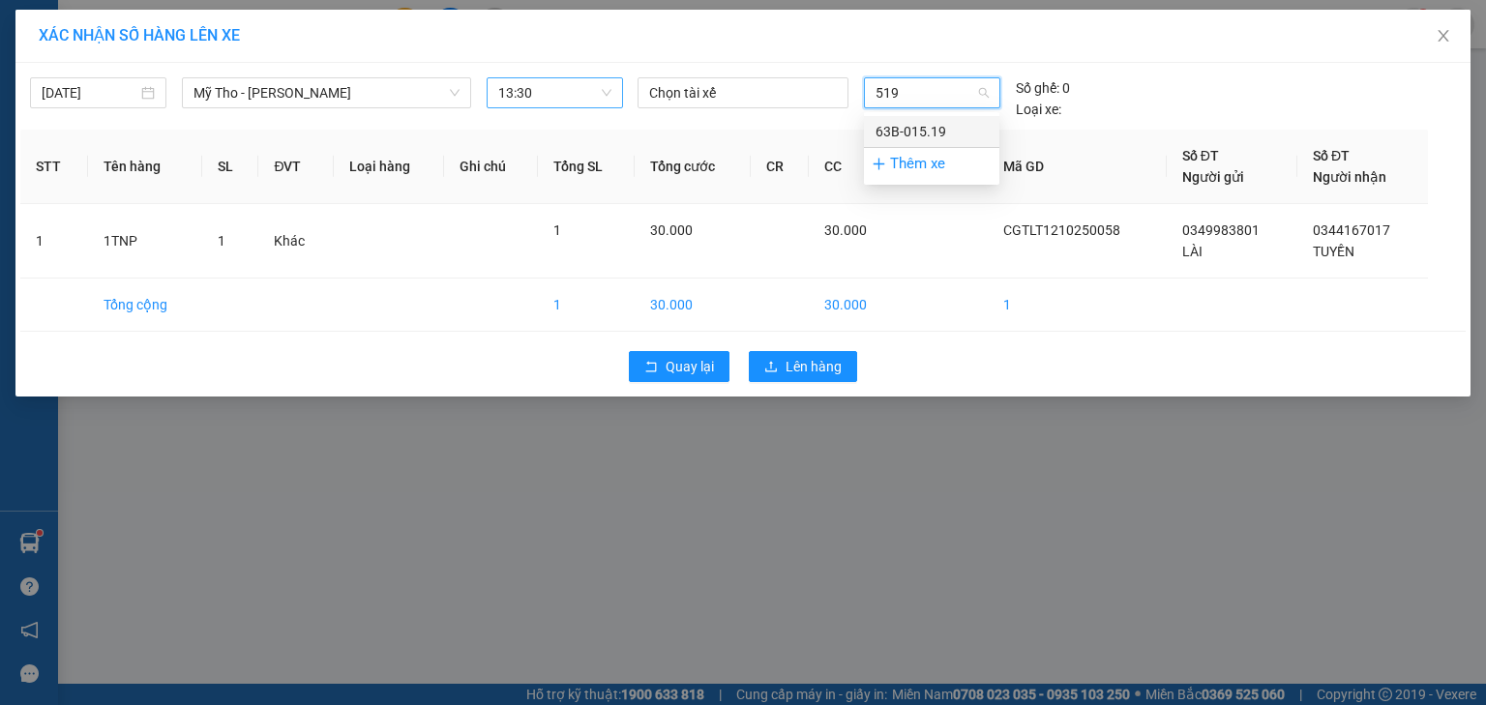
click at [945, 136] on div "63B-015.19" at bounding box center [931, 131] width 112 height 21
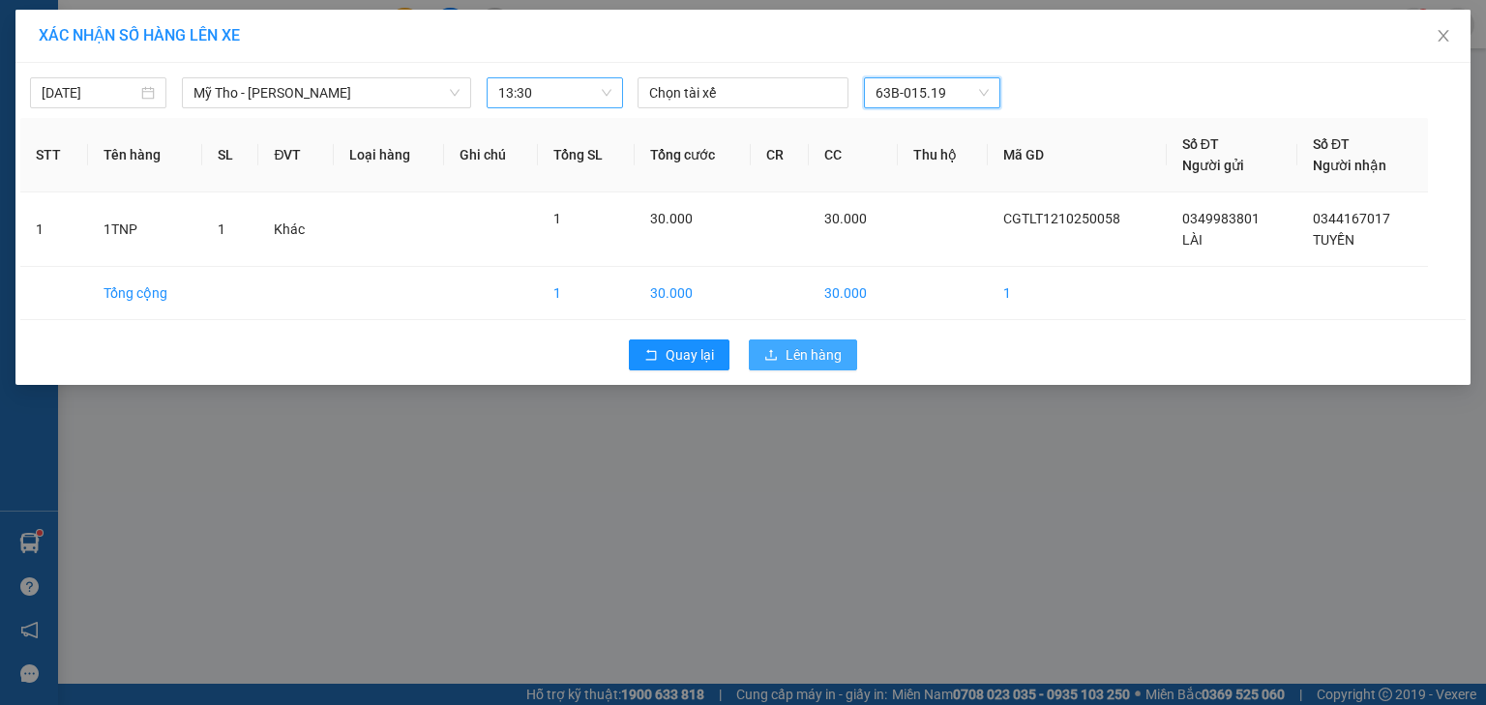
click at [810, 363] on span "Lên hàng" at bounding box center [813, 354] width 56 height 21
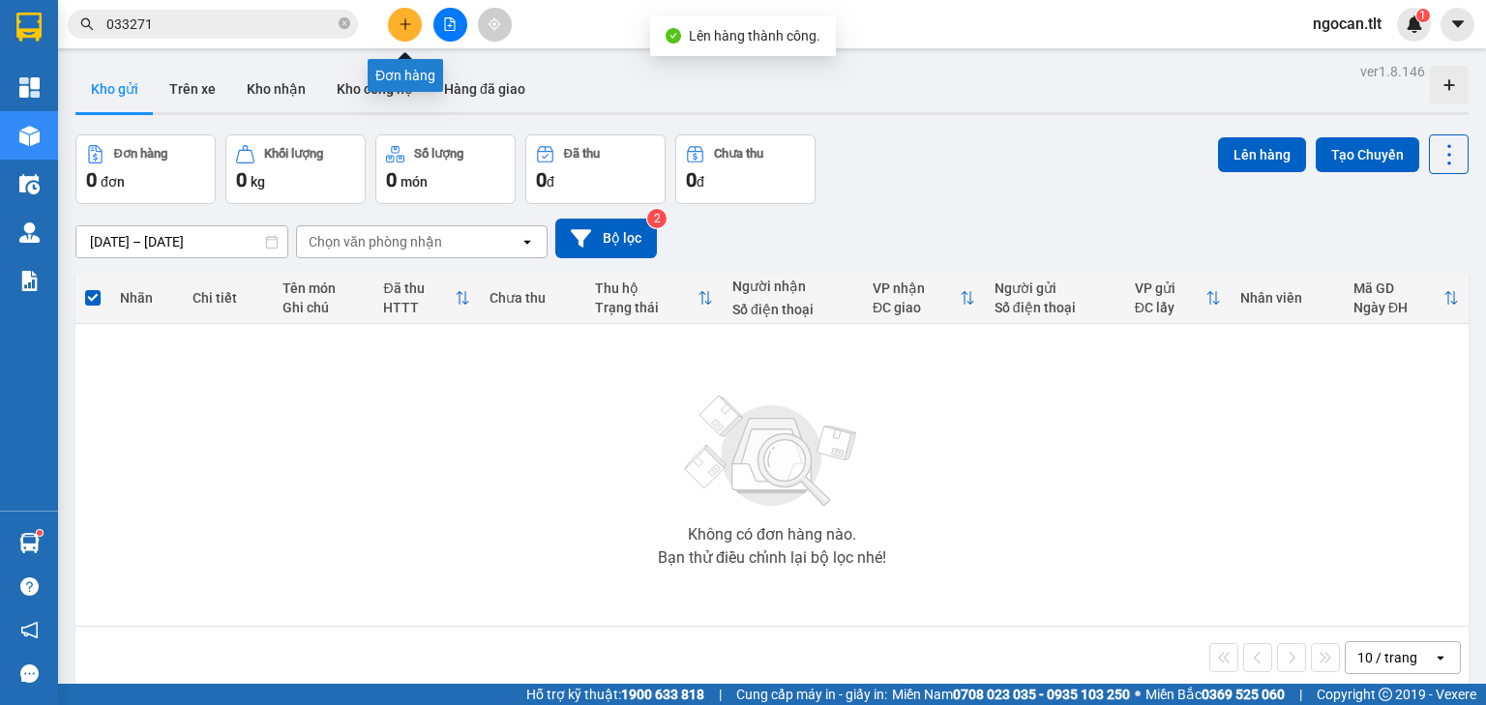
click at [437, 20] on button at bounding box center [450, 25] width 34 height 34
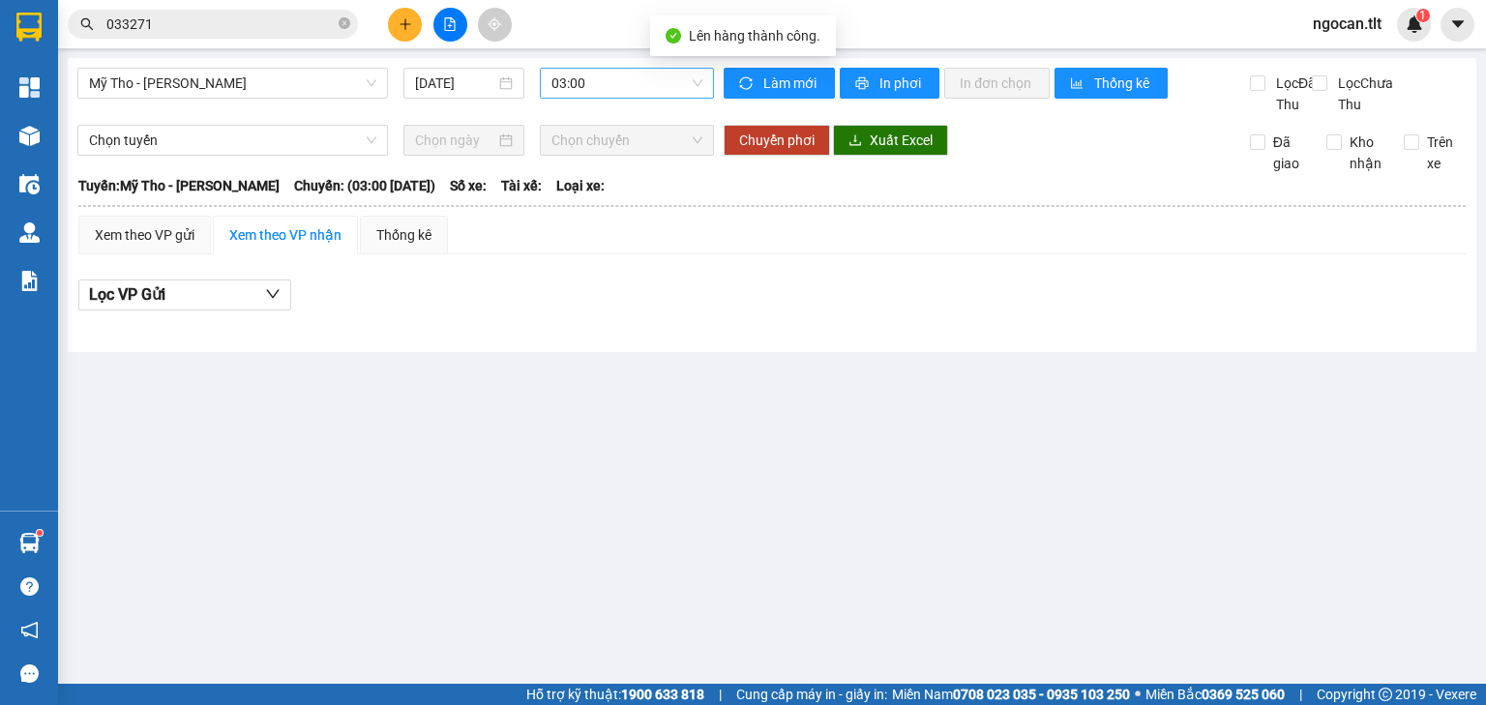
drag, startPoint x: 576, startPoint y: 86, endPoint x: 583, endPoint y: 96, distance: 11.8
click at [577, 86] on span "03:00" at bounding box center [627, 83] width 152 height 29
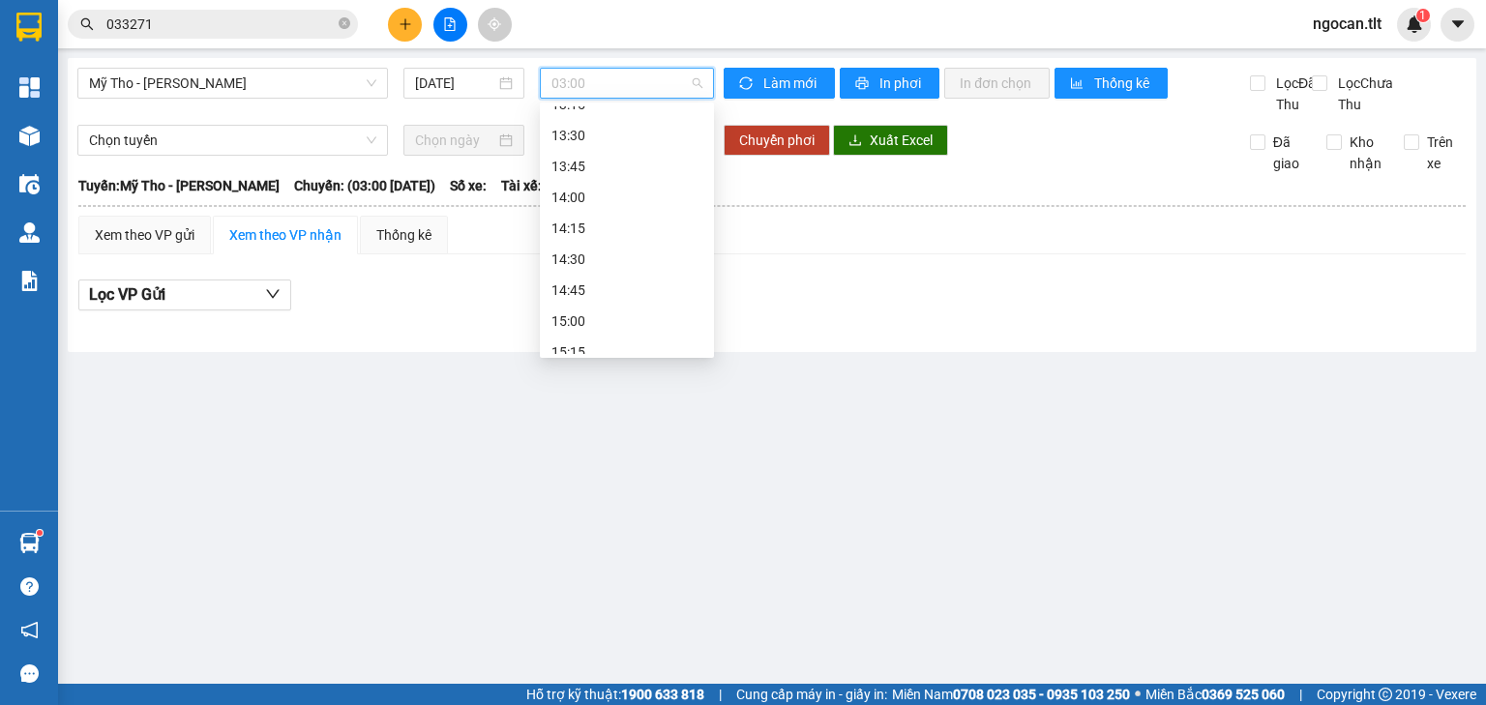
scroll to position [2012, 0]
drag, startPoint x: 596, startPoint y: 125, endPoint x: 570, endPoint y: 143, distance: 31.9
click at [596, 126] on div "13:30" at bounding box center [626, 121] width 151 height 21
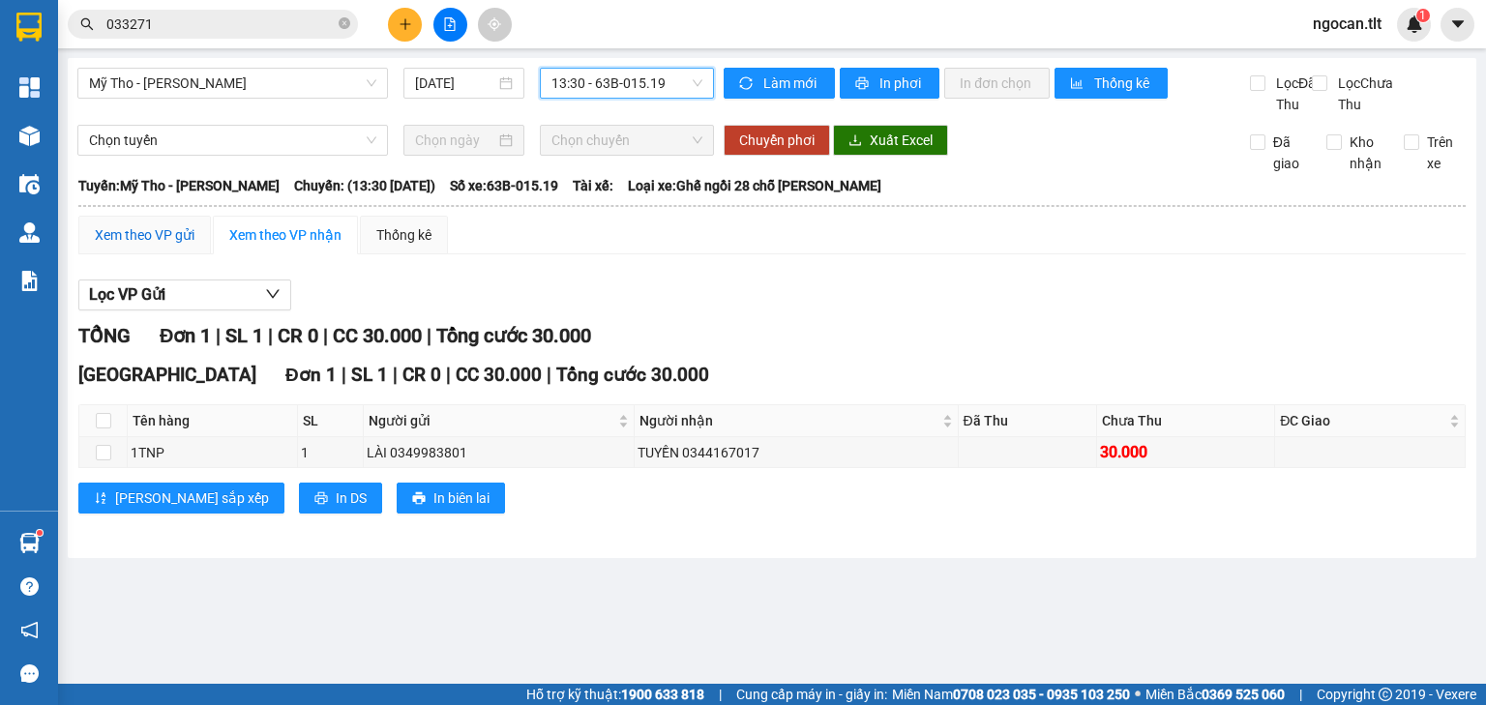
drag, startPoint x: 162, startPoint y: 253, endPoint x: 171, endPoint y: 276, distance: 24.3
click at [162, 246] on div "Xem theo VP gửi" at bounding box center [145, 234] width 100 height 21
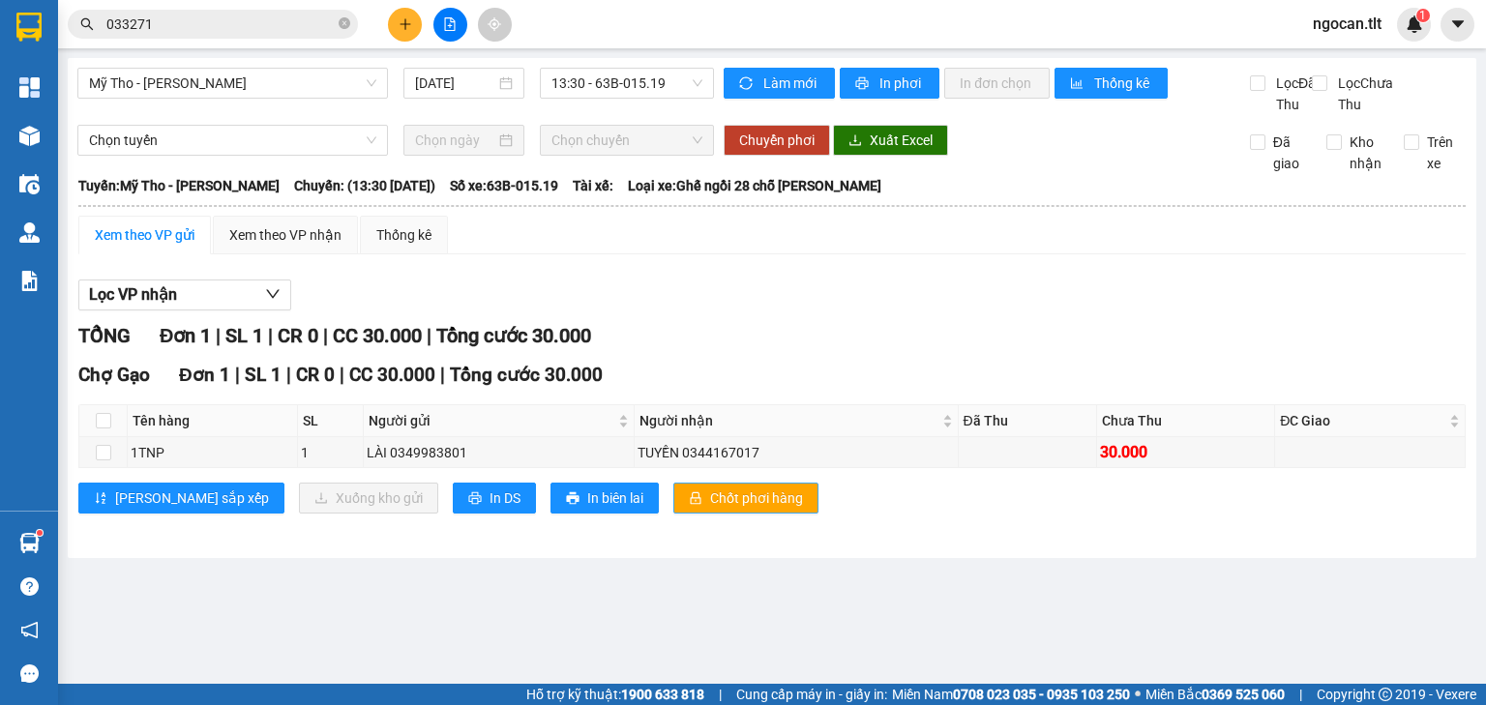
click at [710, 509] on span "Chốt phơi hàng" at bounding box center [756, 497] width 93 height 21
drag, startPoint x: 317, startPoint y: 255, endPoint x: 359, endPoint y: 186, distance: 81.1
click at [317, 246] on div "Xem theo VP nhận" at bounding box center [285, 234] width 112 height 21
